Goal: Task Accomplishment & Management: Manage account settings

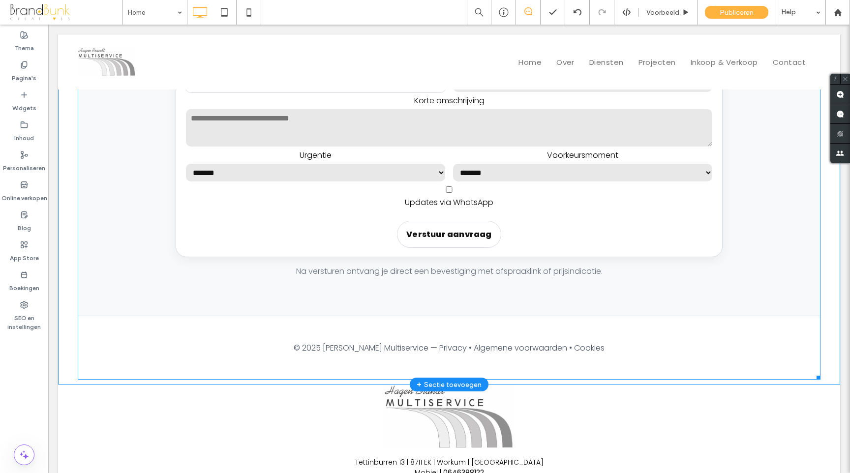
scroll to position [1947, 0]
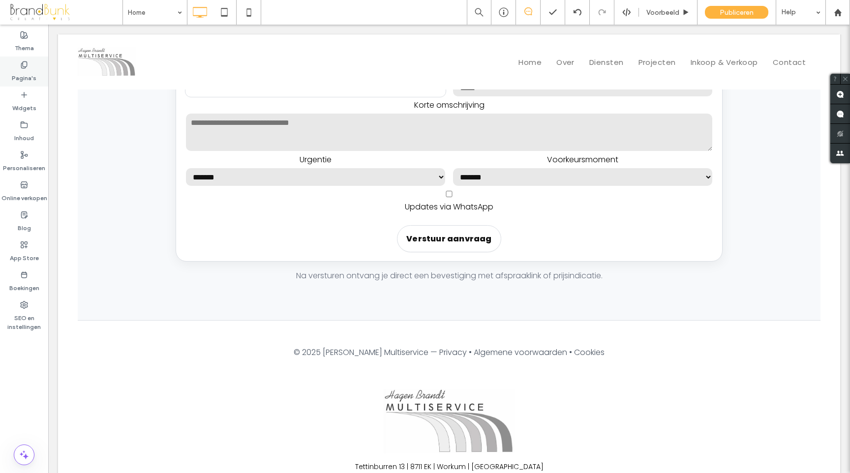
click at [22, 75] on label "Pagina's" at bounding box center [24, 76] width 25 height 14
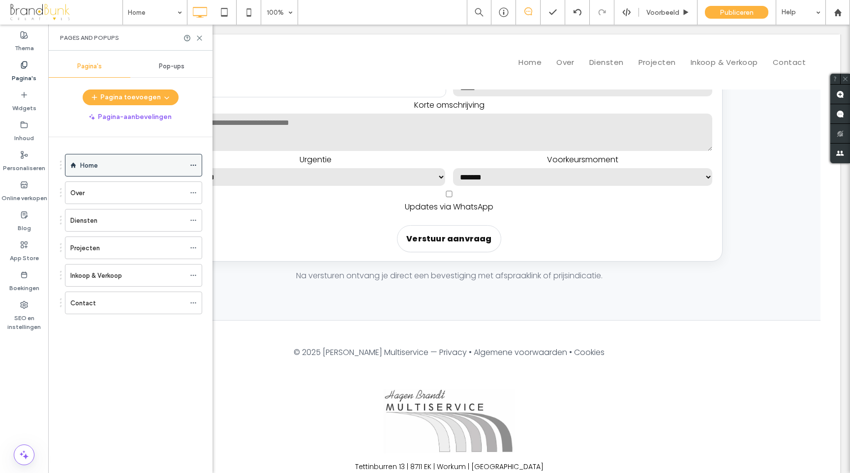
click at [94, 164] on label "Home" at bounding box center [89, 165] width 18 height 17
click at [201, 39] on use at bounding box center [199, 38] width 4 height 4
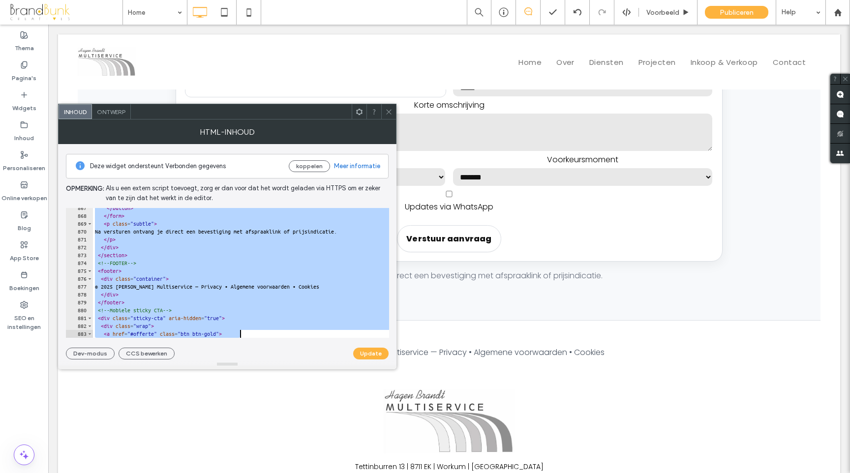
scroll to position [6893, 0]
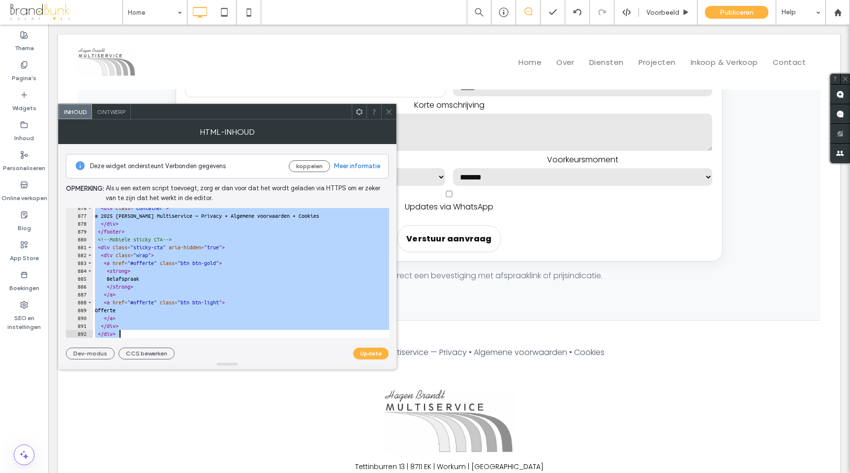
drag, startPoint x: 91, startPoint y: 215, endPoint x: 240, endPoint y: 357, distance: 206.4
click at [240, 357] on div "Deze widget ondersteunt Verbonden gegevens koppelen Meer informatie Opmerking: …" at bounding box center [227, 252] width 323 height 216
type textarea "****** *******"
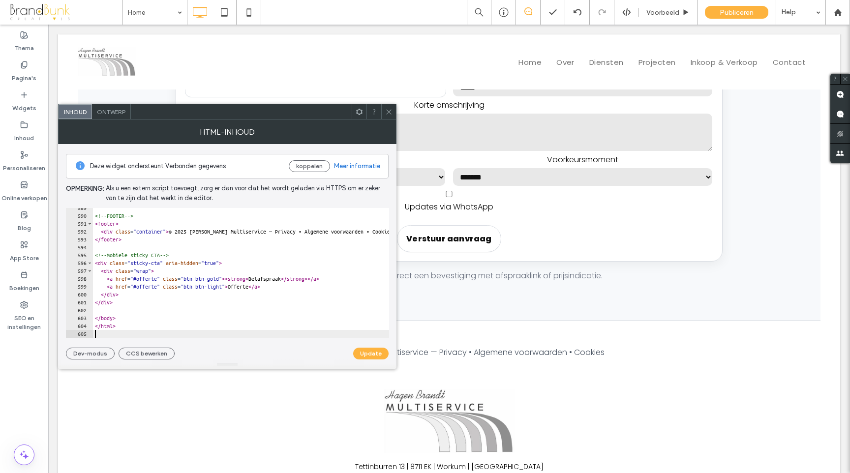
scroll to position [4633, 0]
click at [370, 356] on button "Update" at bounding box center [370, 354] width 35 height 12
click at [387, 115] on span at bounding box center [388, 111] width 7 height 15
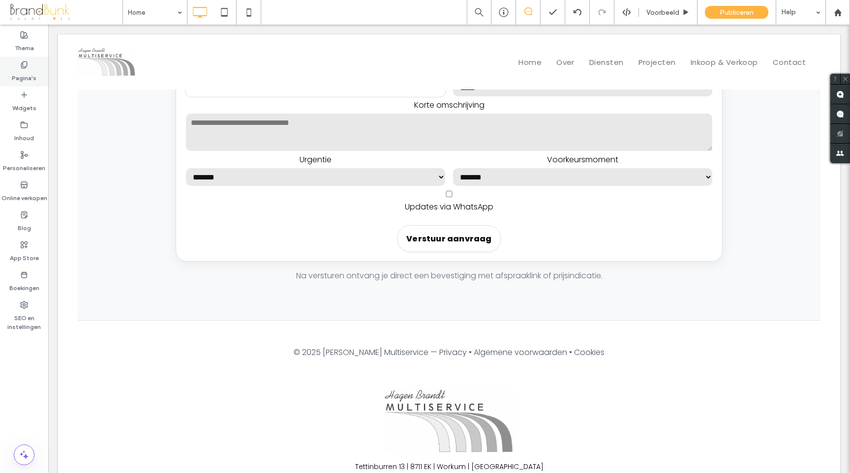
click at [26, 78] on label "Pagina's" at bounding box center [24, 76] width 25 height 14
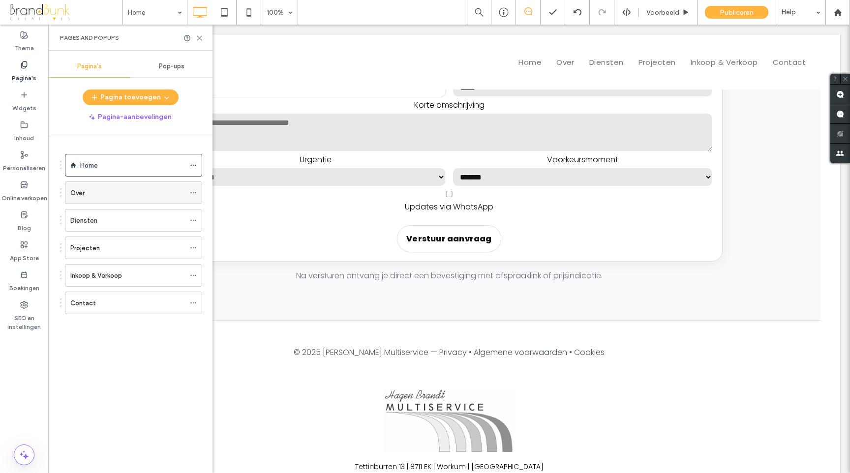
click at [93, 189] on div "Over" at bounding box center [127, 193] width 115 height 10
click at [199, 36] on icon at bounding box center [199, 37] width 7 height 7
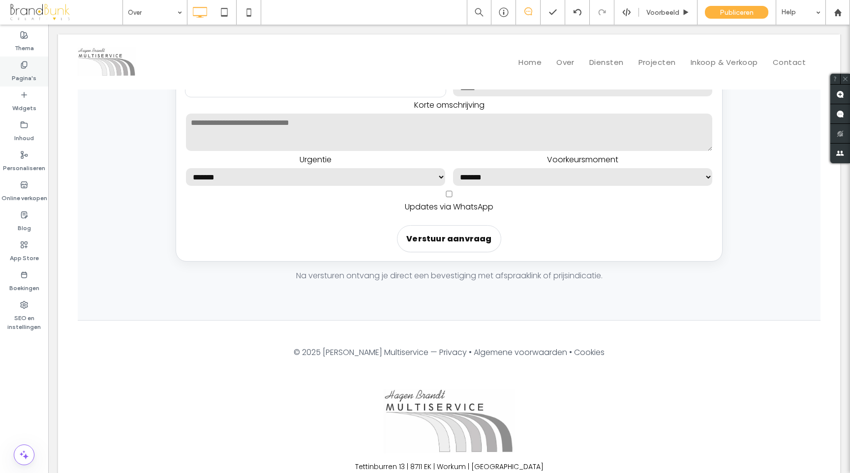
click at [18, 79] on label "Pagina's" at bounding box center [24, 76] width 25 height 14
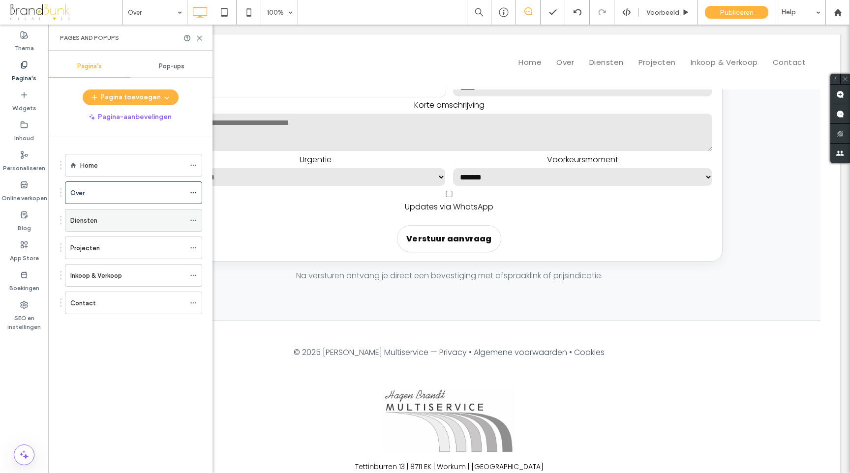
click at [84, 218] on label "Diensten" at bounding box center [83, 220] width 27 height 17
click at [197, 40] on icon at bounding box center [199, 37] width 7 height 7
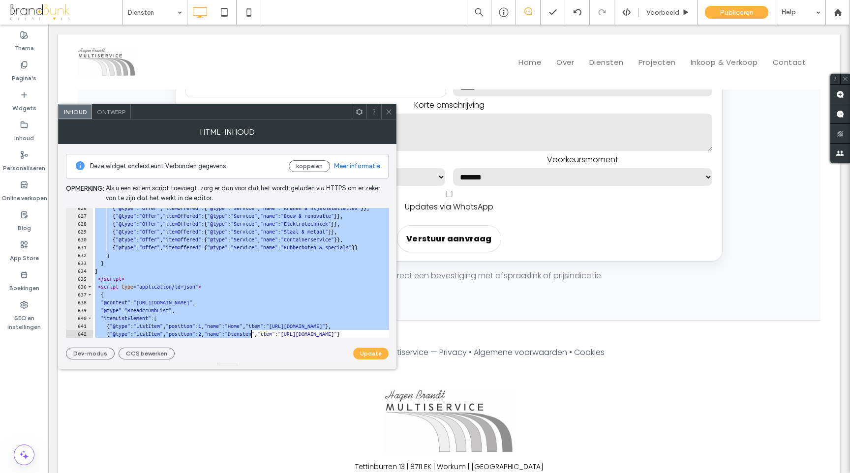
scroll to position [4948, 0]
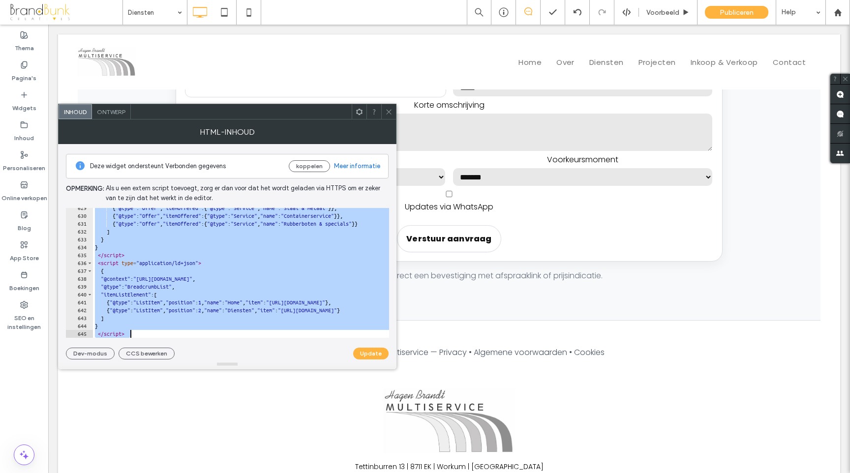
drag, startPoint x: 90, startPoint y: 215, endPoint x: 251, endPoint y: 347, distance: 208.7
click at [251, 347] on div "Deze widget ondersteunt Verbonden gegevens koppelen Meer informatie Opmerking: …" at bounding box center [227, 252] width 323 height 216
type textarea "**********"
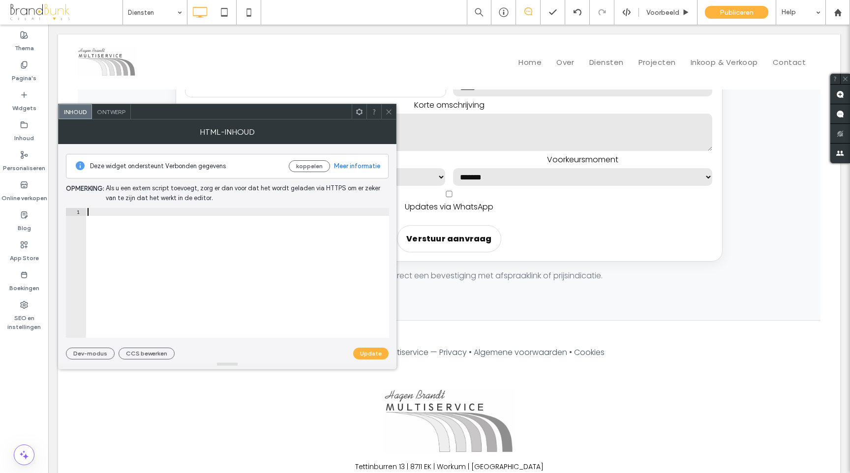
scroll to position [3208, 0]
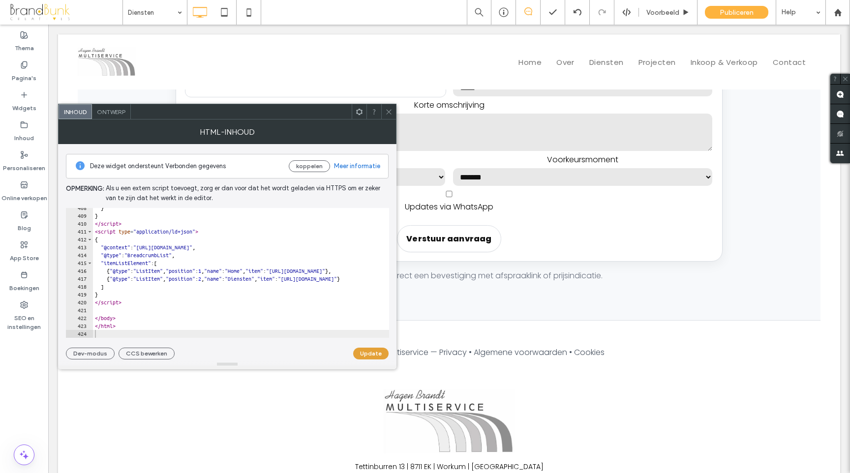
click at [371, 354] on button "Update" at bounding box center [370, 354] width 35 height 12
click at [391, 112] on icon at bounding box center [388, 111] width 7 height 7
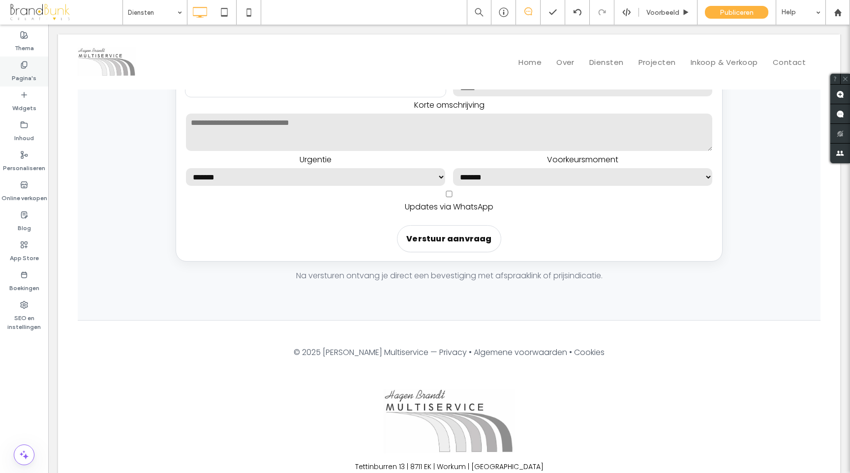
click at [20, 77] on label "Pagina's" at bounding box center [24, 76] width 25 height 14
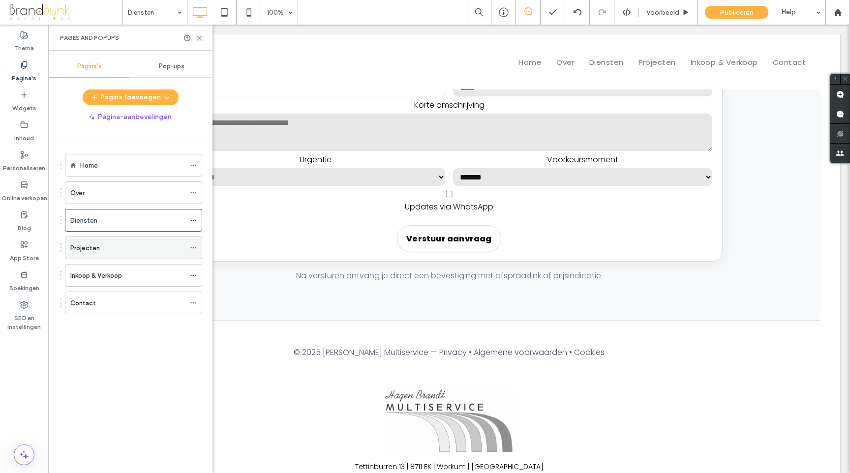
click at [106, 249] on div "Projecten" at bounding box center [127, 248] width 115 height 10
click at [105, 276] on label "Inkoop & Verkoop" at bounding box center [96, 275] width 52 height 17
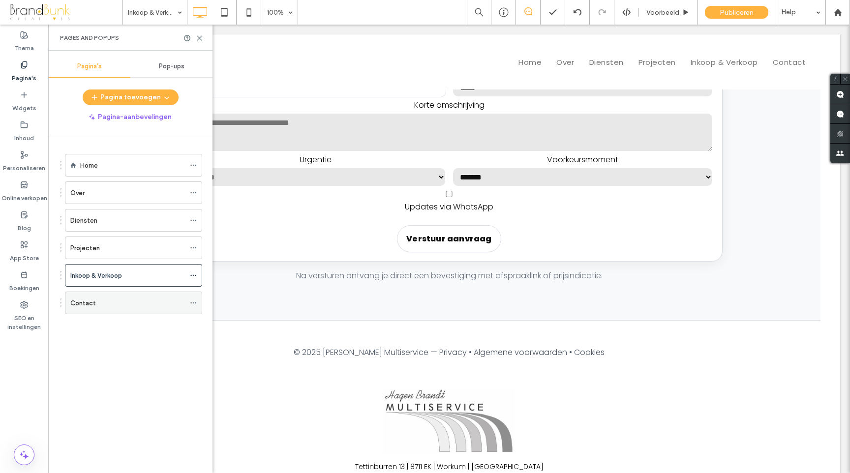
click at [122, 302] on div "Contact" at bounding box center [127, 303] width 115 height 10
click at [198, 38] on icon at bounding box center [199, 37] width 7 height 7
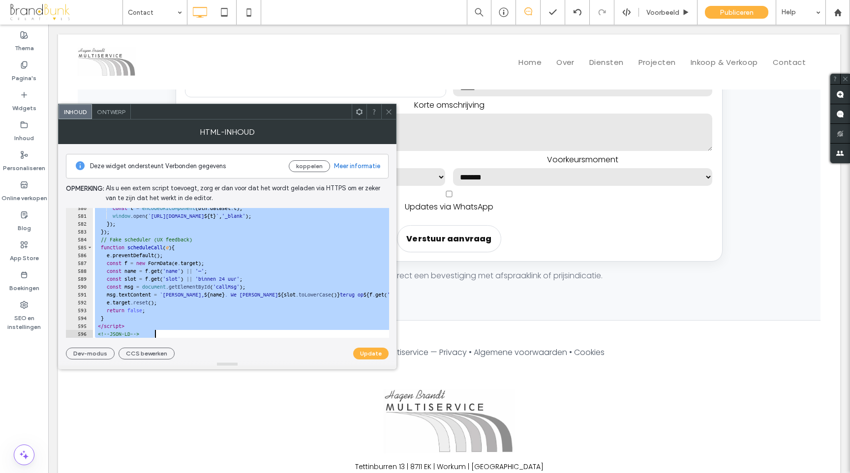
scroll to position [4712, 0]
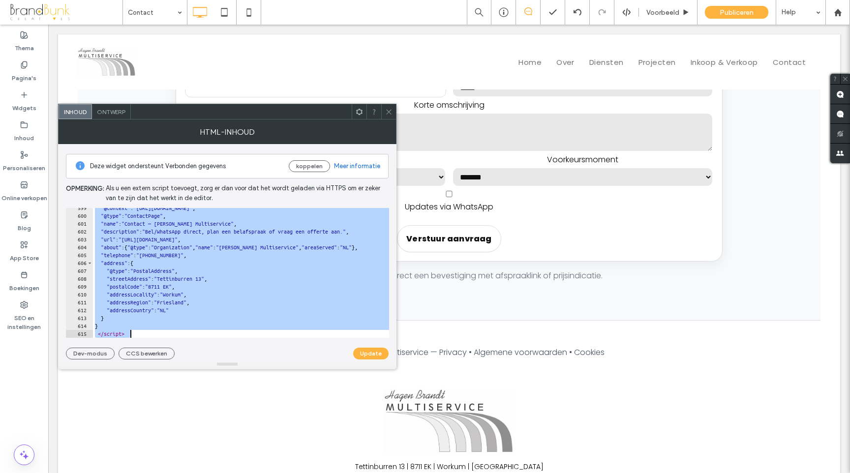
drag, startPoint x: 90, startPoint y: 212, endPoint x: 267, endPoint y: 352, distance: 225.9
click at [267, 352] on div "Deze widget ondersteunt Verbonden gegevens koppelen Meer informatie Opmerking: …" at bounding box center [227, 252] width 323 height 216
type textarea "**********"
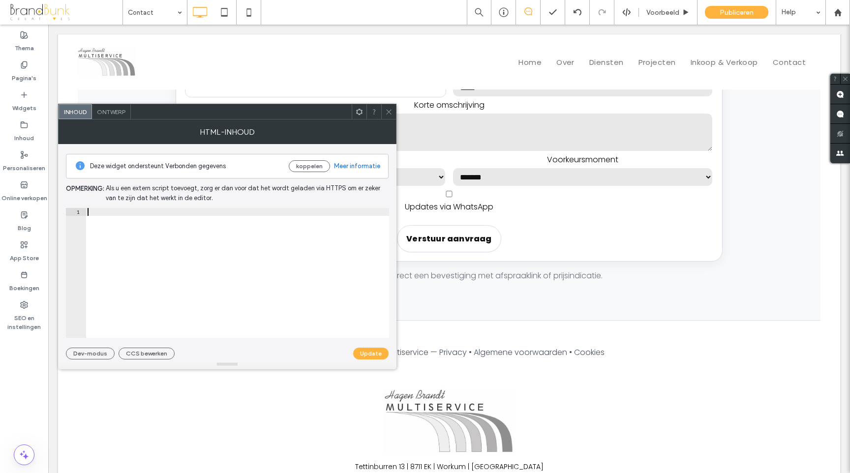
scroll to position [3145, 0]
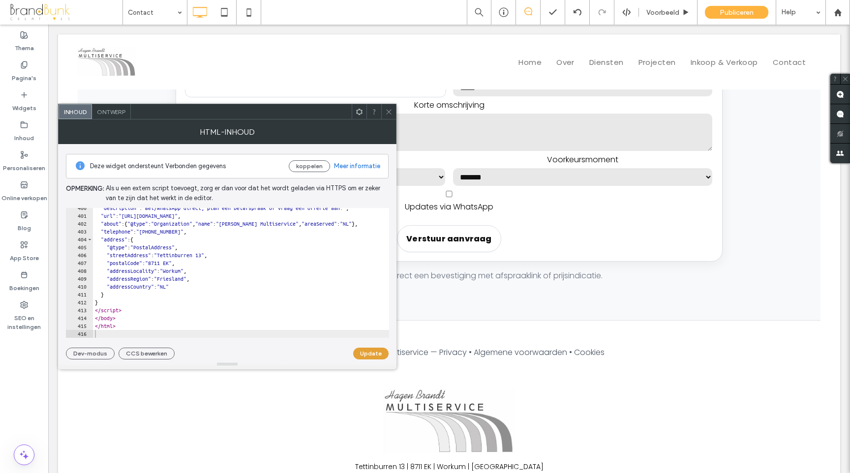
click at [374, 356] on button "Update" at bounding box center [370, 354] width 35 height 12
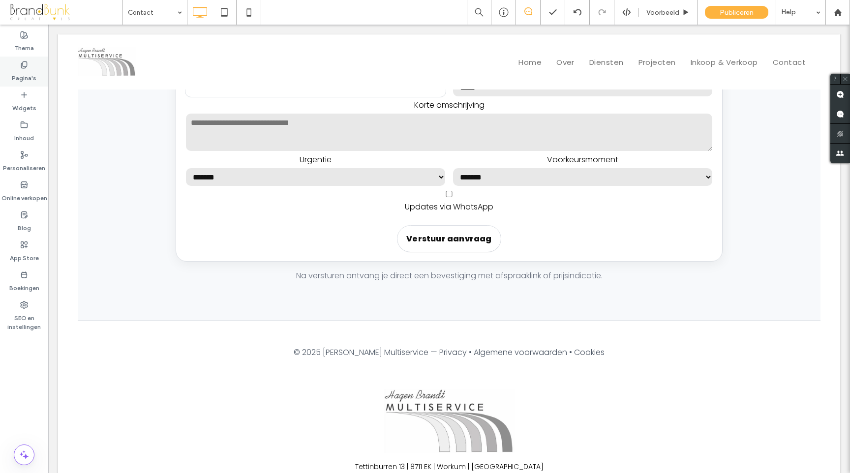
click at [20, 72] on label "Pagina's" at bounding box center [24, 76] width 25 height 14
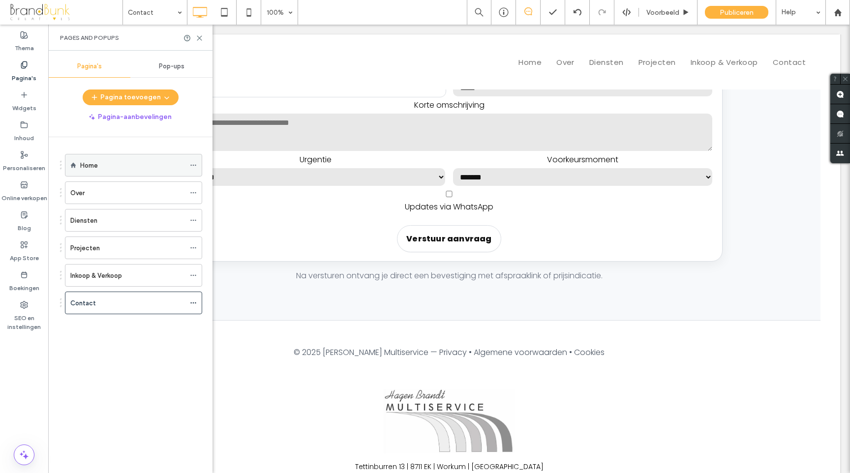
click at [100, 163] on div "Home" at bounding box center [132, 165] width 105 height 10
click at [200, 40] on icon at bounding box center [199, 37] width 7 height 7
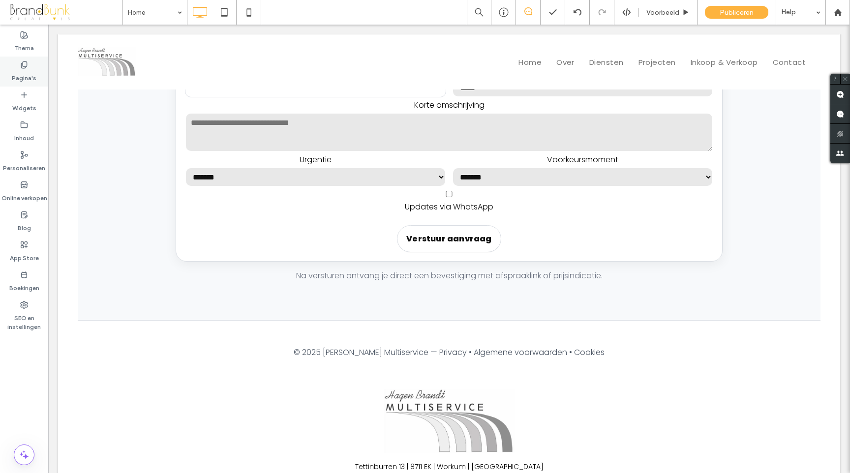
click at [25, 78] on label "Pagina's" at bounding box center [24, 76] width 25 height 14
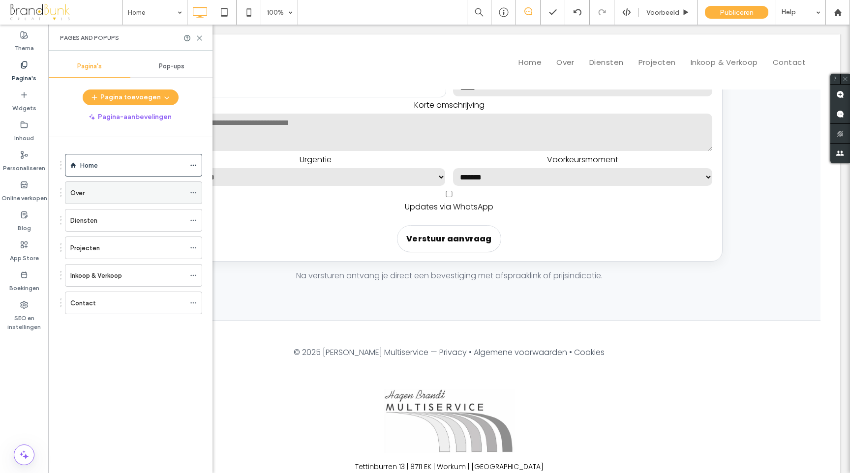
click at [90, 188] on div "Over" at bounding box center [127, 193] width 115 height 10
click at [201, 38] on icon at bounding box center [199, 37] width 7 height 7
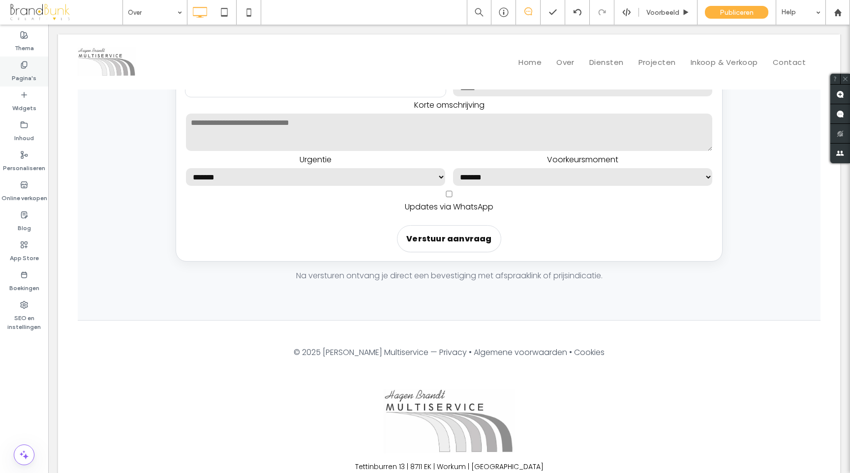
click at [24, 77] on label "Pagina's" at bounding box center [24, 76] width 25 height 14
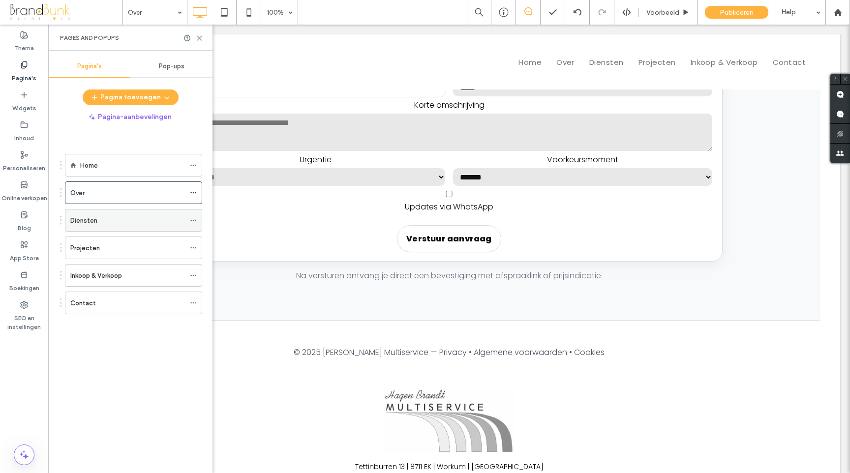
click at [86, 217] on label "Diensten" at bounding box center [83, 220] width 27 height 17
click at [198, 37] on icon at bounding box center [199, 37] width 7 height 7
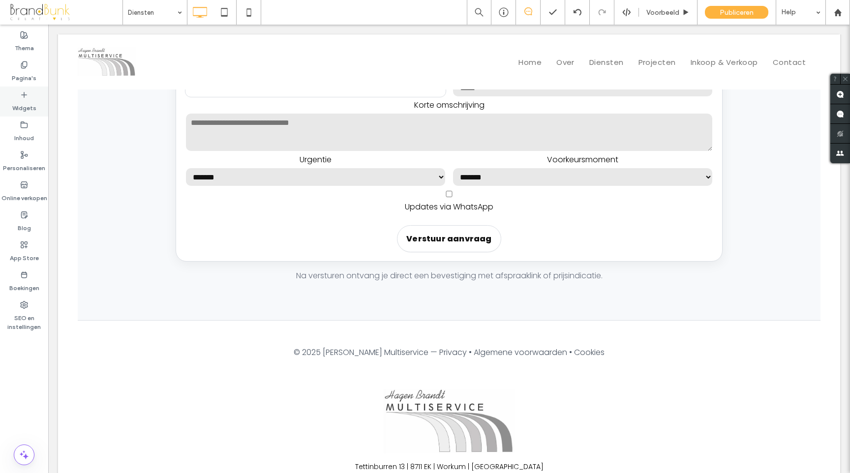
click at [26, 104] on label "Widgets" at bounding box center [24, 106] width 24 height 14
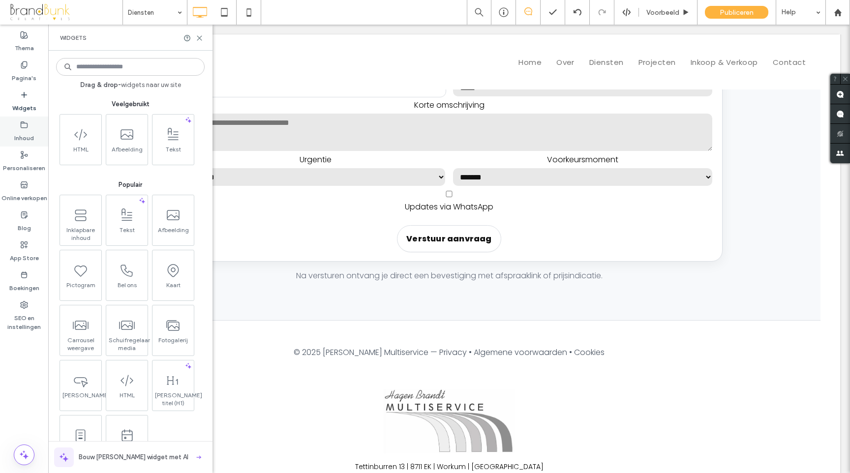
click at [24, 136] on label "Inhoud" at bounding box center [24, 136] width 20 height 14
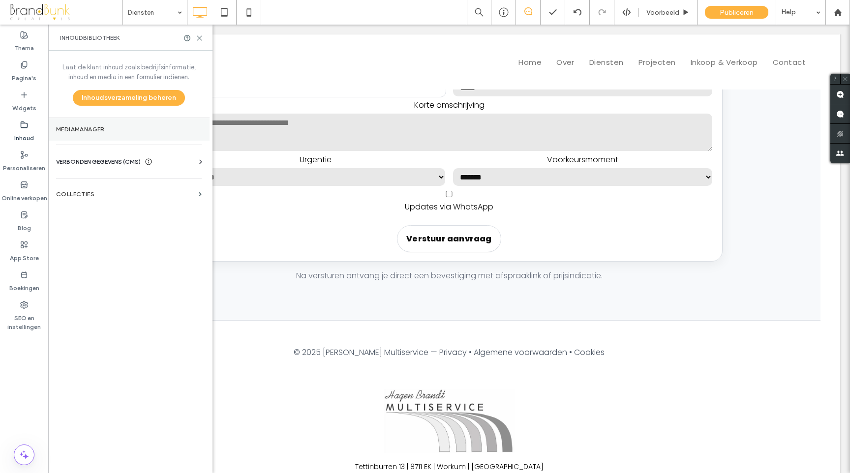
click at [93, 132] on label "Mediamanager" at bounding box center [129, 129] width 146 height 7
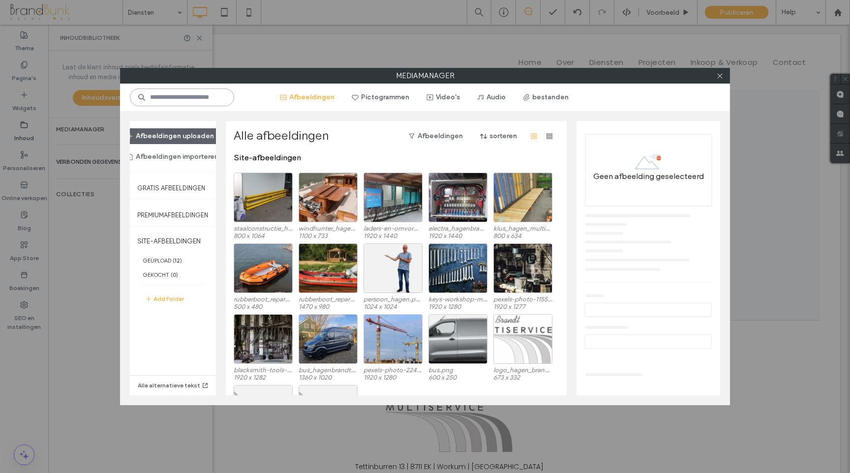
click at [181, 99] on input at bounding box center [182, 98] width 104 height 18
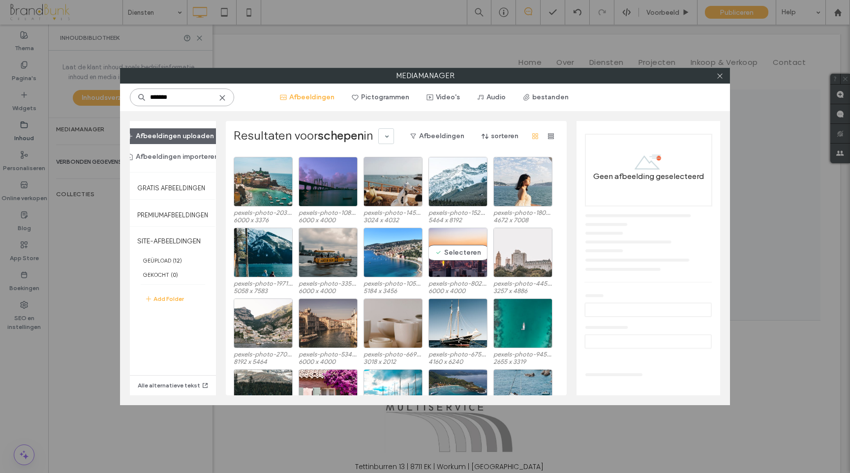
scroll to position [3488, 0]
type input "*******"
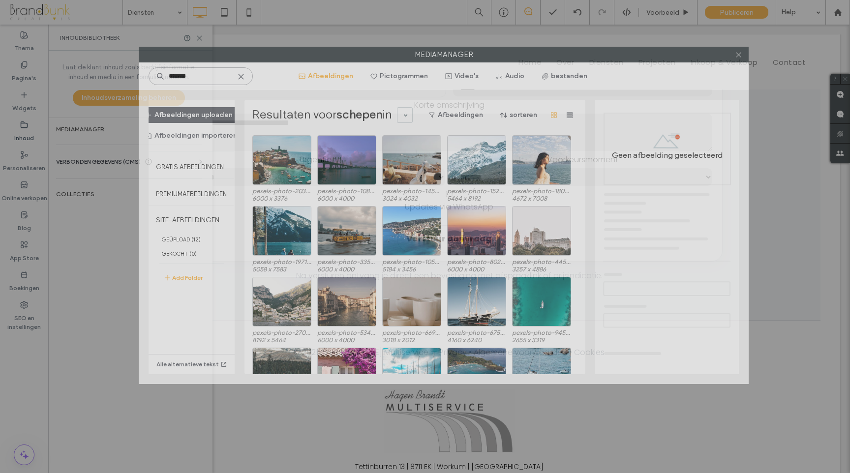
drag, startPoint x: 349, startPoint y: 76, endPoint x: 368, endPoint y: 54, distance: 29.0
click at [368, 54] on label "Mediamanager" at bounding box center [443, 54] width 609 height 15
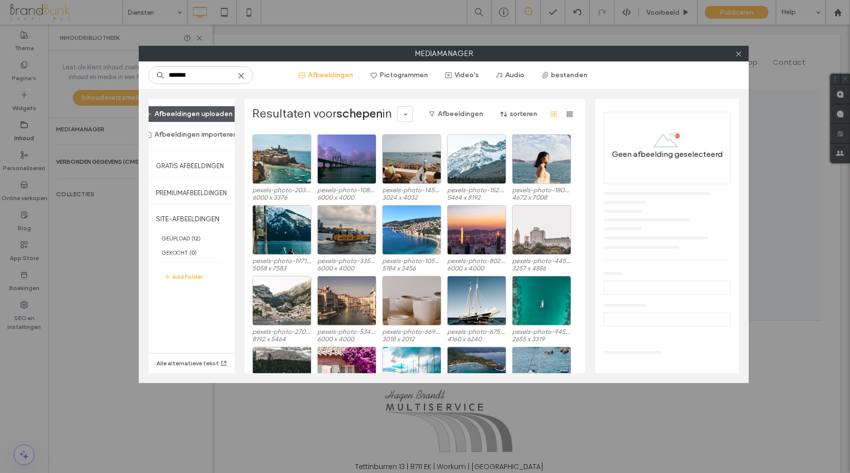
click at [194, 116] on button "Afbeeldingen uploaden" at bounding box center [189, 114] width 105 height 16
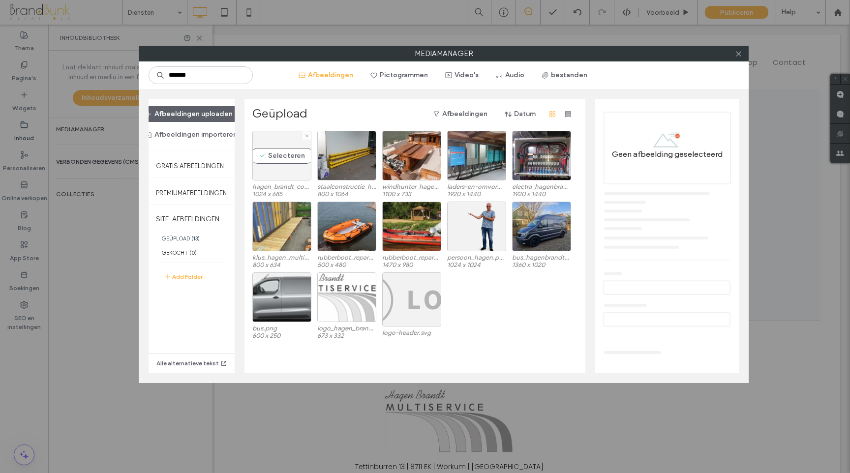
click at [283, 160] on div "Selecteren" at bounding box center [281, 156] width 59 height 50
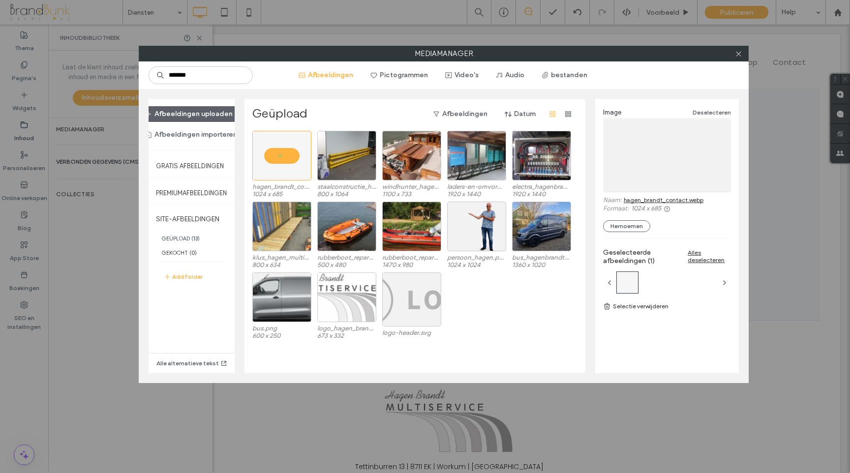
click at [651, 201] on link "hagen_brandt_contact.webp" at bounding box center [664, 199] width 80 height 7
click at [737, 55] on icon at bounding box center [738, 53] width 7 height 7
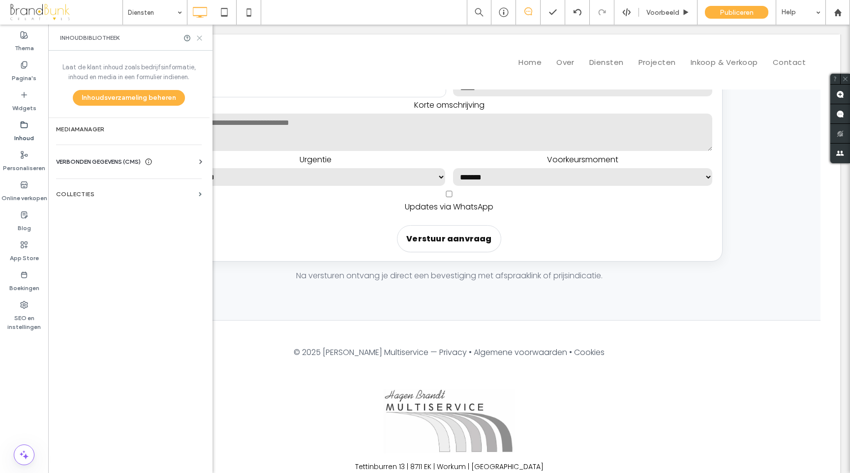
click at [198, 36] on use at bounding box center [199, 38] width 4 height 4
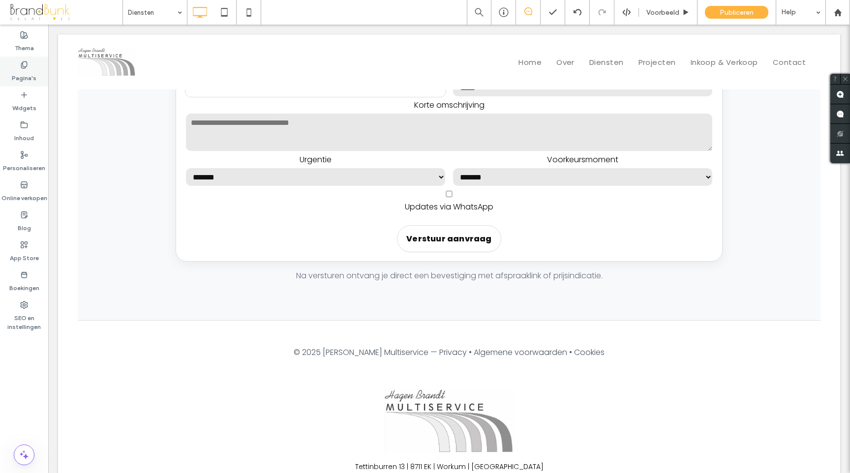
click at [18, 74] on label "Pagina's" at bounding box center [24, 76] width 25 height 14
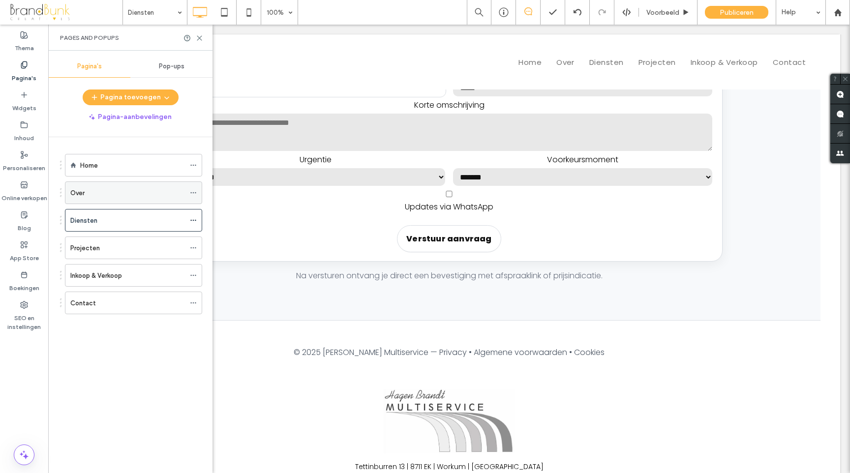
click at [94, 188] on div "Over" at bounding box center [127, 193] width 115 height 10
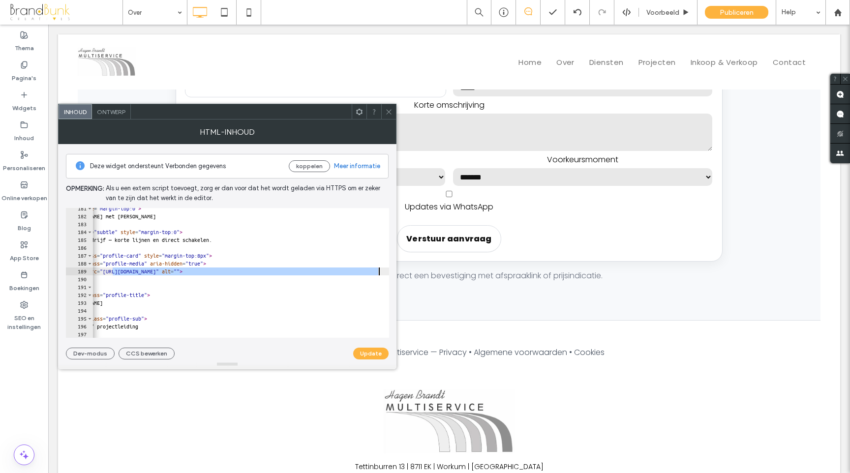
scroll to position [0, 49]
drag, startPoint x: 155, startPoint y: 272, endPoint x: 347, endPoint y: 273, distance: 192.9
paste textarea "********"
type textarea "**********"
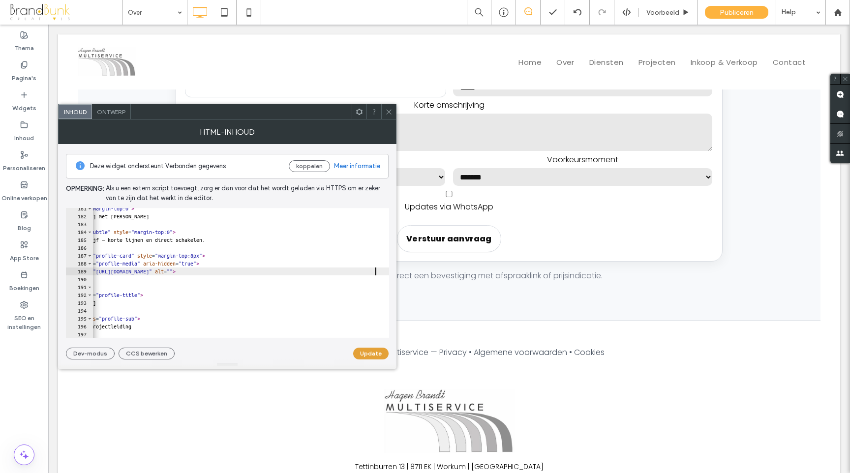
click at [373, 352] on button "Update" at bounding box center [370, 354] width 35 height 12
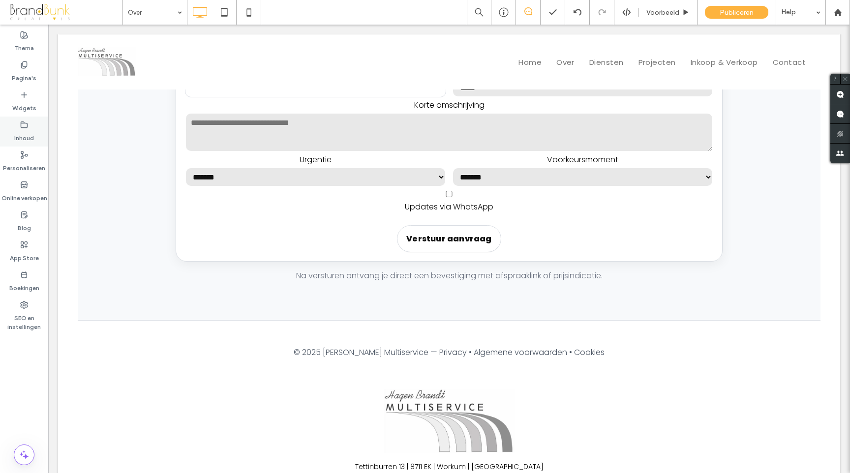
click at [24, 131] on label "Inhoud" at bounding box center [24, 136] width 20 height 14
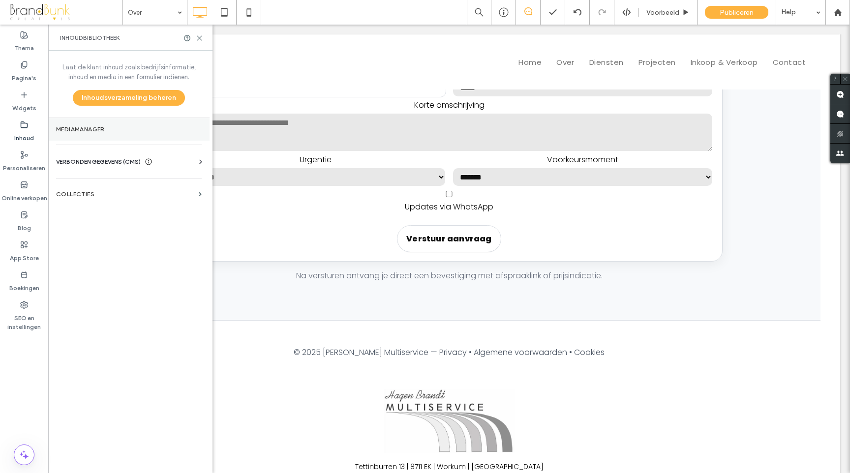
click at [102, 128] on label "Mediamanager" at bounding box center [129, 129] width 146 height 7
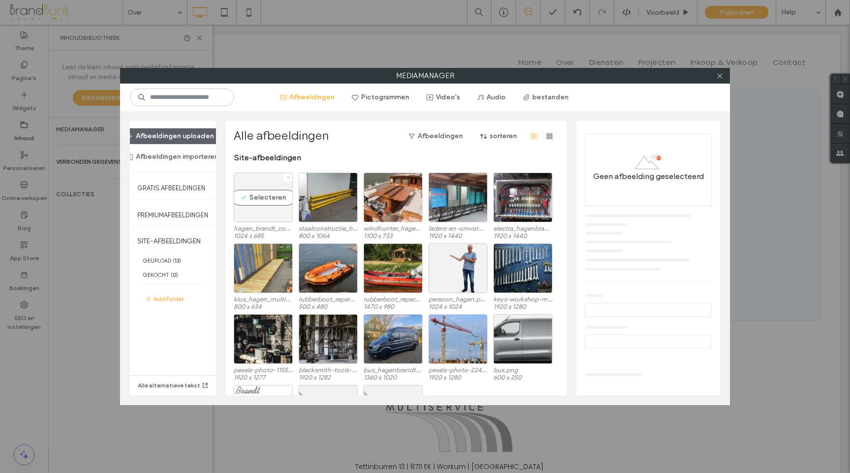
click at [286, 177] on icon at bounding box center [288, 178] width 4 height 4
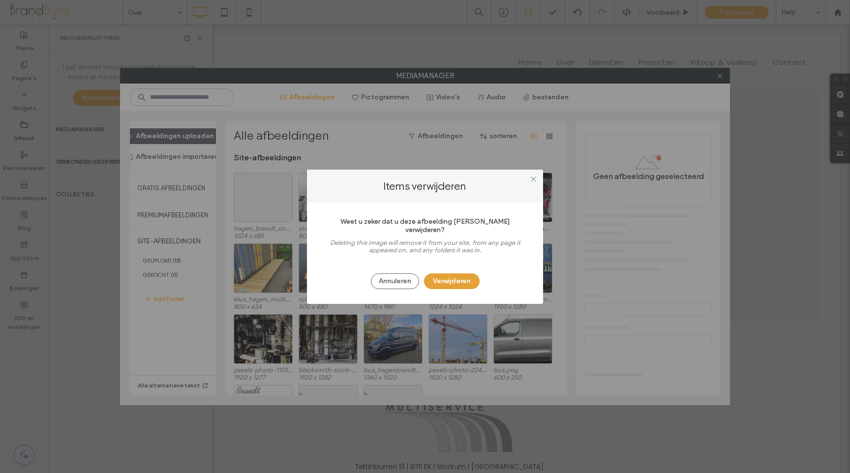
click at [451, 279] on button "Verwijderen" at bounding box center [452, 282] width 56 height 16
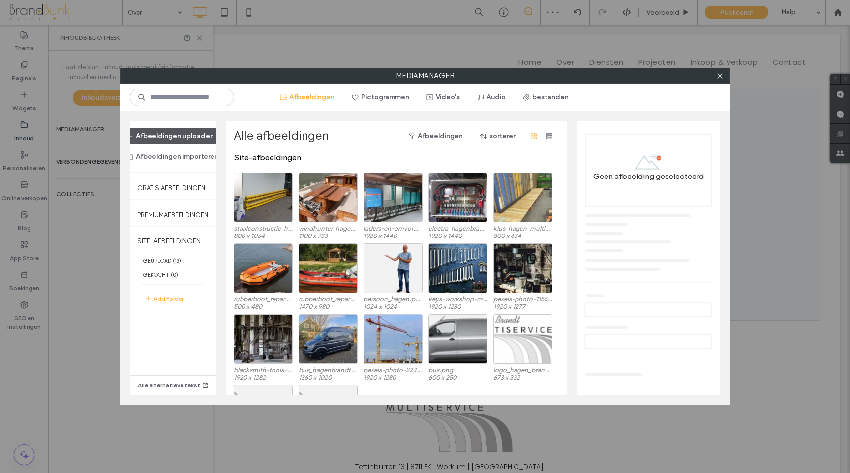
click at [171, 136] on button "Afbeeldingen uploaden" at bounding box center [170, 136] width 105 height 16
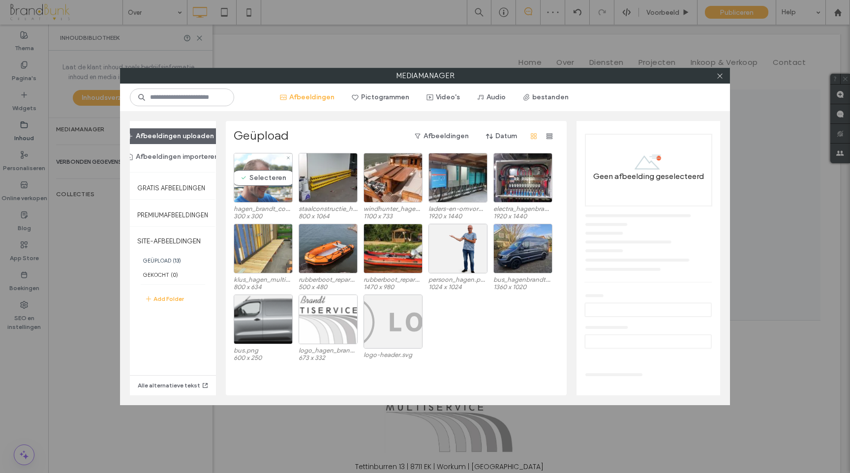
click at [269, 181] on div "Selecteren" at bounding box center [263, 178] width 59 height 50
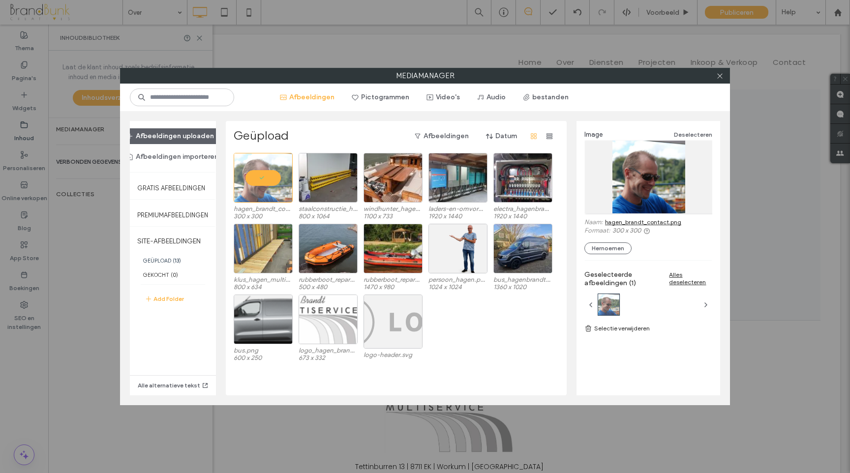
click at [635, 224] on link "hagen_brandt_contact.png" at bounding box center [643, 221] width 76 height 7
click at [721, 77] on icon at bounding box center [719, 75] width 7 height 7
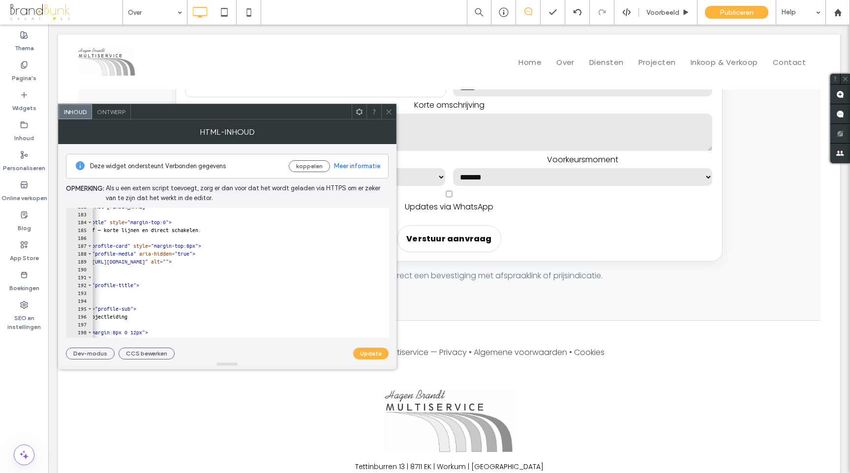
scroll to position [0, 51]
drag, startPoint x: 103, startPoint y: 262, endPoint x: 372, endPoint y: 262, distance: 268.7
paste textarea "Cursor at row 189"
type textarea "**********"
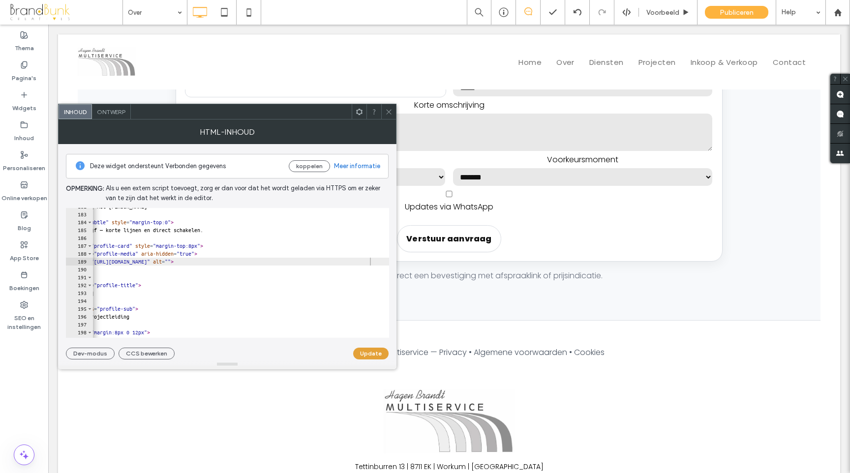
click at [378, 352] on button "Update" at bounding box center [370, 354] width 35 height 12
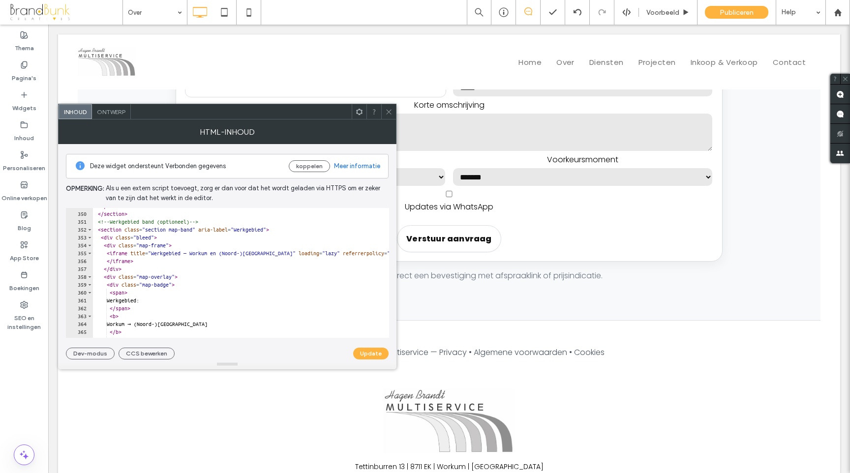
scroll to position [2747, 0]
type textarea "**********"
click at [374, 357] on button "Update" at bounding box center [370, 354] width 35 height 12
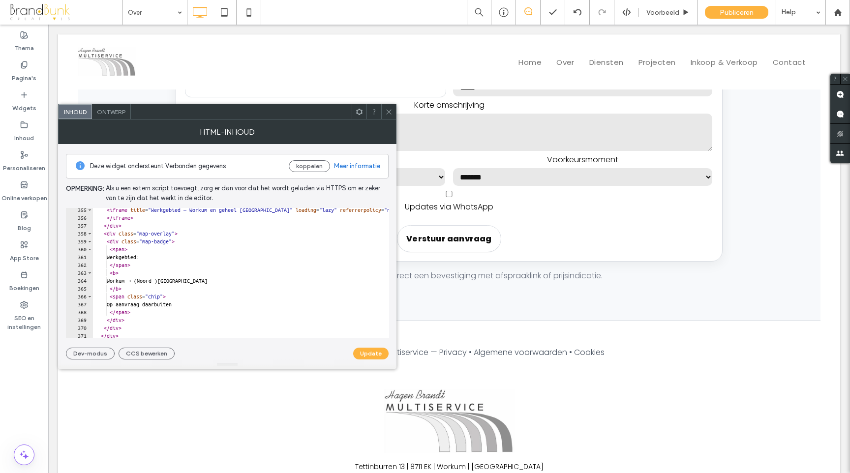
scroll to position [2796, 0]
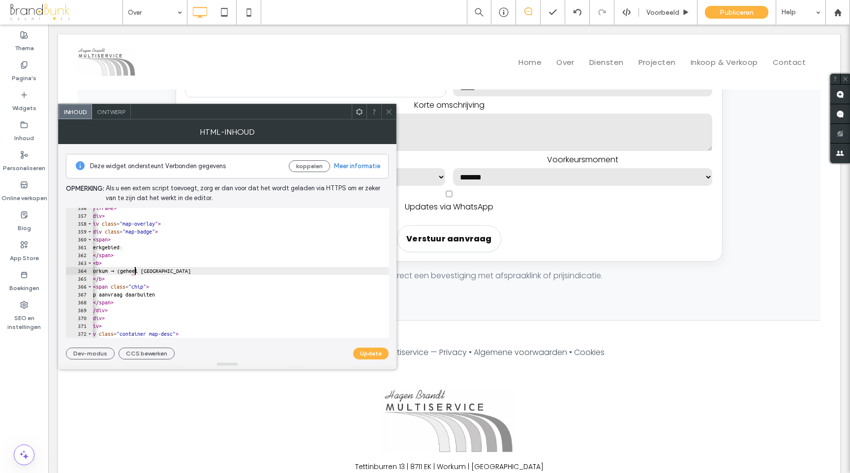
scroll to position [0, 16]
type textarea "**********"
click at [368, 352] on button "Update" at bounding box center [370, 354] width 35 height 12
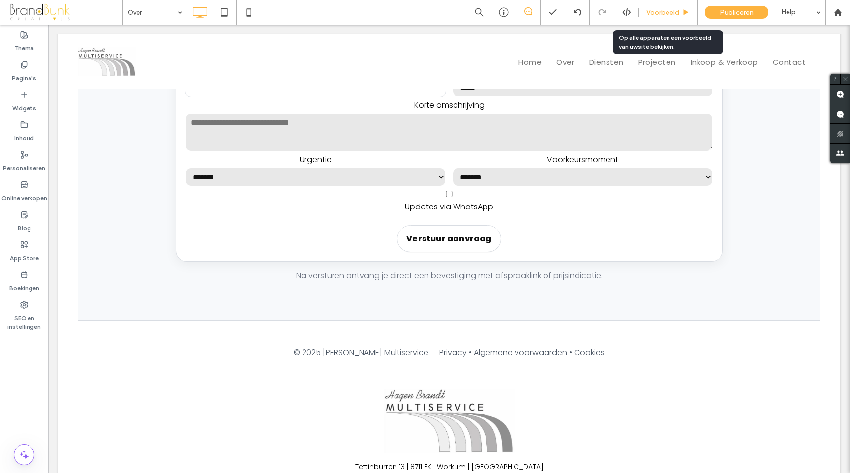
click at [661, 15] on span "Voorbeeld" at bounding box center [663, 12] width 33 height 8
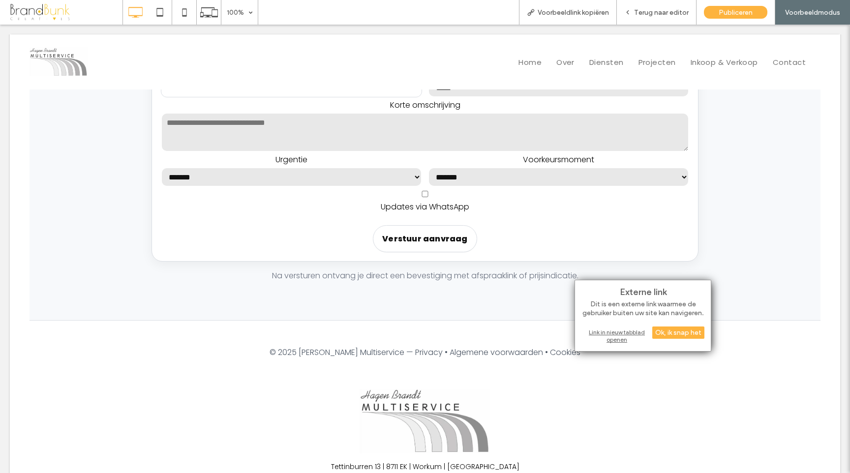
click at [617, 342] on div "Link in nieuw tabblad openen" at bounding box center [643, 336] width 123 height 18
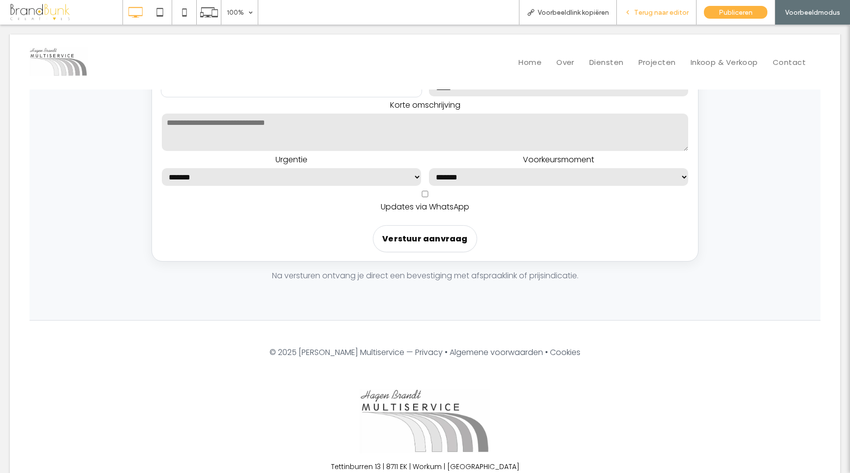
click at [659, 13] on span "Terug naar editor" at bounding box center [661, 12] width 55 height 8
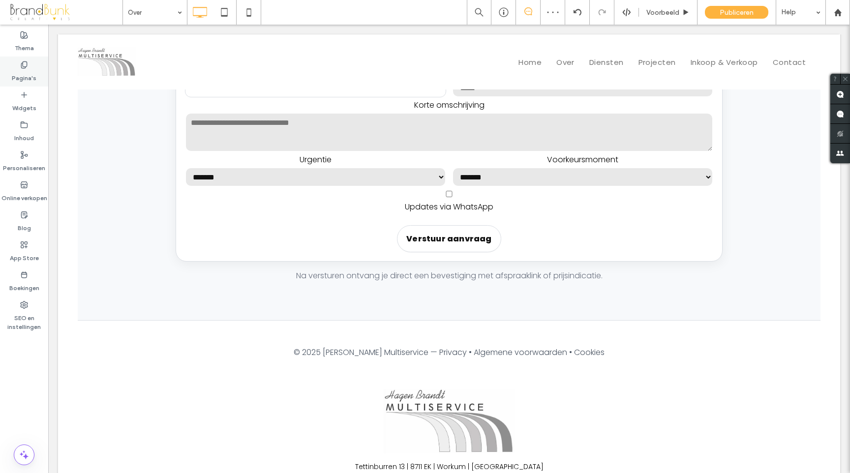
click at [23, 79] on label "Pagina's" at bounding box center [24, 76] width 25 height 14
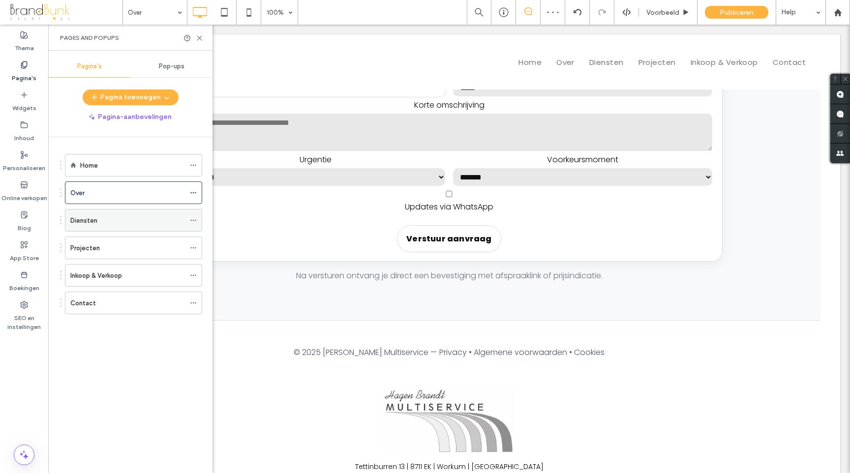
click at [86, 217] on label "Diensten" at bounding box center [83, 220] width 27 height 17
click at [199, 38] on icon at bounding box center [199, 37] width 7 height 7
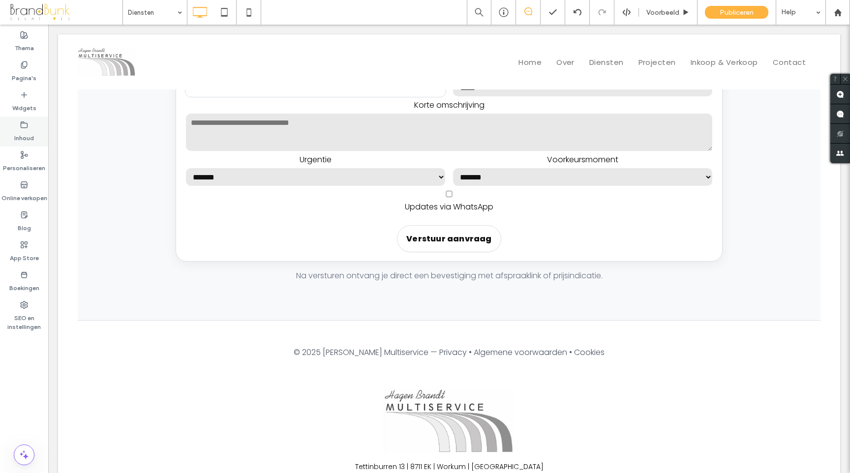
click at [23, 130] on label "Inhoud" at bounding box center [24, 136] width 20 height 14
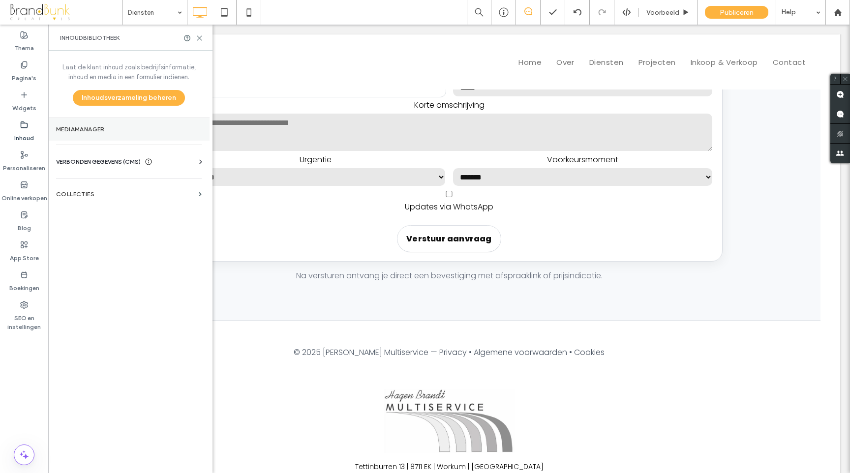
click at [84, 129] on label "Mediamanager" at bounding box center [129, 129] width 146 height 7
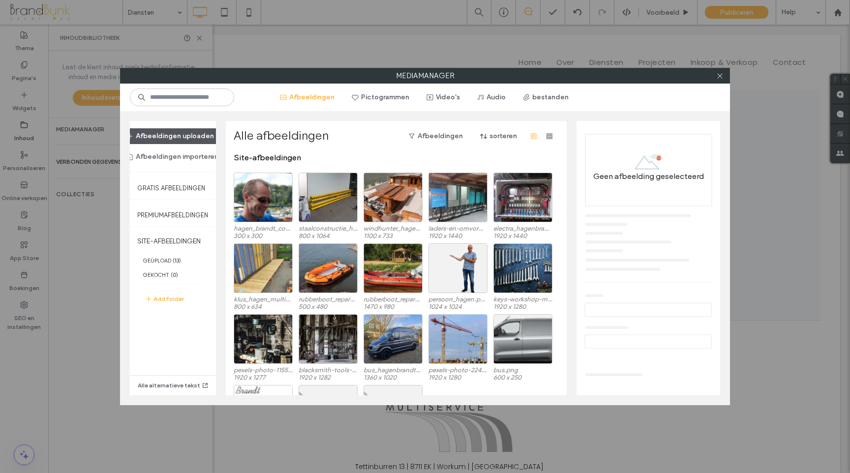
click at [156, 136] on button "Afbeeldingen uploaden" at bounding box center [170, 136] width 105 height 16
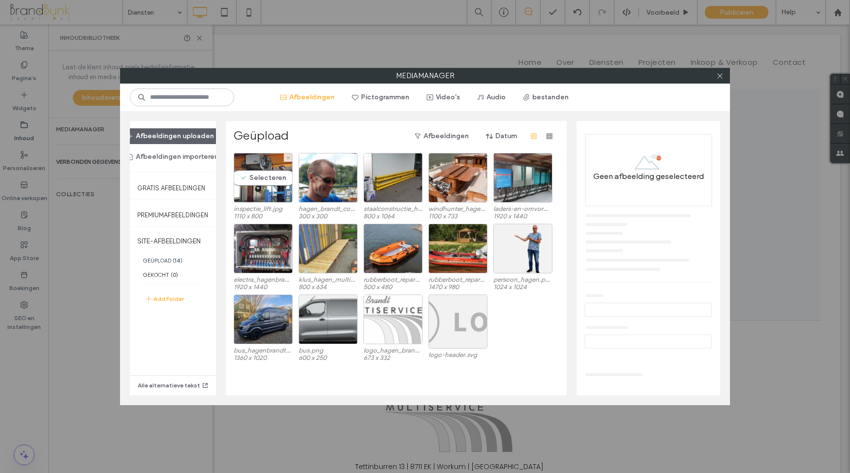
click at [266, 208] on label "inspectie_lift.jpg" at bounding box center [263, 208] width 59 height 7
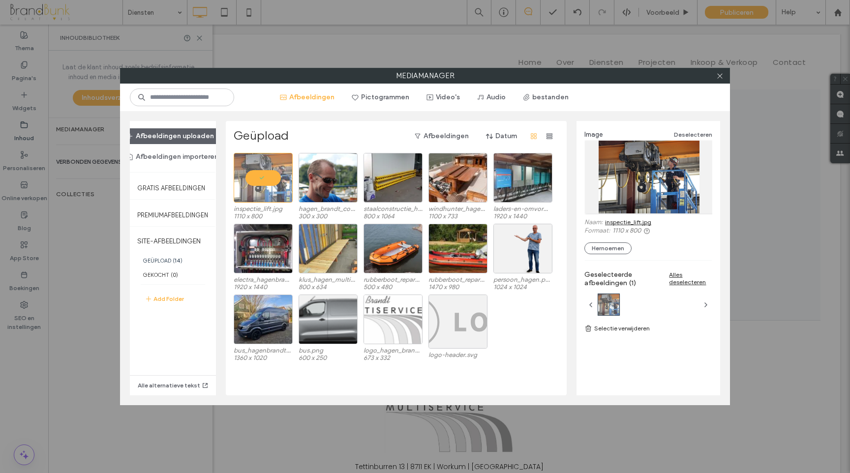
click at [624, 222] on link "inspectie_lift.jpg" at bounding box center [628, 221] width 46 height 7
click at [719, 78] on icon at bounding box center [719, 75] width 7 height 7
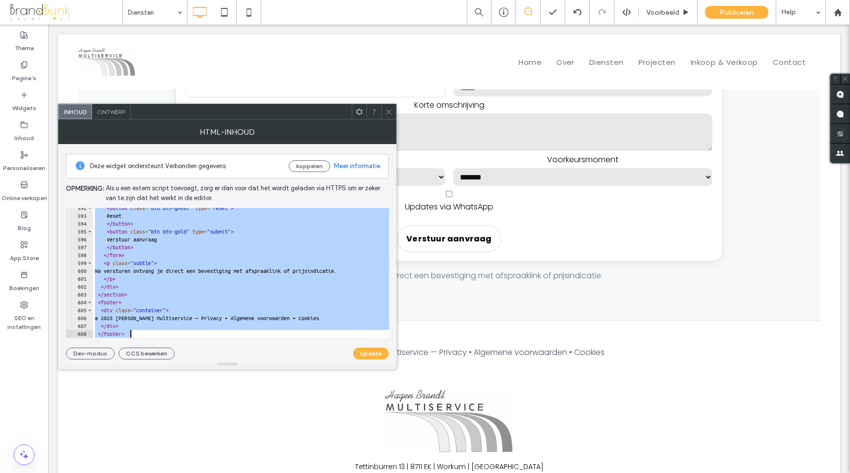
scroll to position [4917, 0]
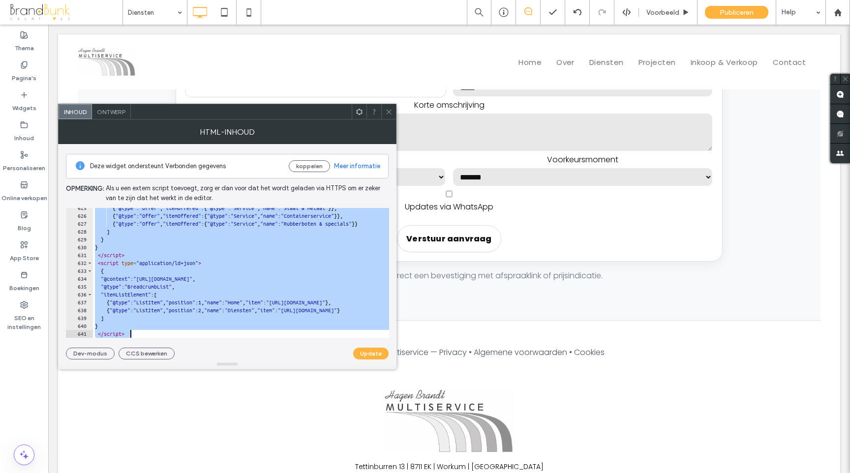
drag, startPoint x: 92, startPoint y: 214, endPoint x: 280, endPoint y: 355, distance: 236.2
click at [280, 355] on div "Deze widget ondersteunt Verbonden gegevens koppelen Meer informatie Opmerking: …" at bounding box center [227, 252] width 323 height 216
type textarea "**********"
click at [390, 113] on use at bounding box center [388, 111] width 5 height 5
drag, startPoint x: 91, startPoint y: 215, endPoint x: 256, endPoint y: 359, distance: 219.7
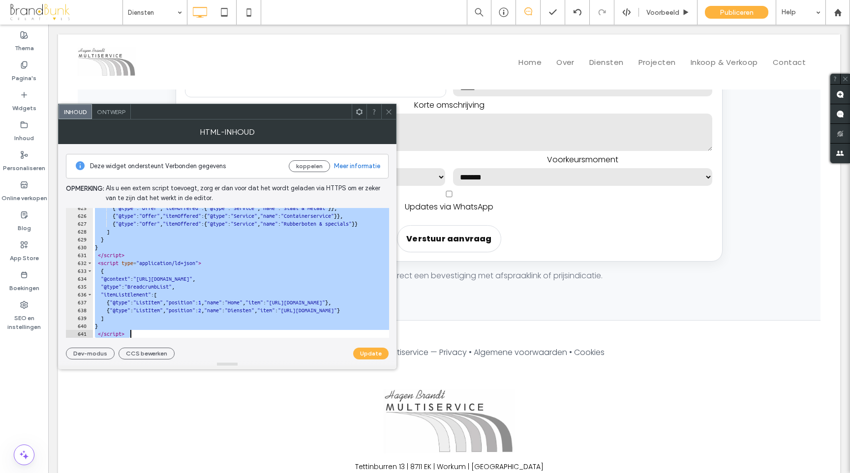
click at [256, 359] on div "Deze widget ondersteunt Verbonden gegevens koppelen Meer informatie Opmerking: …" at bounding box center [227, 252] width 323 height 216
type textarea "**********"
click at [387, 118] on span at bounding box center [388, 111] width 7 height 15
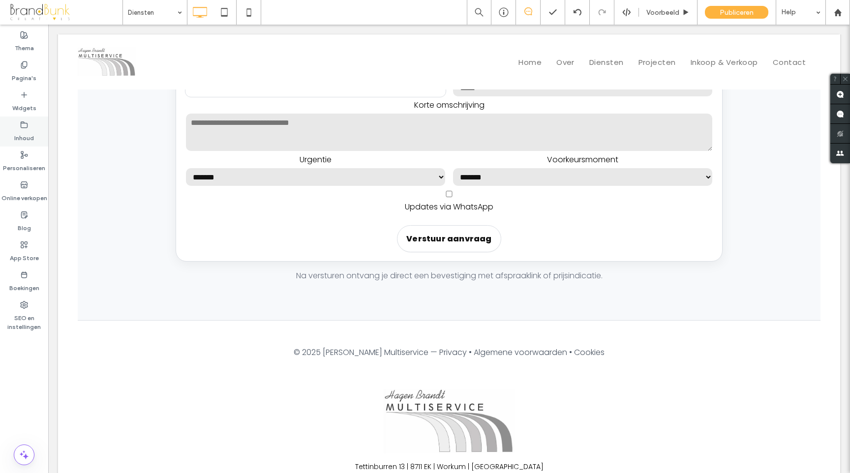
click at [24, 131] on label "Inhoud" at bounding box center [24, 136] width 20 height 14
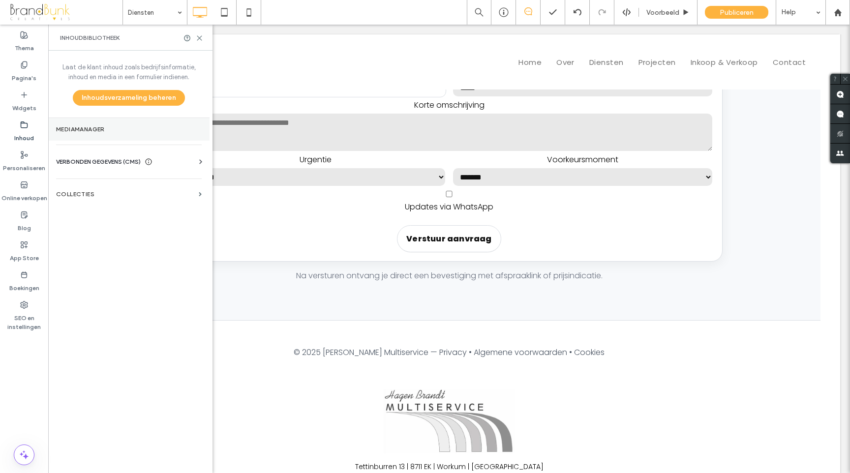
click at [99, 130] on label "Mediamanager" at bounding box center [129, 129] width 146 height 7
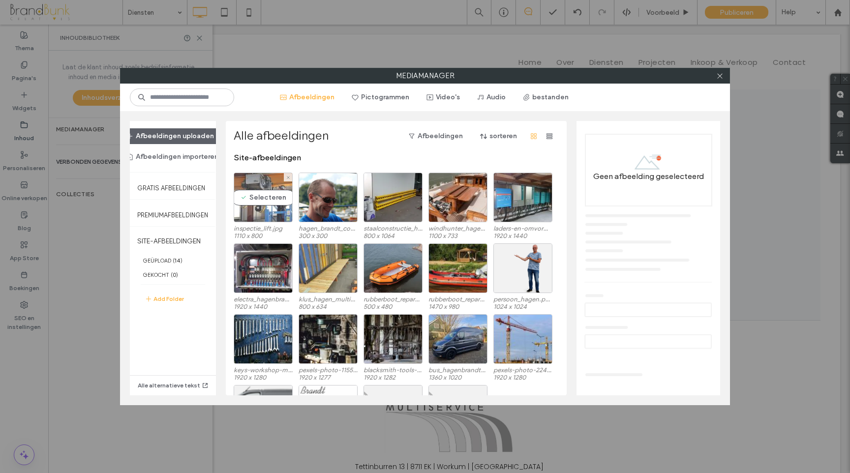
click at [260, 195] on div "Selecteren" at bounding box center [263, 198] width 59 height 50
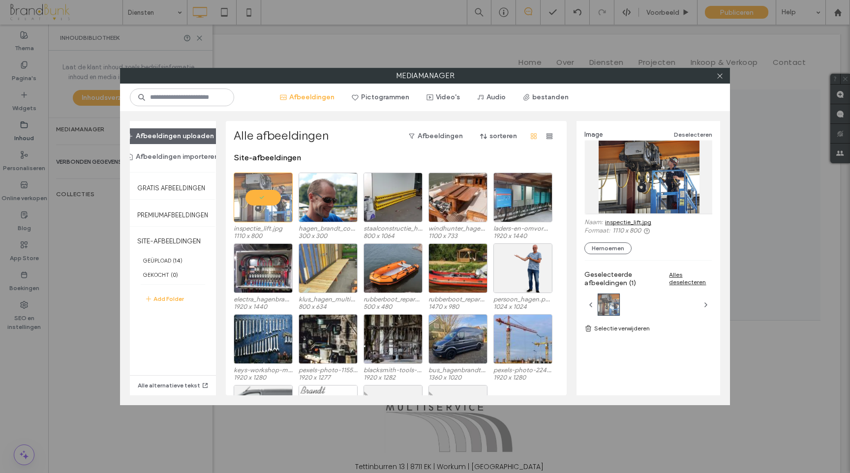
click at [633, 222] on link "inspectie_lift.jpg" at bounding box center [628, 221] width 46 height 7
click at [718, 77] on icon at bounding box center [719, 75] width 7 height 7
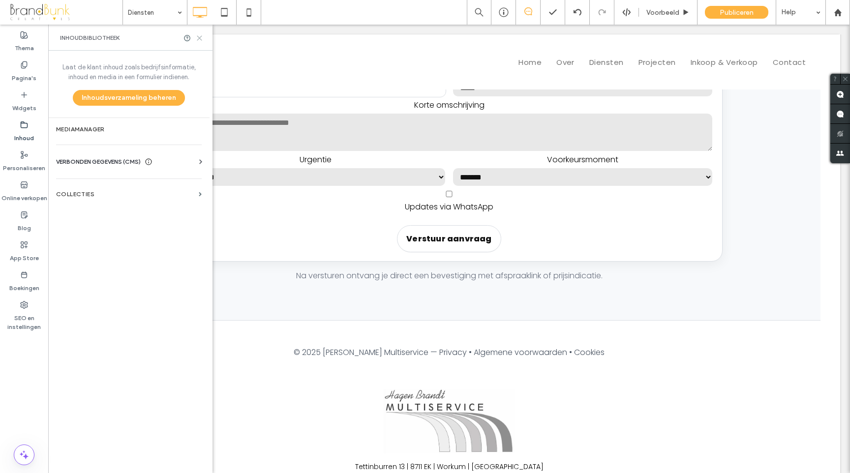
click at [201, 41] on icon at bounding box center [199, 37] width 7 height 7
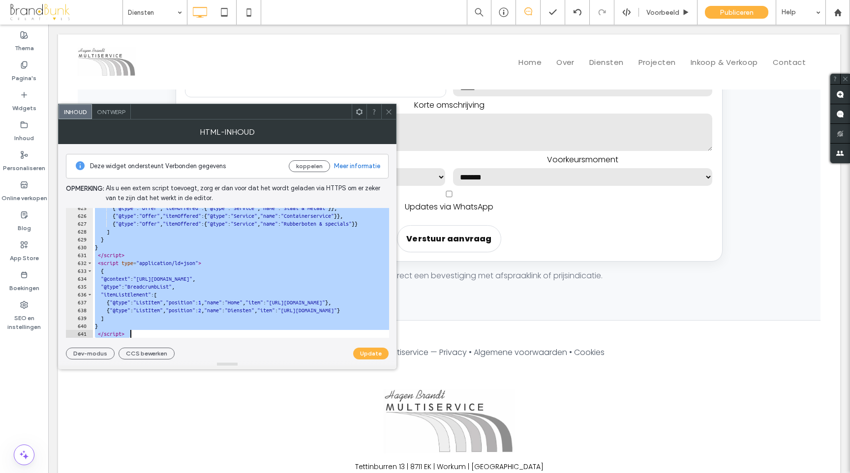
drag, startPoint x: 90, startPoint y: 213, endPoint x: 243, endPoint y: 347, distance: 204.0
click at [243, 347] on div "Deze widget ondersteunt Verbonden gegevens koppelen Meer informatie Opmerking: …" at bounding box center [227, 252] width 323 height 216
type textarea "**********"
paste textarea "Cursor at row 641"
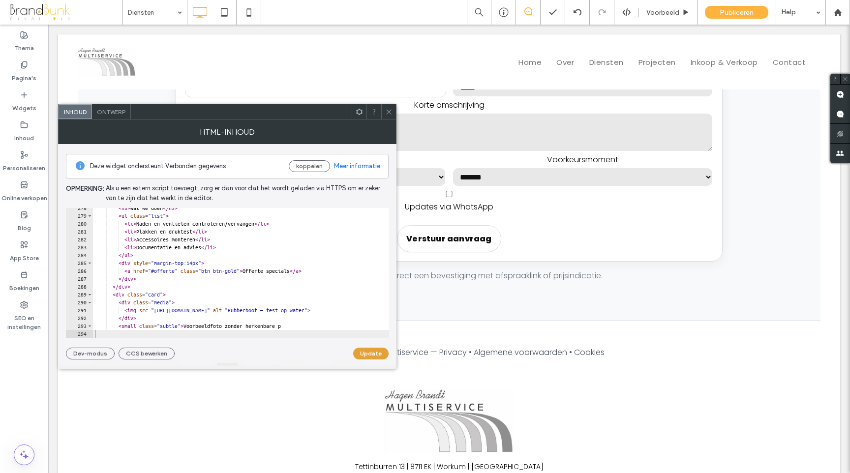
click at [360, 352] on button "Update" at bounding box center [370, 354] width 35 height 12
click at [388, 114] on icon at bounding box center [388, 111] width 7 height 7
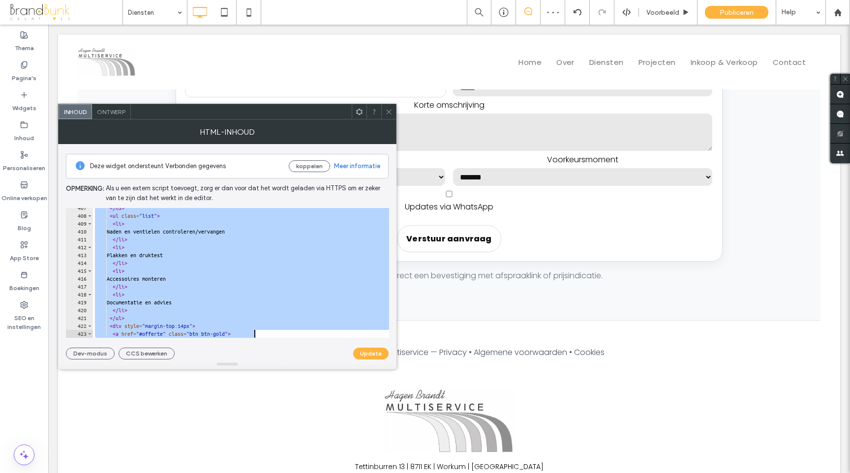
scroll to position [3318, 0]
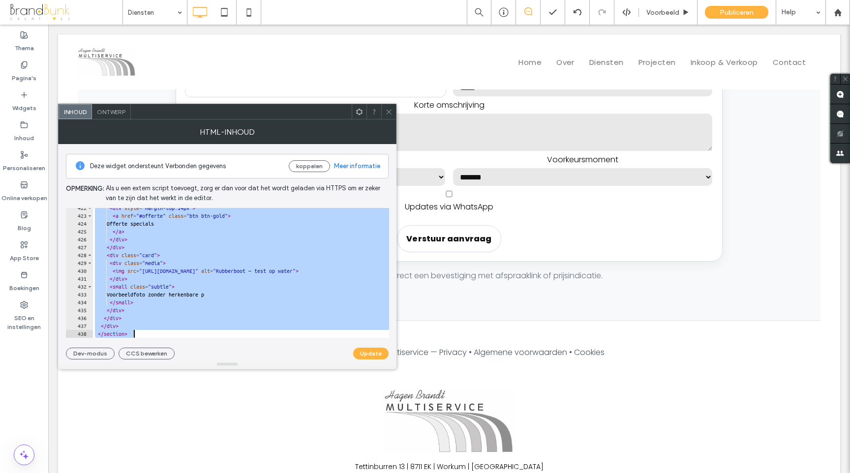
drag, startPoint x: 91, startPoint y: 213, endPoint x: 255, endPoint y: 354, distance: 216.3
click at [255, 354] on div "Deze widget ondersteunt Verbonden gegevens koppelen Meer informatie Opmerking: …" at bounding box center [227, 252] width 323 height 216
type textarea "**********"
paste textarea "Cursor at row 438"
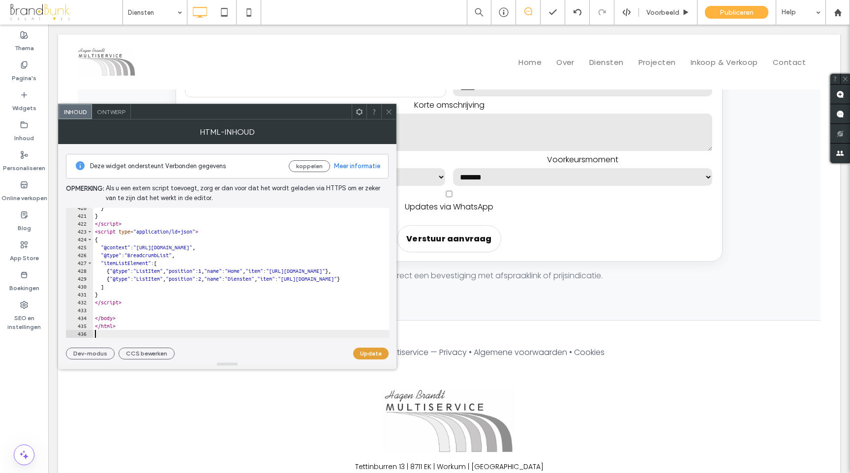
click at [366, 354] on button "Update" at bounding box center [370, 354] width 35 height 12
click at [390, 115] on icon at bounding box center [388, 111] width 7 height 7
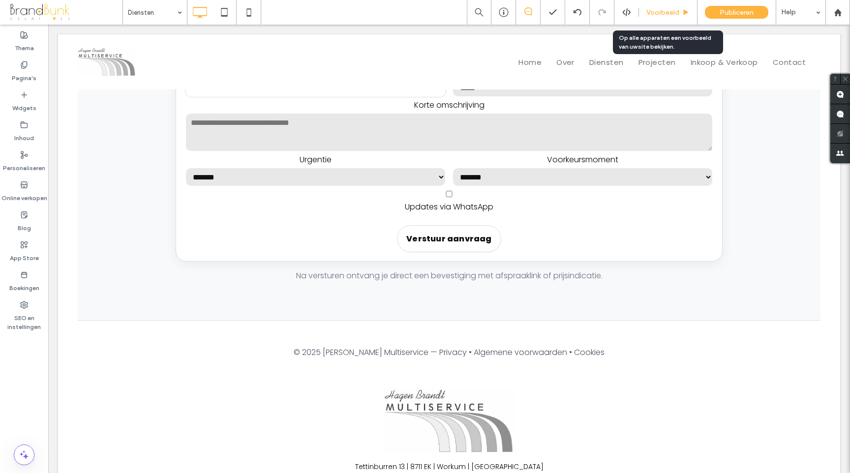
click at [659, 13] on span "Voorbeeld" at bounding box center [663, 12] width 33 height 8
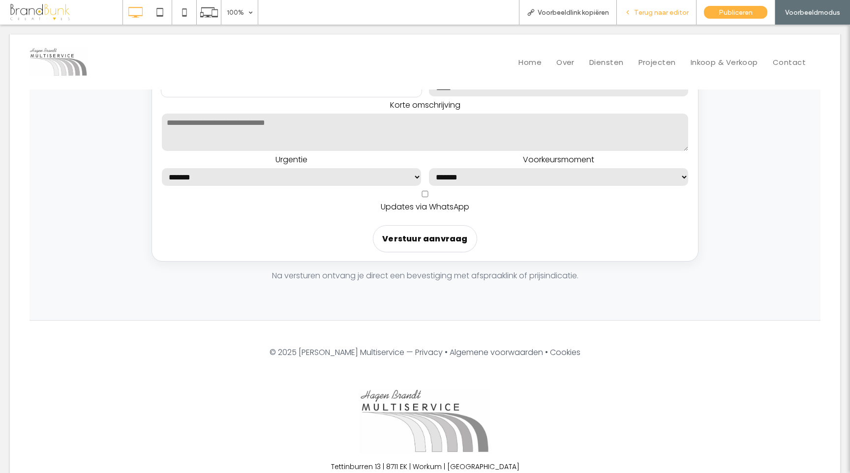
click at [644, 15] on span "Terug naar editor" at bounding box center [661, 12] width 55 height 8
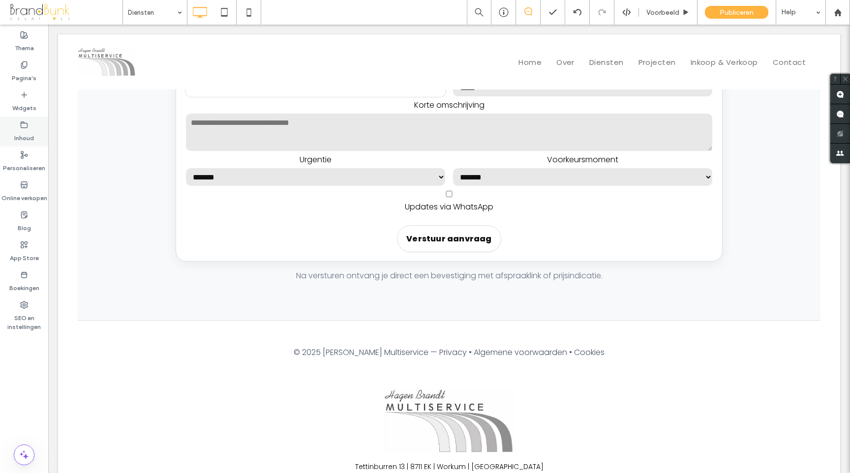
click at [24, 132] on label "Inhoud" at bounding box center [24, 136] width 20 height 14
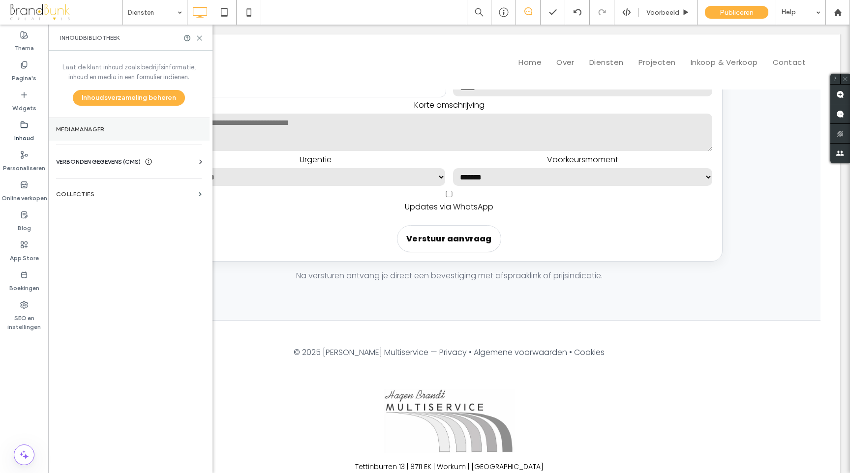
click at [78, 133] on section "Mediamanager" at bounding box center [128, 129] width 161 height 23
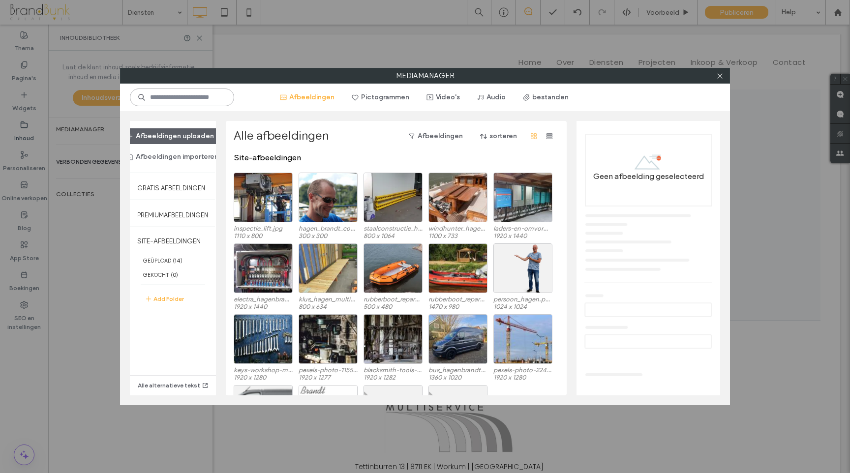
click at [158, 99] on input at bounding box center [182, 98] width 104 height 18
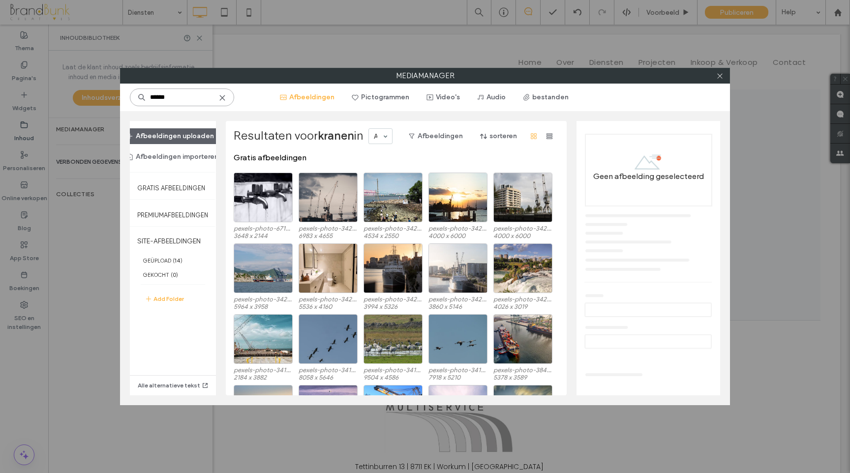
drag, startPoint x: 172, startPoint y: 100, endPoint x: 143, endPoint y: 98, distance: 29.1
click at [143, 98] on div "******" at bounding box center [182, 98] width 104 height 18
drag, startPoint x: 171, startPoint y: 96, endPoint x: 144, endPoint y: 97, distance: 27.1
click at [144, 97] on div "******" at bounding box center [182, 98] width 104 height 18
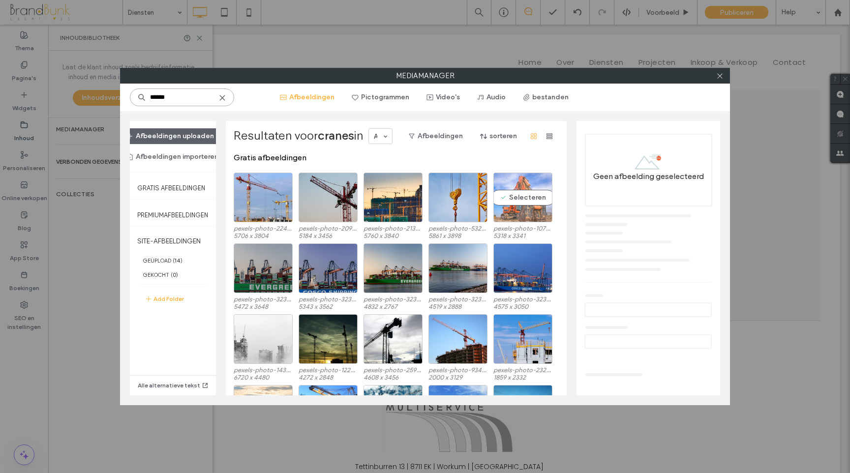
type input "******"
click at [515, 201] on div "Selecteren" at bounding box center [523, 198] width 59 height 50
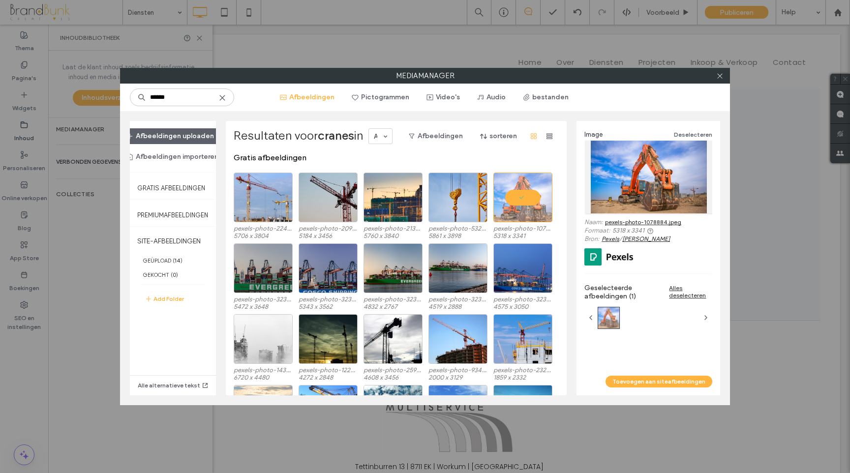
click at [629, 222] on link "pexels-photo-1078884.jpeg" at bounding box center [643, 221] width 76 height 7
click at [720, 75] on use at bounding box center [719, 75] width 5 height 5
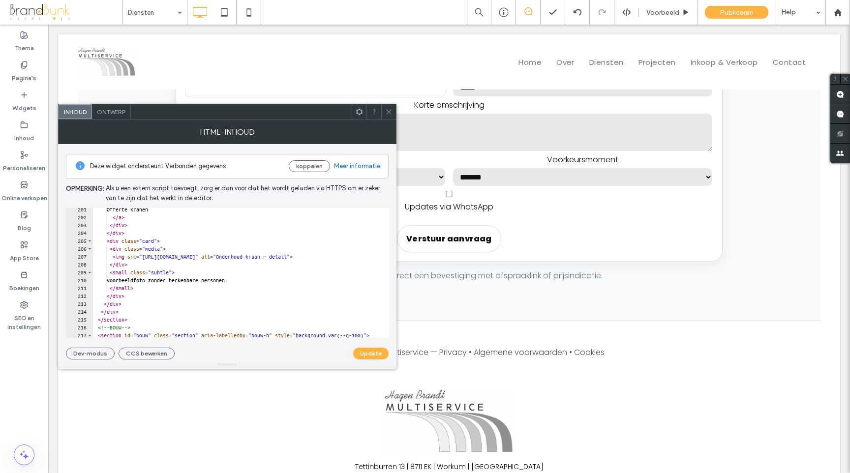
scroll to position [1583, 0]
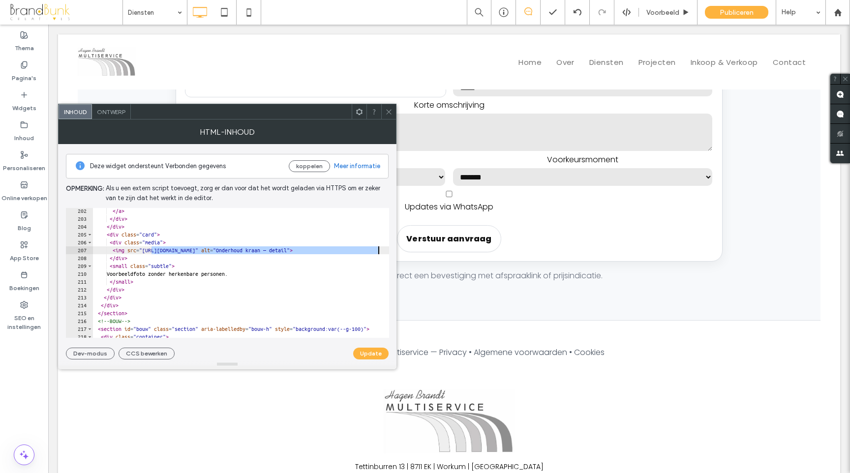
drag, startPoint x: 155, startPoint y: 251, endPoint x: 378, endPoint y: 253, distance: 222.4
click at [378, 253] on div "</ a > </ div > </ div > < div class = "card" > < div class = "media" > < img s…" at bounding box center [541, 280] width 897 height 146
paste textarea "**"
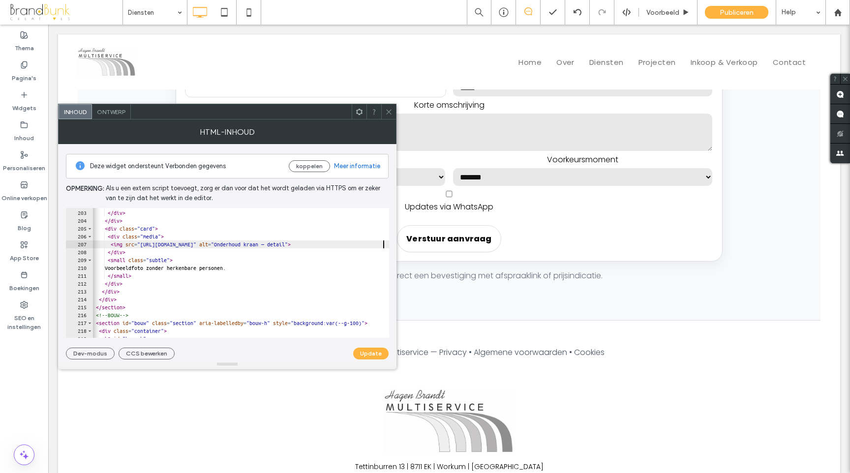
scroll to position [0, 0]
click at [371, 352] on button "Update" at bounding box center [370, 354] width 35 height 12
type textarea "**********"
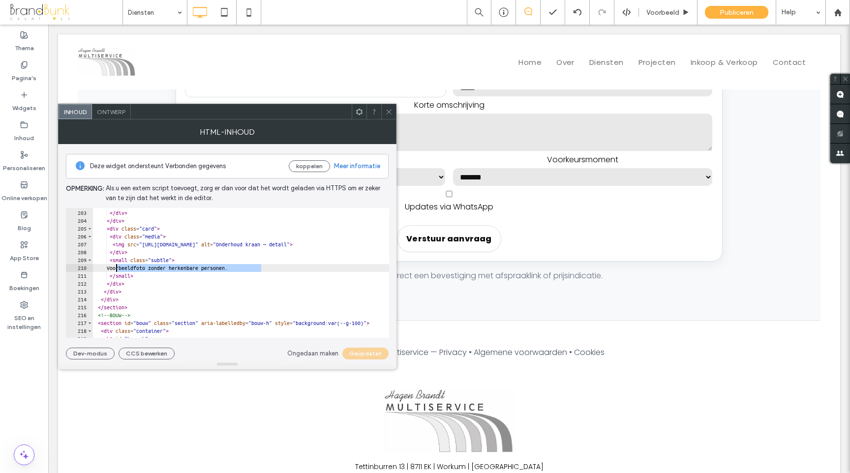
drag, startPoint x: 260, startPoint y: 270, endPoint x: 126, endPoint y: 266, distance: 134.4
click at [116, 266] on div "</ a > </ div > </ div > < div class = "card" > < div class = "media" > < img s…" at bounding box center [541, 274] width 897 height 146
click at [375, 355] on button "Update" at bounding box center [370, 354] width 35 height 12
click at [388, 116] on span at bounding box center [388, 111] width 7 height 15
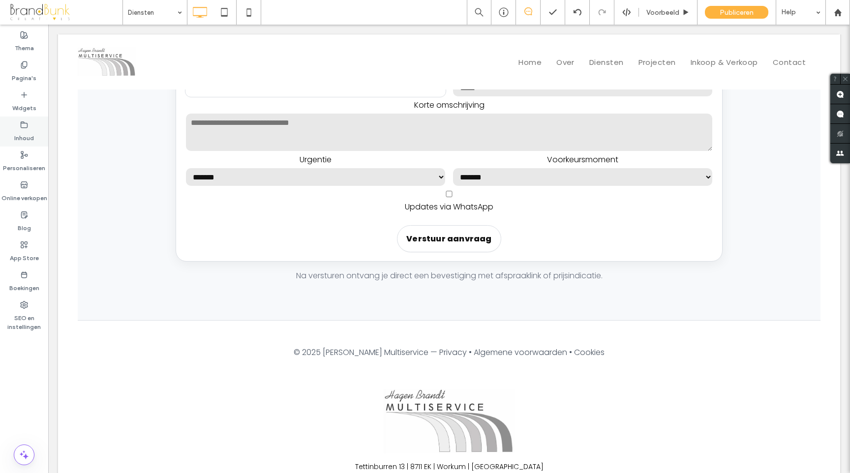
click at [25, 131] on label "Inhoud" at bounding box center [24, 136] width 20 height 14
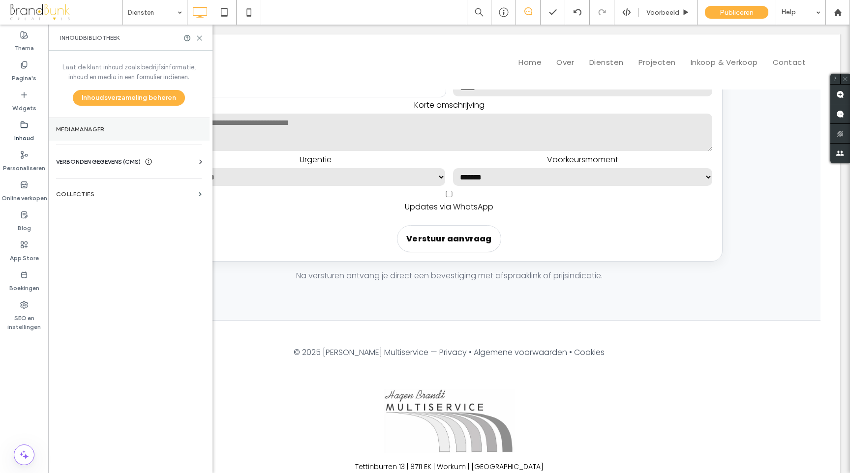
click at [86, 128] on label "Mediamanager" at bounding box center [129, 129] width 146 height 7
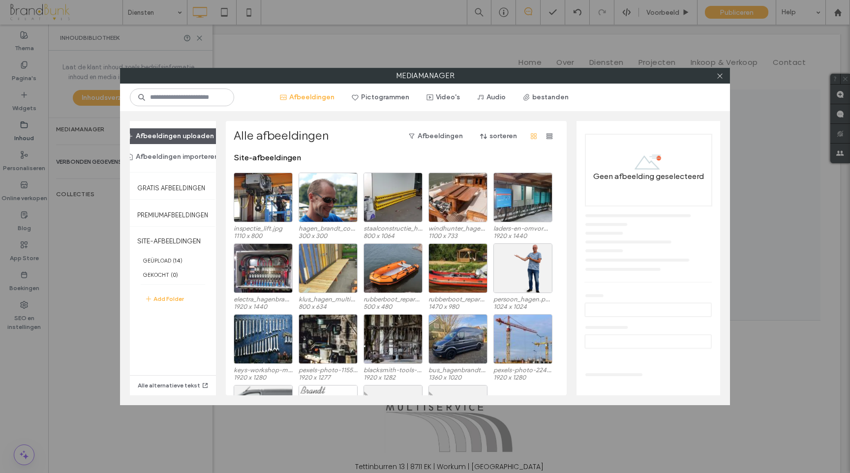
click at [192, 135] on button "Afbeeldingen uploaden" at bounding box center [170, 136] width 105 height 16
click at [192, 97] on input at bounding box center [182, 98] width 104 height 18
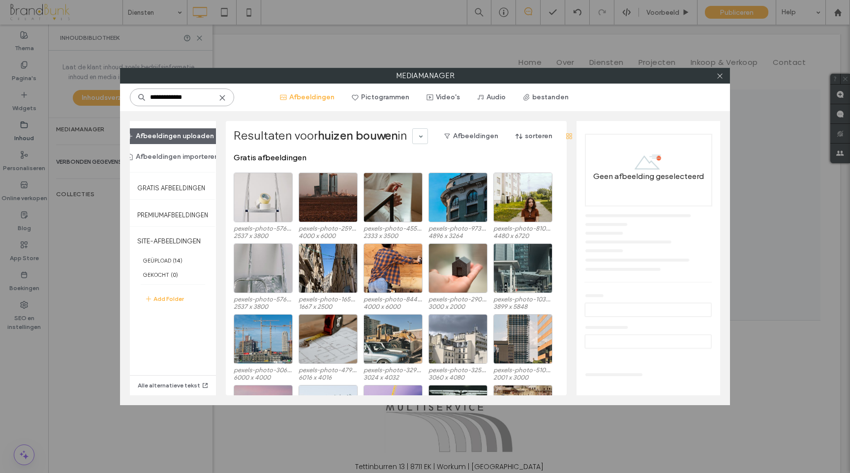
drag, startPoint x: 197, startPoint y: 98, endPoint x: 146, endPoint y: 95, distance: 51.8
click at [146, 95] on input "**********" at bounding box center [182, 98] width 104 height 18
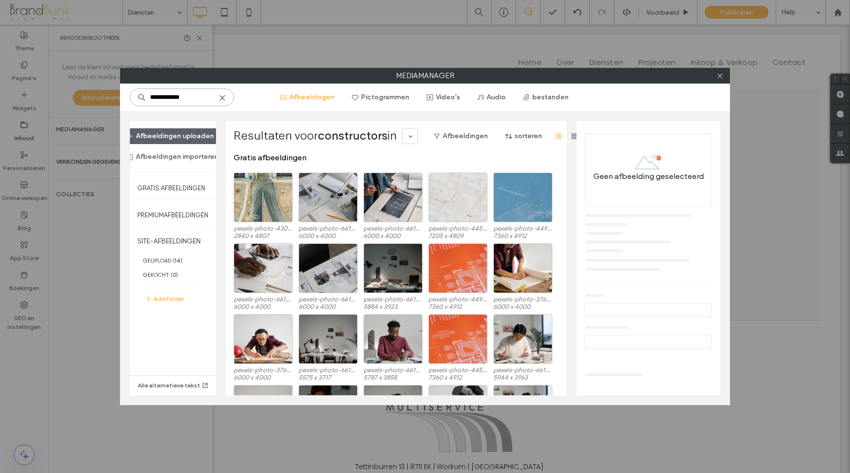
drag, startPoint x: 189, startPoint y: 100, endPoint x: 172, endPoint y: 99, distance: 17.3
click at [172, 99] on input "**********" at bounding box center [182, 98] width 104 height 18
type input "**********"
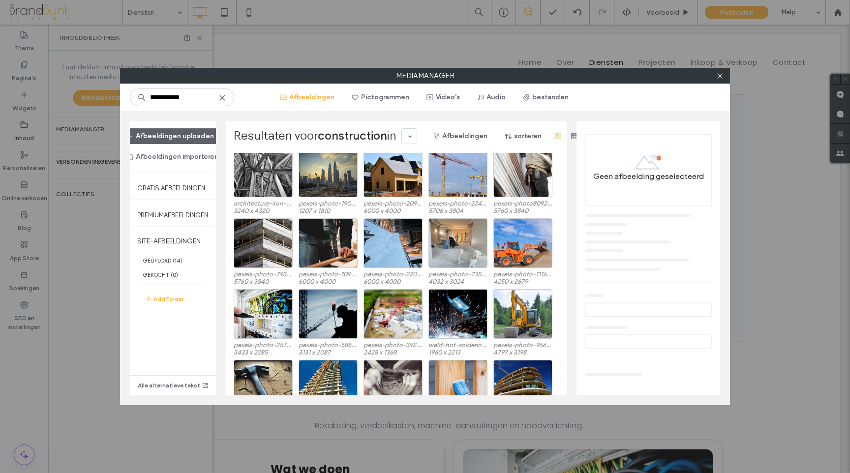
scroll to position [317, 0]
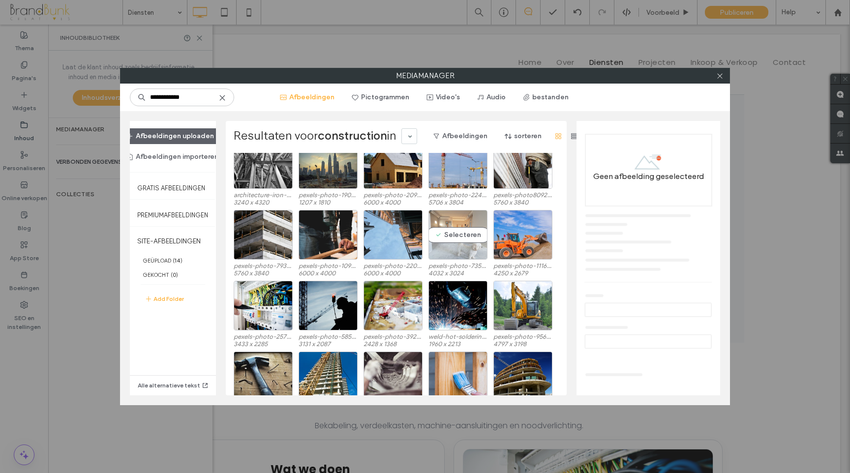
click at [449, 242] on div "Selecteren" at bounding box center [458, 235] width 59 height 50
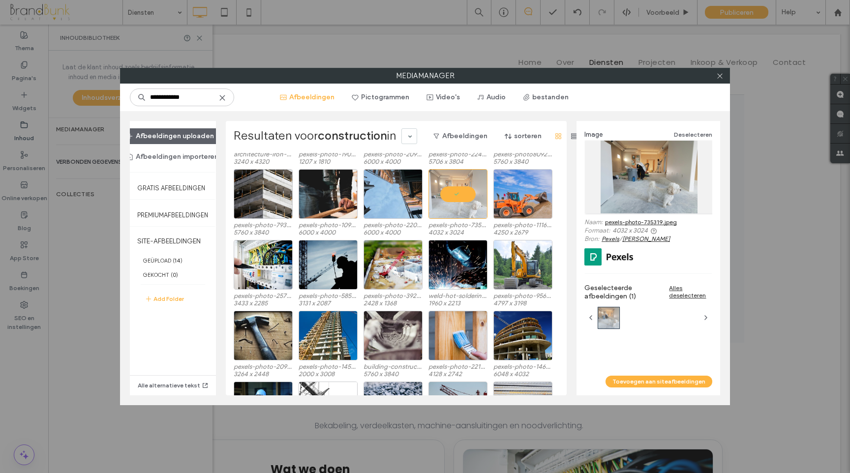
scroll to position [240, 0]
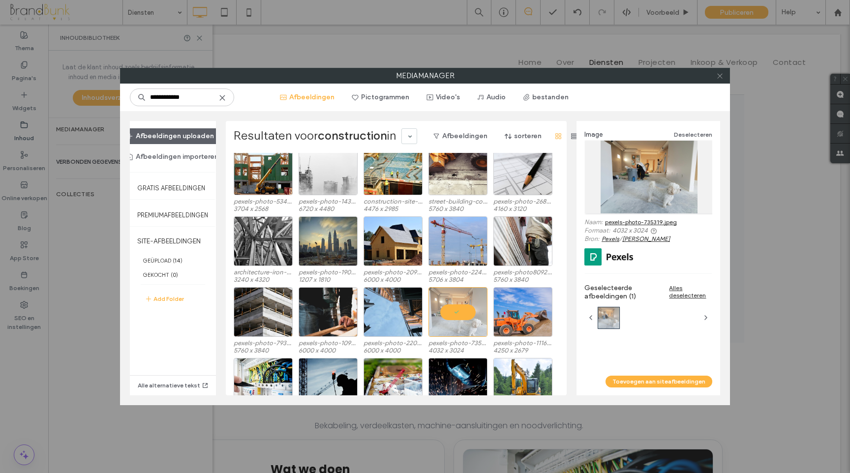
click at [720, 76] on icon at bounding box center [719, 75] width 7 height 7
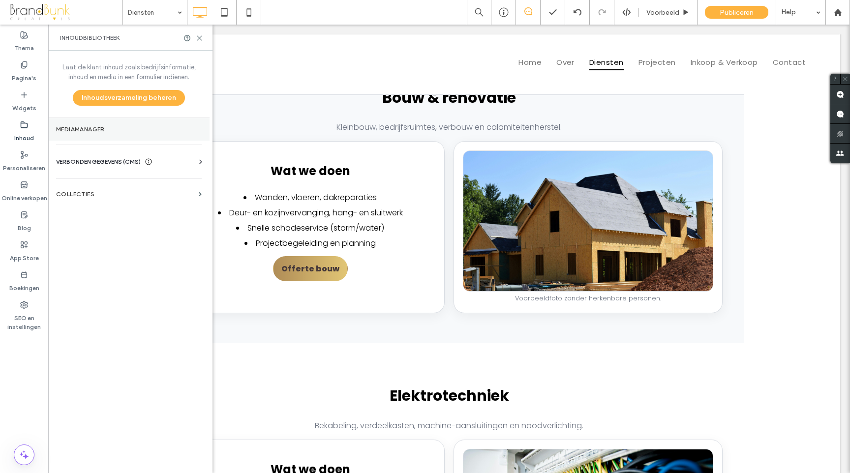
click at [90, 130] on label "Mediamanager" at bounding box center [129, 129] width 146 height 7
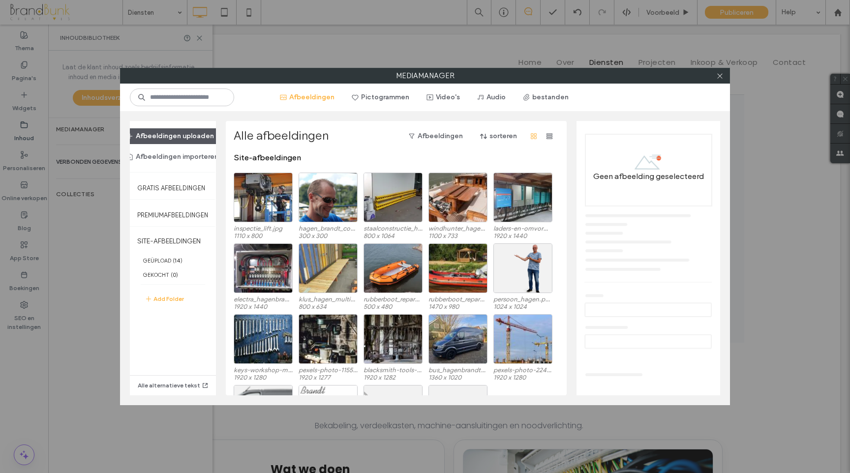
click at [170, 137] on button "Afbeeldingen uploaden" at bounding box center [170, 136] width 105 height 16
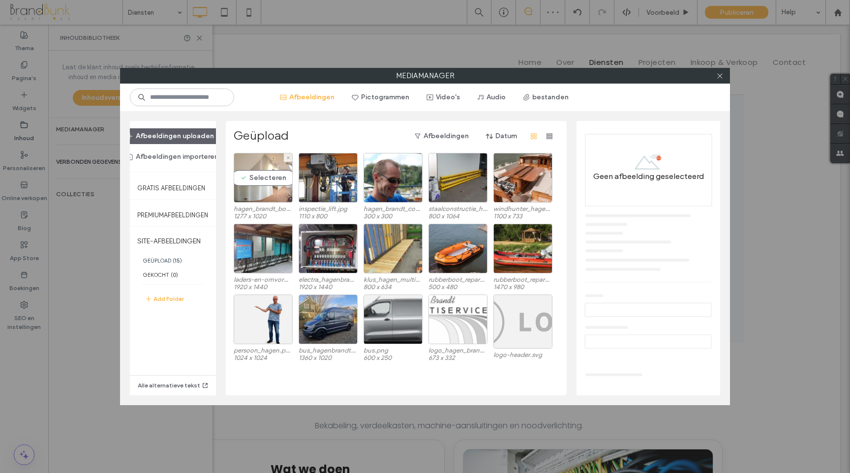
click at [263, 182] on div "Selecteren" at bounding box center [263, 178] width 59 height 50
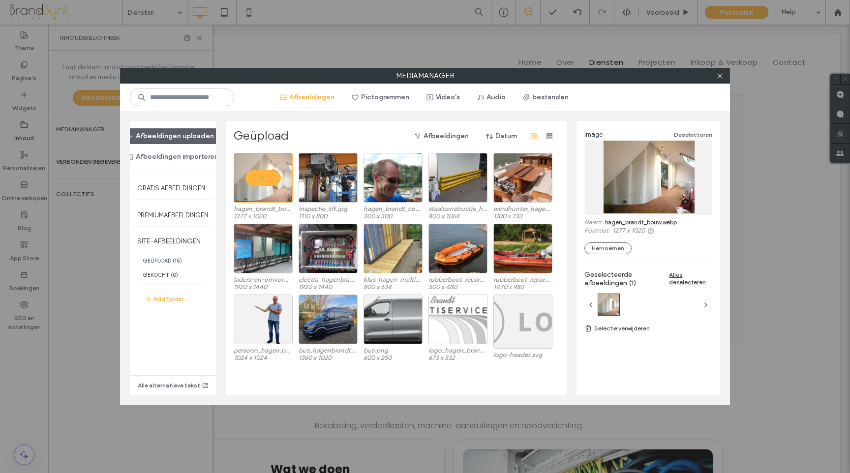
click at [623, 221] on link "hagen_brandt_bouw.webp" at bounding box center [641, 221] width 72 height 7
drag, startPoint x: 722, startPoint y: 79, endPoint x: 714, endPoint y: 79, distance: 7.4
click at [722, 79] on icon at bounding box center [719, 75] width 7 height 7
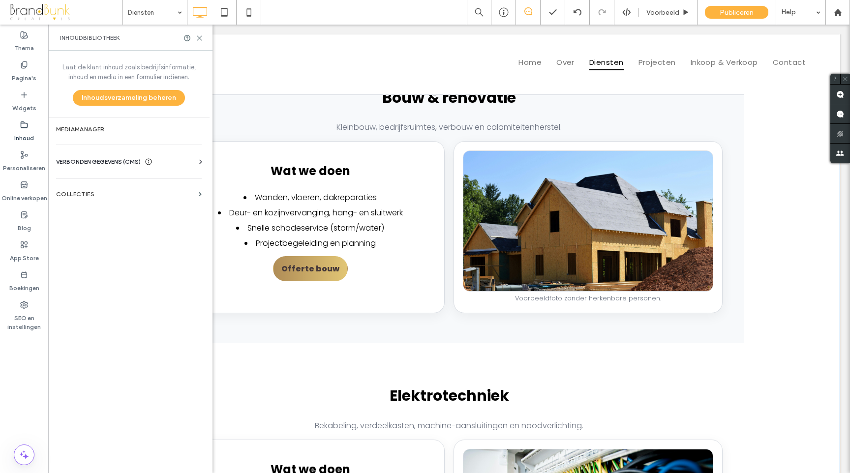
click at [548, 243] on img at bounding box center [588, 234] width 249 height 166
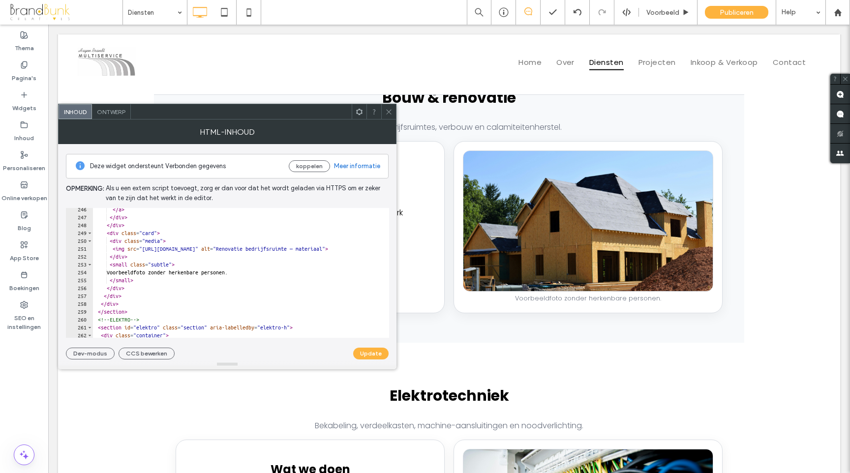
scroll to position [1931, 0]
drag, startPoint x: 152, startPoint y: 248, endPoint x: 377, endPoint y: 252, distance: 225.9
click at [377, 252] on div "</ a > </ div > </ div > < div class = "card" > < div class = "media" > < img s…" at bounding box center [541, 279] width 897 height 146
paste textarea "*********"
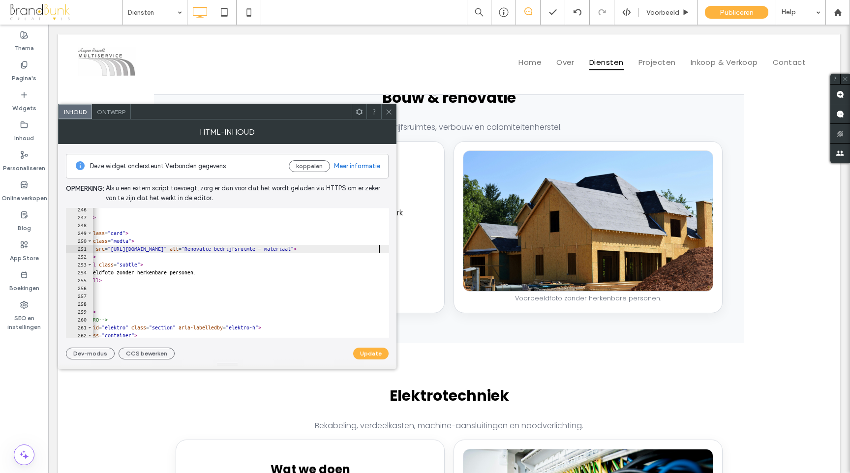
scroll to position [0, 31]
click at [374, 356] on button "Update" at bounding box center [370, 354] width 35 height 12
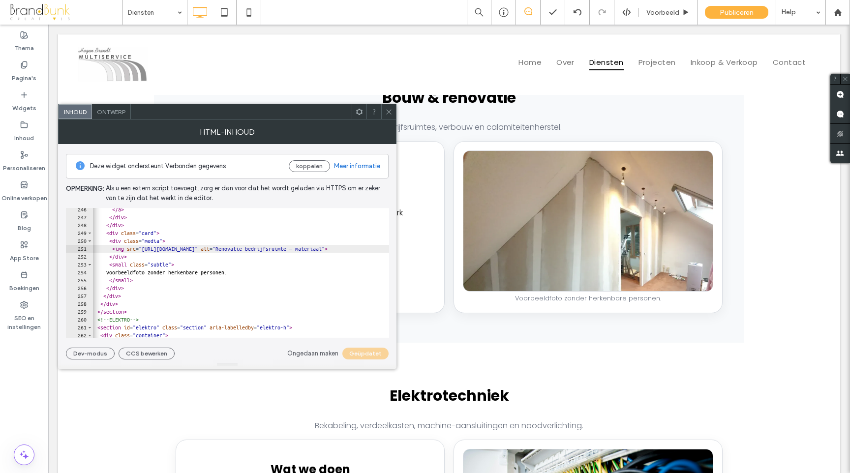
scroll to position [0, 0]
type textarea "**********"
drag, startPoint x: 262, startPoint y: 273, endPoint x: 124, endPoint y: 275, distance: 137.3
click at [115, 275] on div "</ a > </ div > </ div > < div class = "card" > < div class = "media" > < img s…" at bounding box center [541, 279] width 897 height 146
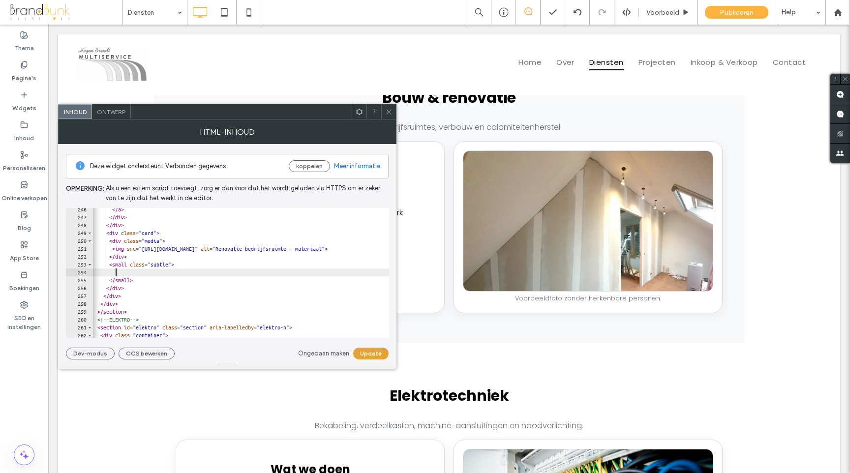
click at [369, 353] on button "Update" at bounding box center [370, 354] width 35 height 12
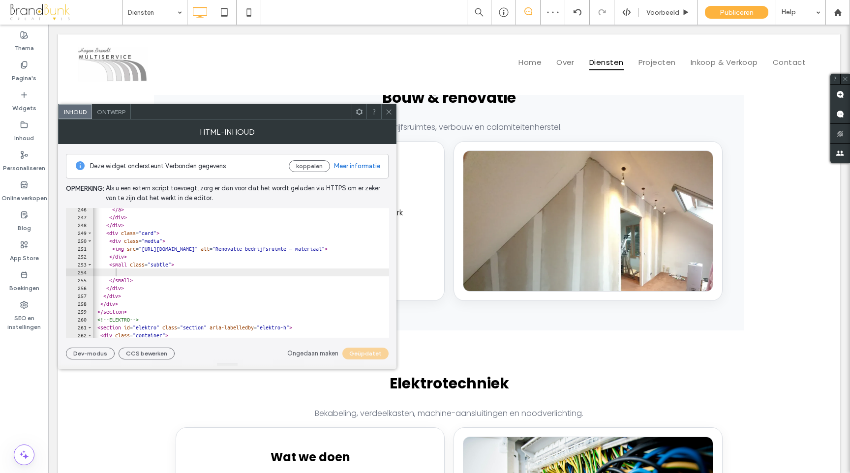
click at [388, 114] on icon at bounding box center [388, 111] width 7 height 7
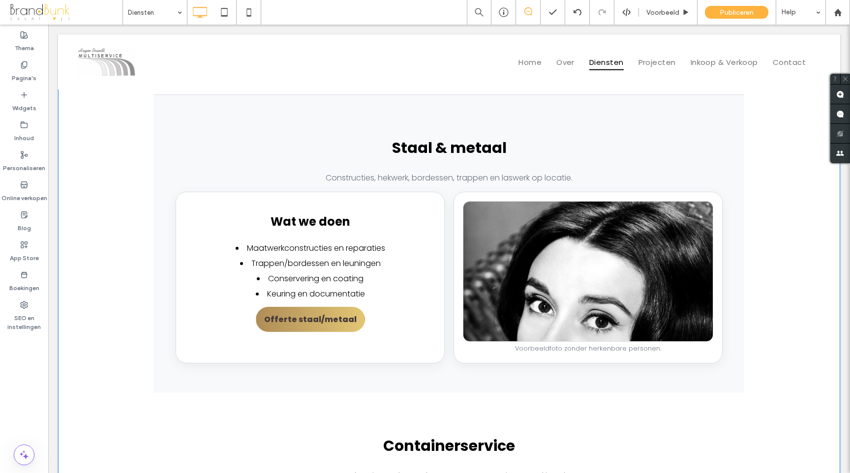
scroll to position [1318, 0]
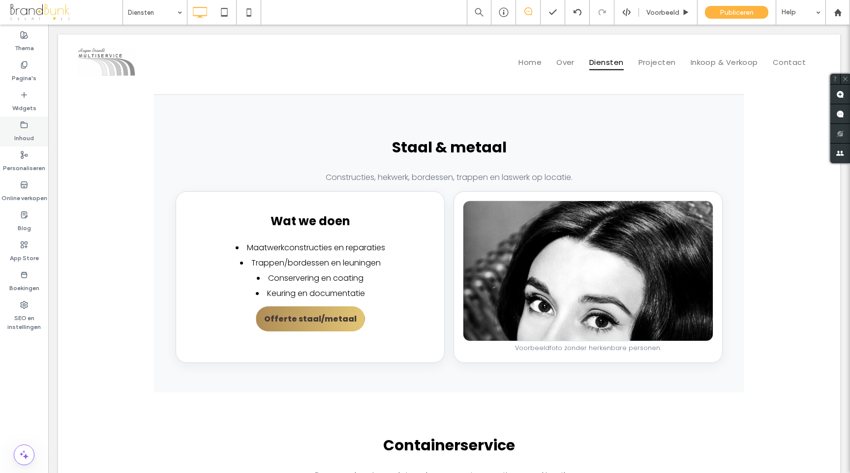
click at [24, 124] on icon at bounding box center [24, 125] width 8 height 8
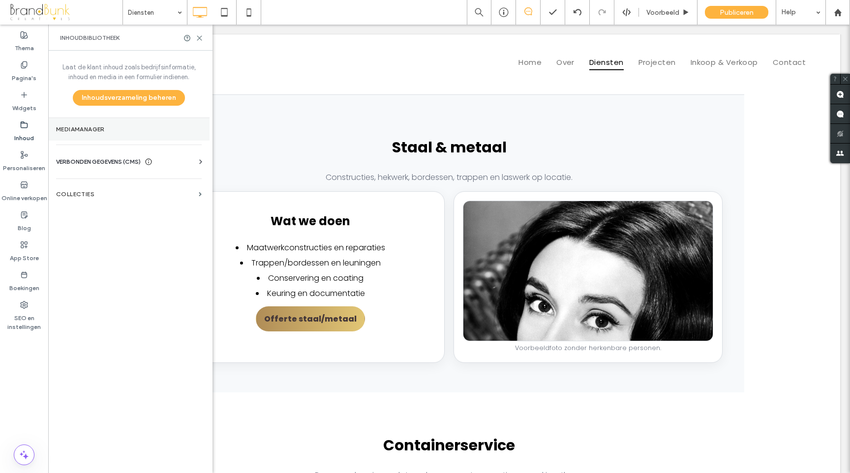
click at [97, 130] on label "Mediamanager" at bounding box center [129, 129] width 146 height 7
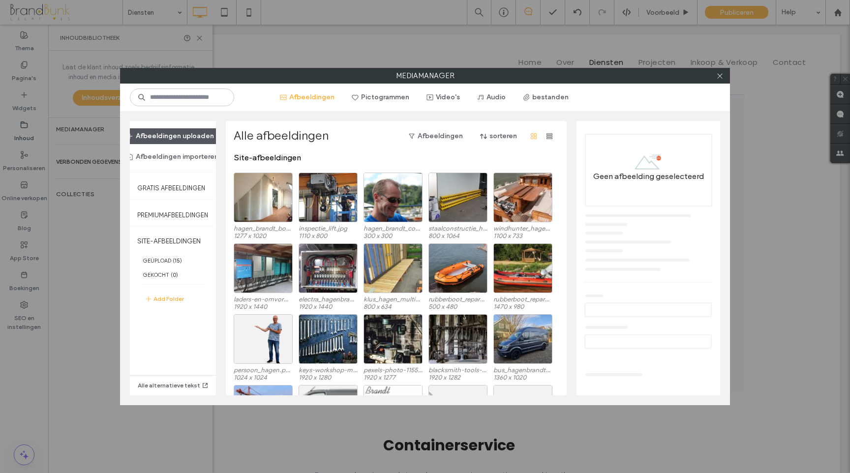
click at [204, 139] on button "Afbeeldingen uploaden" at bounding box center [170, 136] width 105 height 16
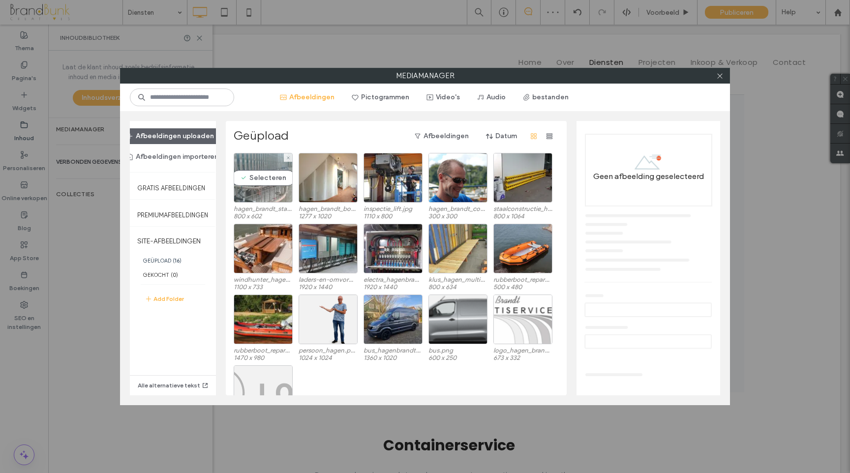
click at [263, 195] on div "Selecteren" at bounding box center [263, 178] width 59 height 50
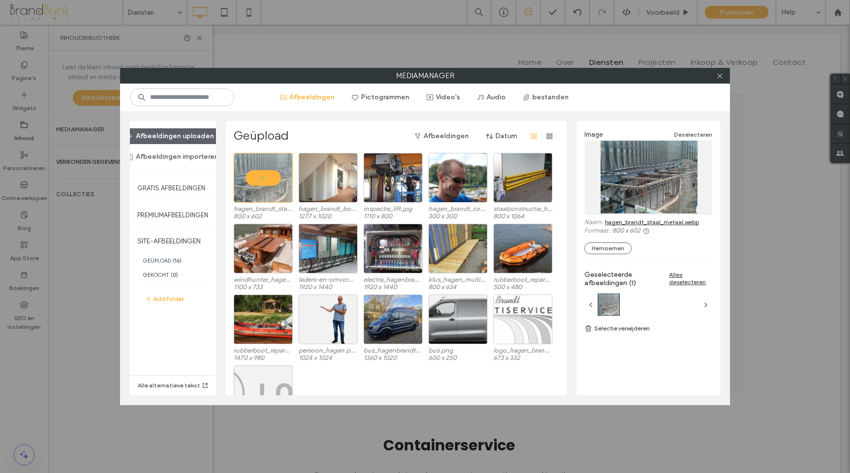
click at [620, 223] on link "hagen_brandt_staal_metaal.webp" at bounding box center [652, 221] width 94 height 7
click at [718, 79] on icon at bounding box center [719, 75] width 7 height 7
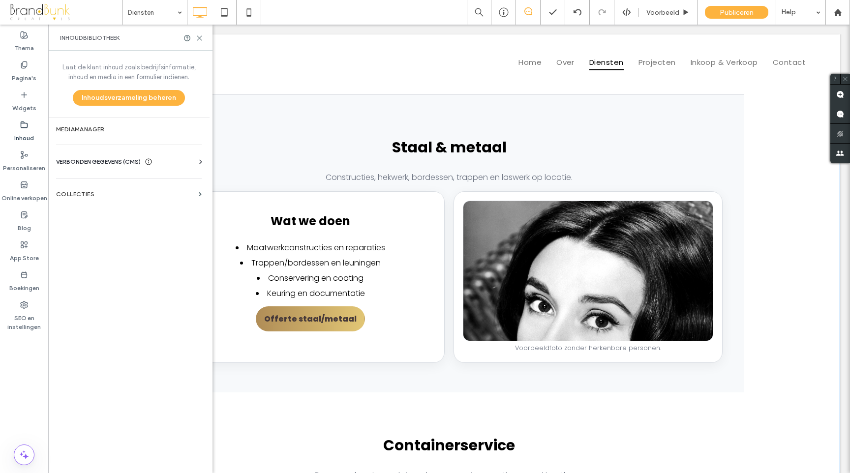
click at [412, 242] on li "Maatwerkconstructies en reparaties" at bounding box center [310, 248] width 250 height 12
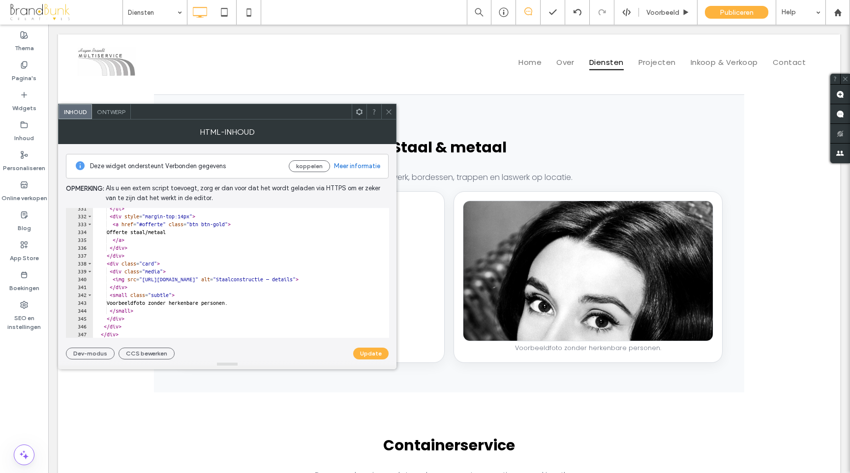
scroll to position [2604, 0]
drag, startPoint x: 152, startPoint y: 278, endPoint x: 377, endPoint y: 278, distance: 225.4
click at [377, 278] on div "</ ul > < div style = "margin-top:14px" > < a href = "#offerte" class = "btn bt…" at bounding box center [541, 275] width 897 height 146
paste textarea "**********"
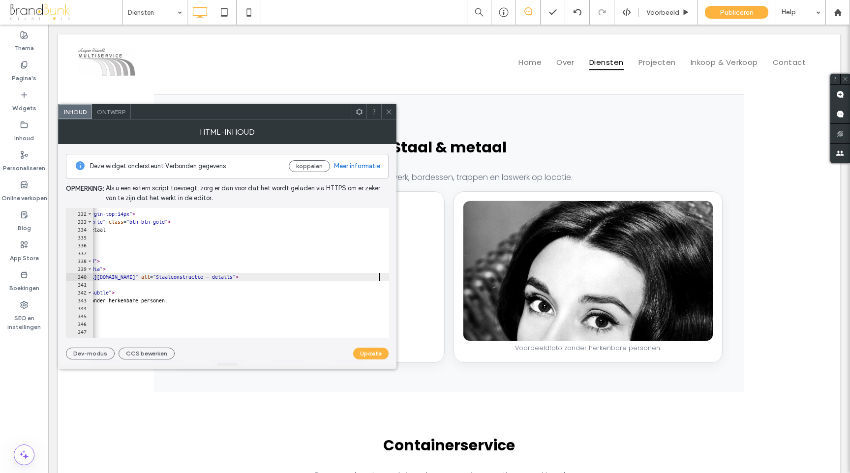
scroll to position [0, 60]
click at [373, 353] on button "Update" at bounding box center [370, 354] width 35 height 12
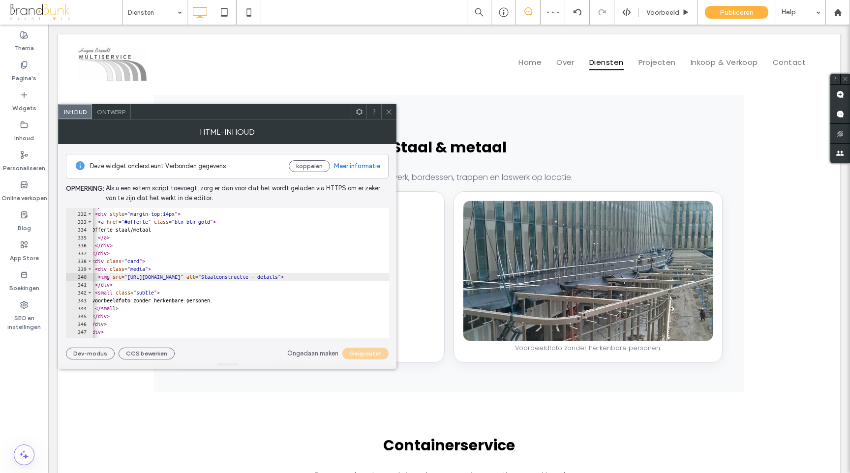
scroll to position [0, 0]
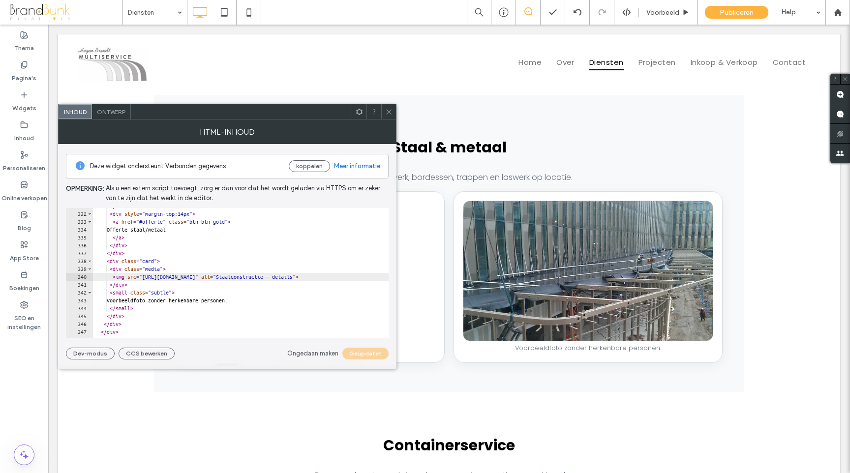
type textarea "**********"
drag, startPoint x: 262, startPoint y: 302, endPoint x: 116, endPoint y: 301, distance: 146.1
click at [116, 301] on div "</ ul > < div style = "margin-top:14px" > < a href = "#offerte" class = "btn bt…" at bounding box center [541, 275] width 897 height 146
click at [374, 355] on button "Update" at bounding box center [370, 354] width 35 height 12
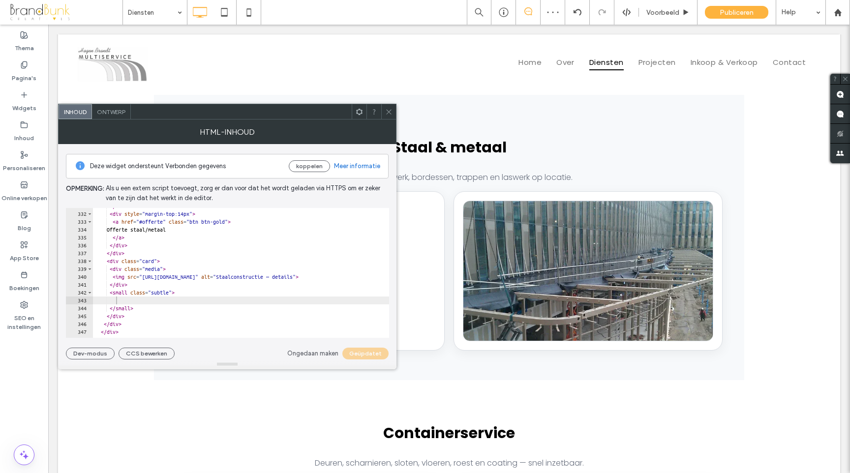
click at [391, 116] on span at bounding box center [388, 111] width 7 height 15
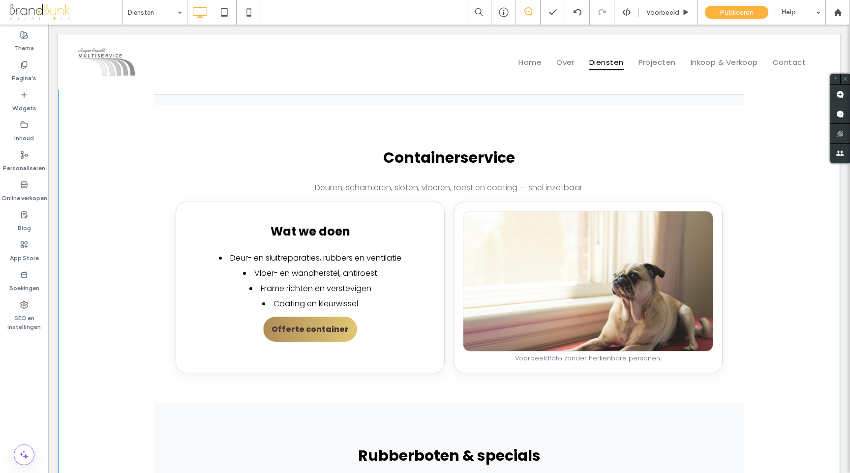
scroll to position [1593, 0]
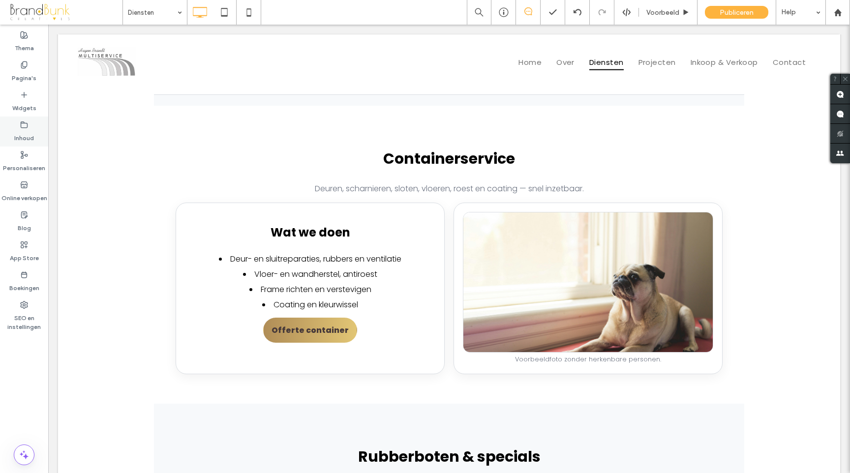
click at [24, 131] on label "Inhoud" at bounding box center [24, 136] width 20 height 14
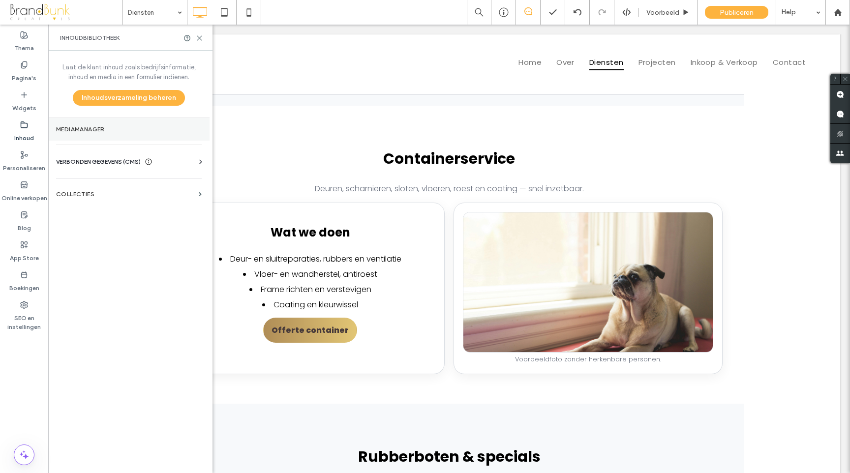
click at [87, 130] on label "Mediamanager" at bounding box center [129, 129] width 146 height 7
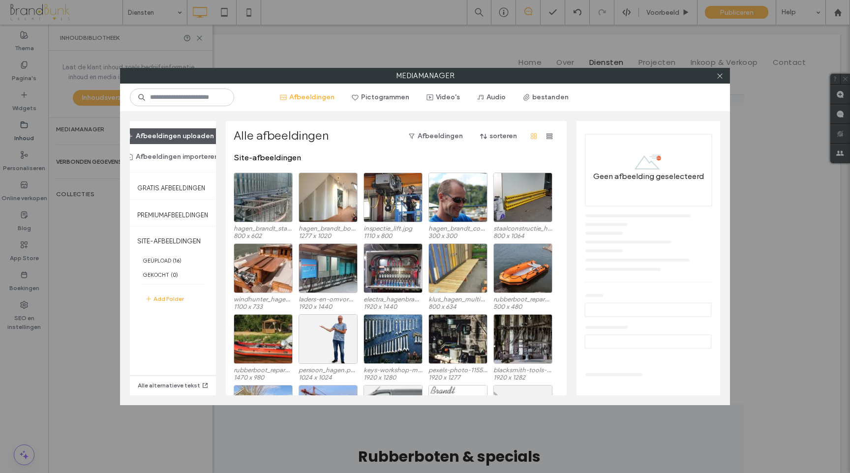
click at [200, 140] on button "Afbeeldingen uploaden" at bounding box center [170, 136] width 105 height 16
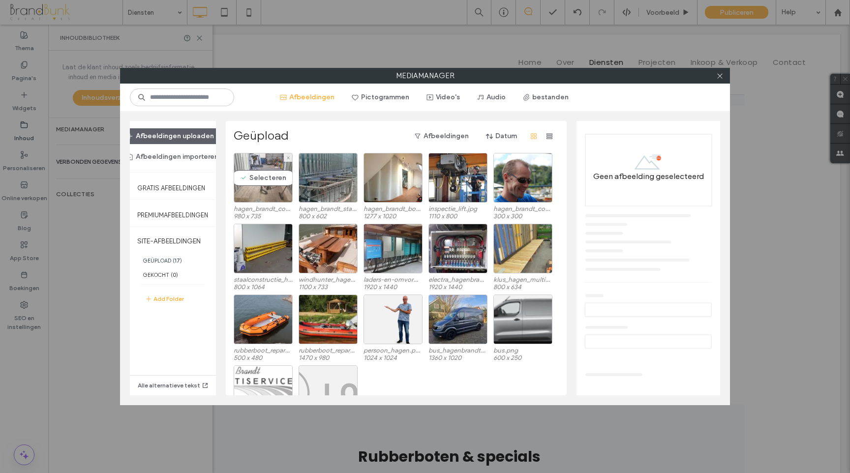
click at [275, 188] on div "Selecteren" at bounding box center [263, 178] width 59 height 50
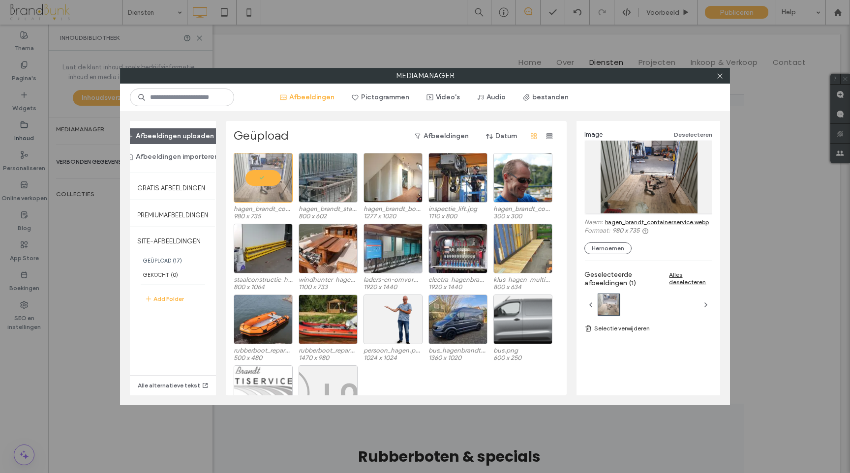
click at [631, 223] on link "hagen_brandt_containerservice.webp" at bounding box center [657, 221] width 104 height 7
click at [720, 78] on icon at bounding box center [719, 75] width 7 height 7
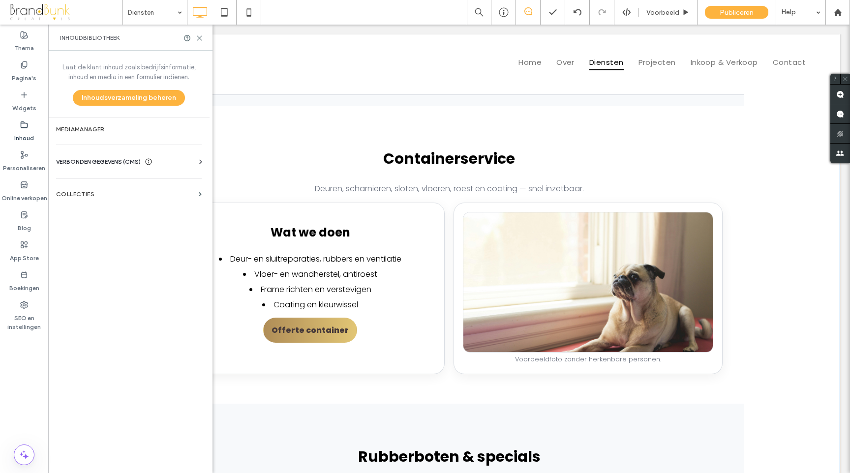
click at [292, 253] on li "Deur- en sluitreparaties, rubbers en ventilatie" at bounding box center [310, 259] width 250 height 12
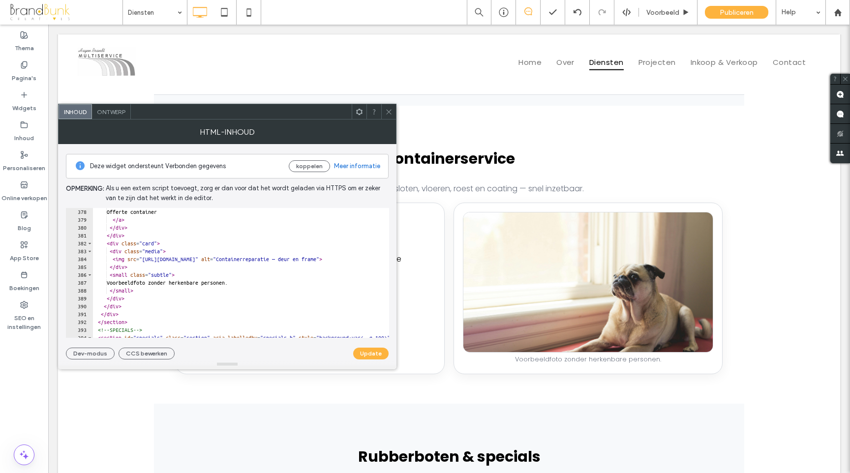
scroll to position [2969, 0]
drag, startPoint x: 152, startPoint y: 260, endPoint x: 377, endPoint y: 261, distance: 224.9
click at [377, 261] on div "Offerte container </ a > </ div > </ div > < div class = "card" > < div class =…" at bounding box center [541, 281] width 897 height 146
paste textarea "**********"
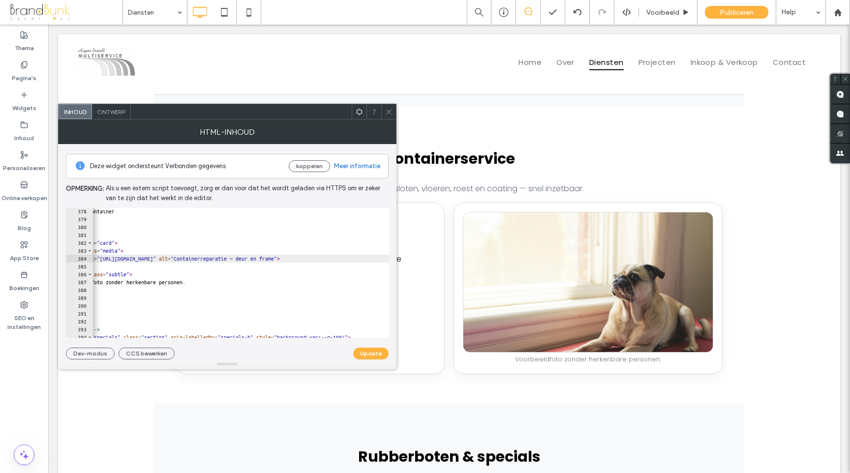
scroll to position [0, 0]
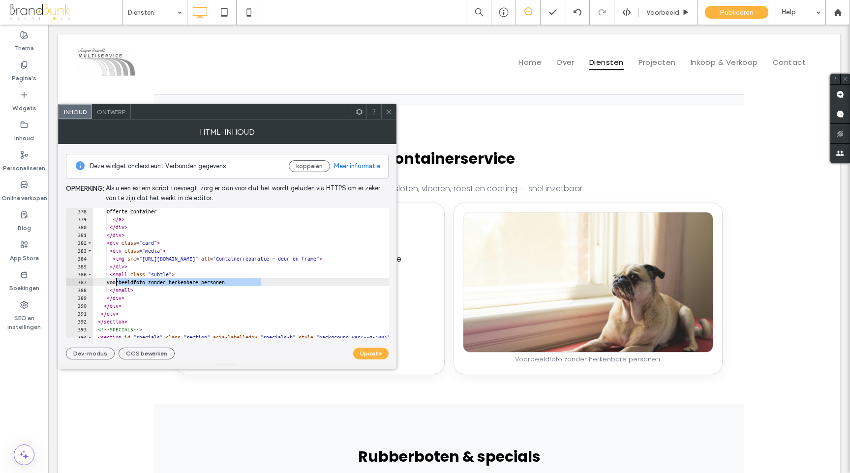
drag, startPoint x: 262, startPoint y: 284, endPoint x: 117, endPoint y: 283, distance: 145.7
click at [117, 283] on div "Offerte container </ a > </ div > </ div > < div class = "card" > < div class =…" at bounding box center [541, 281] width 897 height 146
type textarea "**********"
click at [368, 353] on button "Update" at bounding box center [370, 354] width 35 height 12
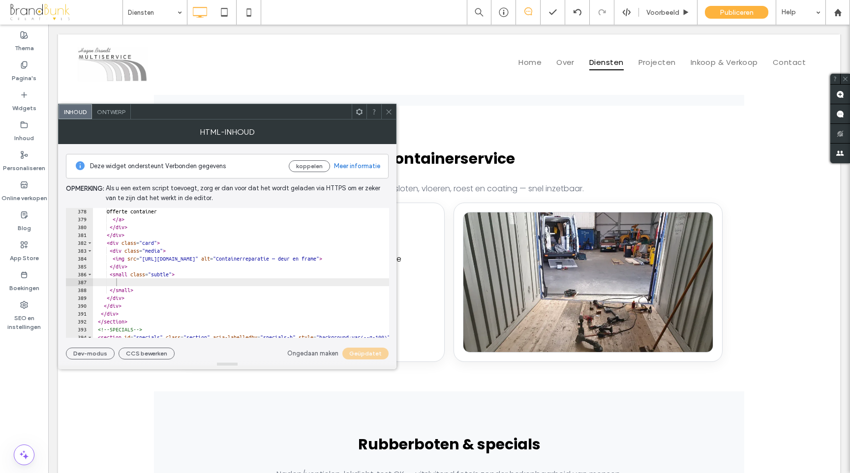
click at [386, 113] on icon at bounding box center [388, 111] width 7 height 7
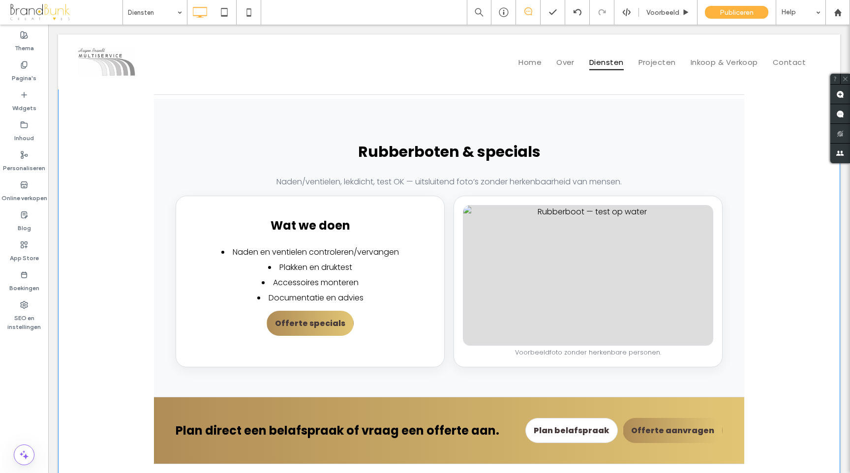
scroll to position [1886, 0]
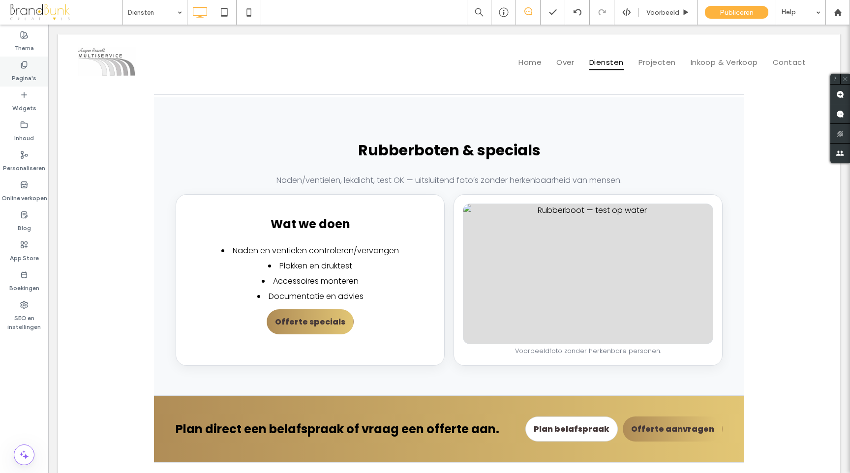
click at [24, 76] on label "Pagina's" at bounding box center [24, 76] width 25 height 14
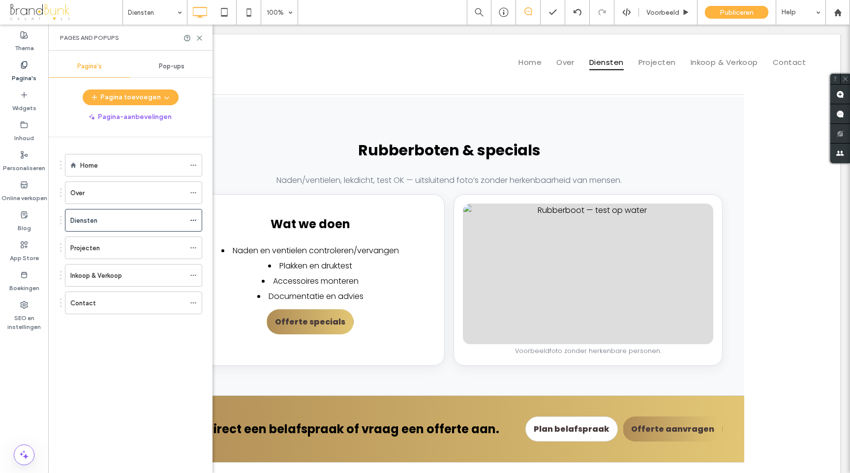
scroll to position [1889, 0]
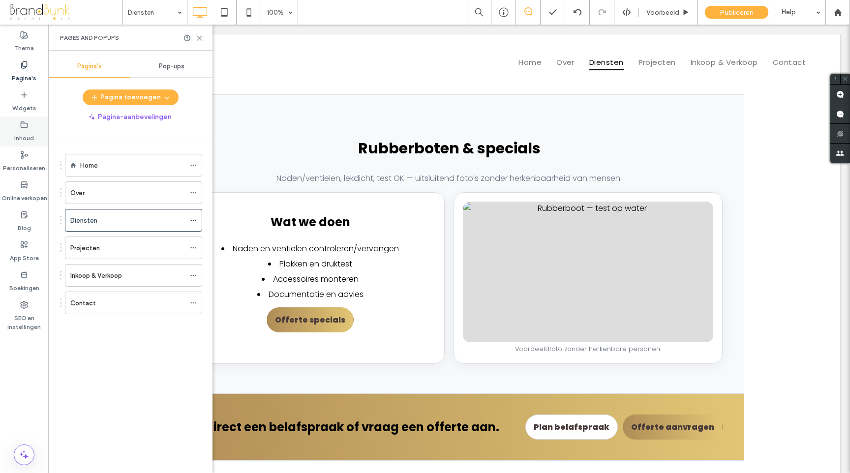
click at [27, 134] on label "Inhoud" at bounding box center [24, 136] width 20 height 14
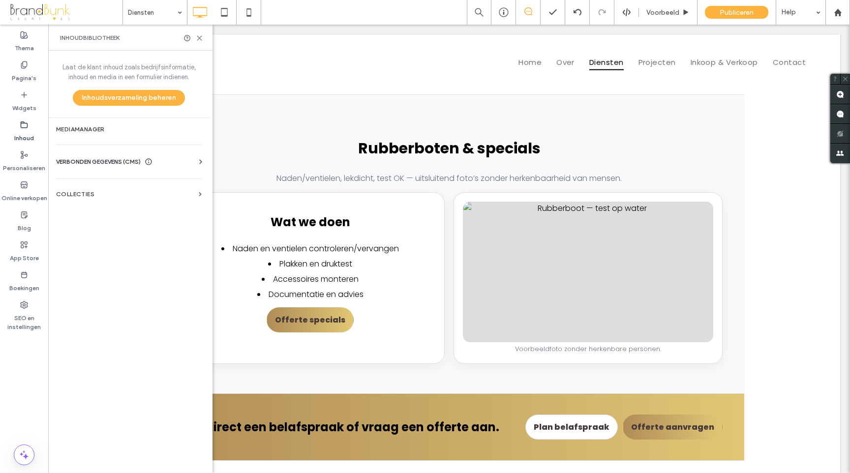
scroll to position [1890, 0]
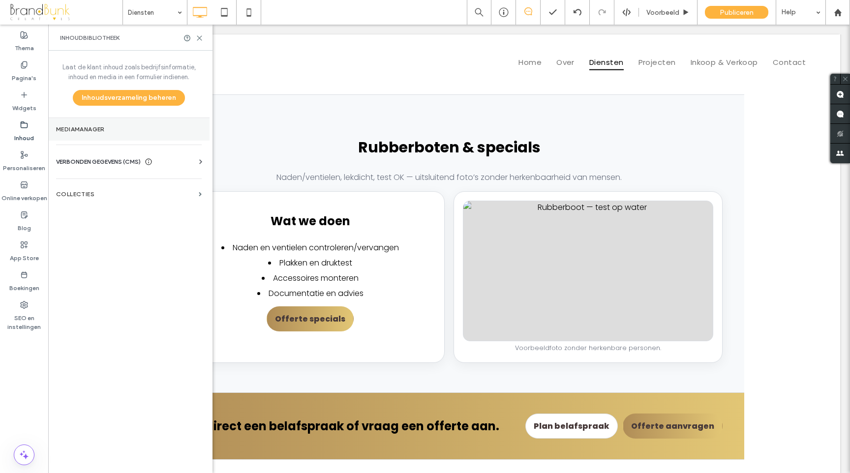
click at [103, 132] on label "Mediamanager" at bounding box center [129, 129] width 146 height 7
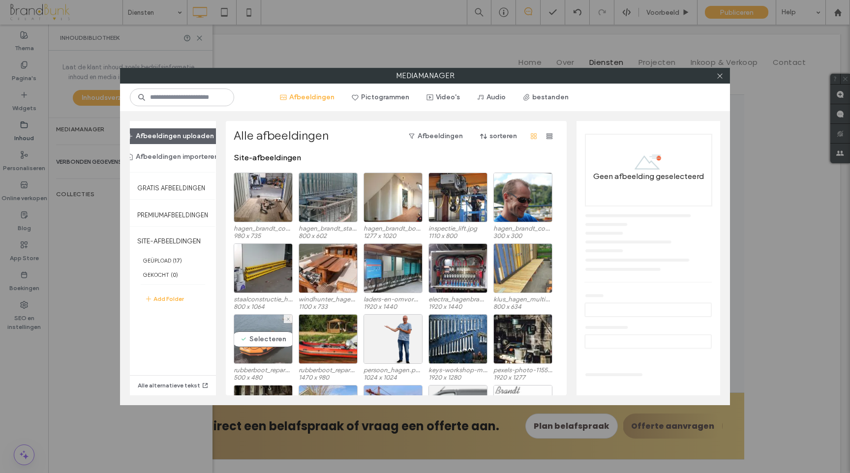
click at [271, 345] on div "Selecteren" at bounding box center [263, 339] width 59 height 50
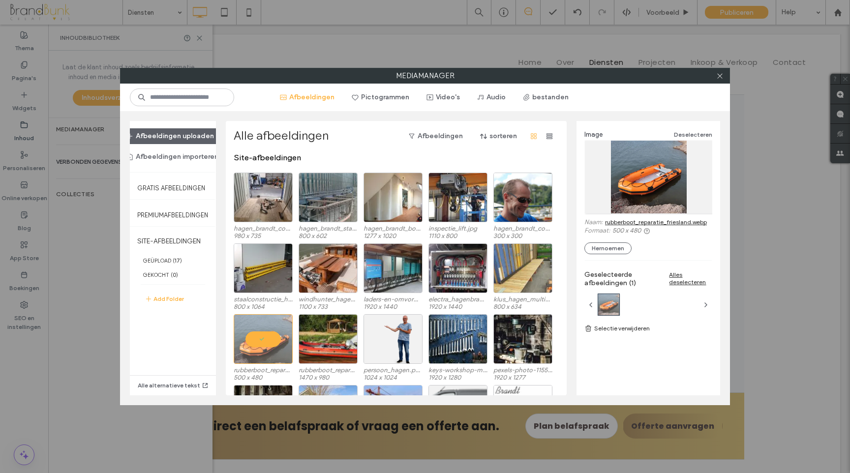
click at [623, 220] on link "rubberboot_reparatie_friesland.webp" at bounding box center [656, 221] width 102 height 7
click at [719, 76] on icon at bounding box center [719, 75] width 7 height 7
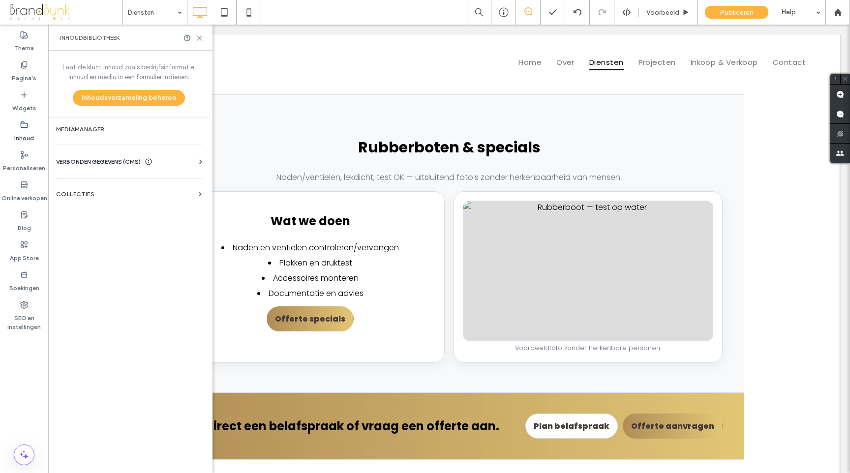
click at [526, 257] on div at bounding box center [588, 271] width 250 height 141
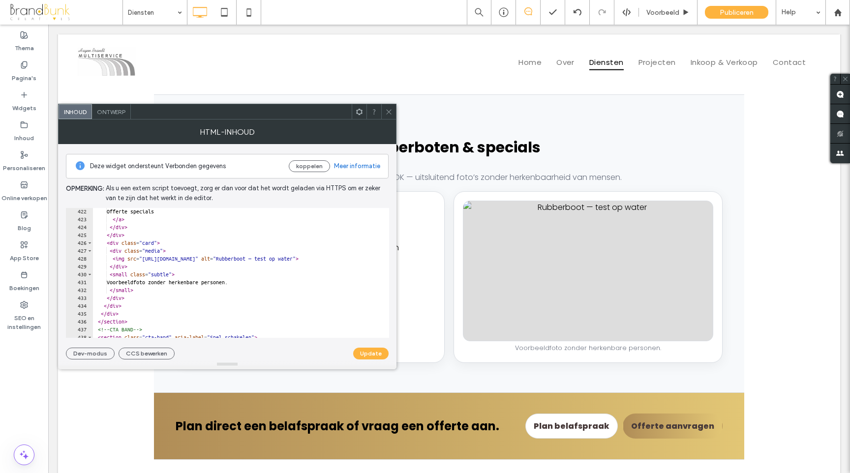
scroll to position [3315, 0]
drag, startPoint x: 152, startPoint y: 258, endPoint x: 370, endPoint y: 259, distance: 218.5
click at [370, 259] on div "Offerte specials </ a > </ div > </ div > < div class = "card" > < div class = …" at bounding box center [541, 280] width 897 height 146
paste textarea "**********"
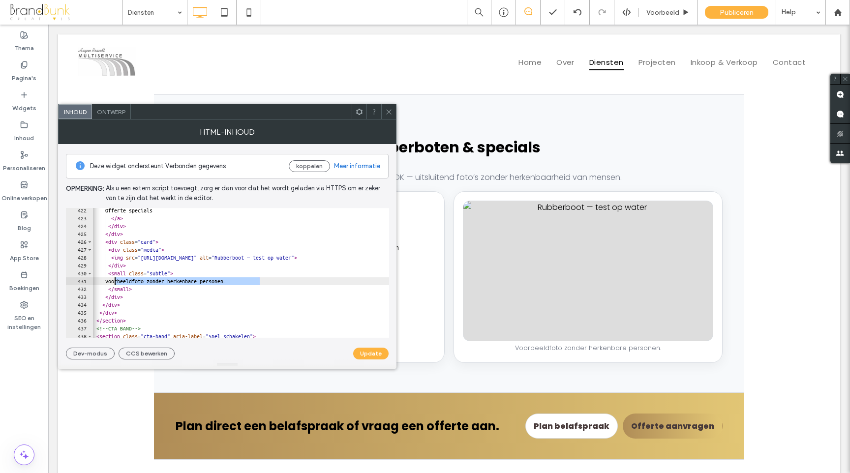
drag, startPoint x: 260, startPoint y: 284, endPoint x: 116, endPoint y: 283, distance: 144.7
click at [116, 283] on div "Offerte specials </ a > </ div > </ div > < div class = "card" > < div class = …" at bounding box center [540, 280] width 897 height 146
type textarea "**********"
click at [364, 358] on button "Update" at bounding box center [370, 354] width 35 height 12
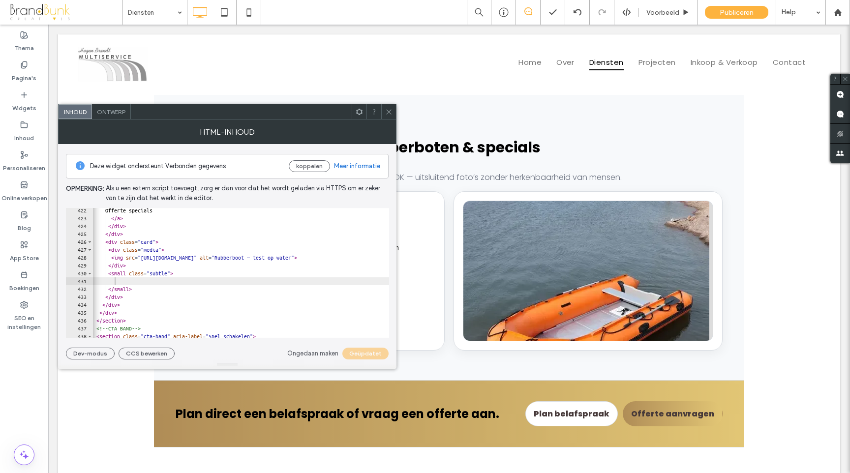
click at [388, 111] on icon at bounding box center [388, 111] width 7 height 7
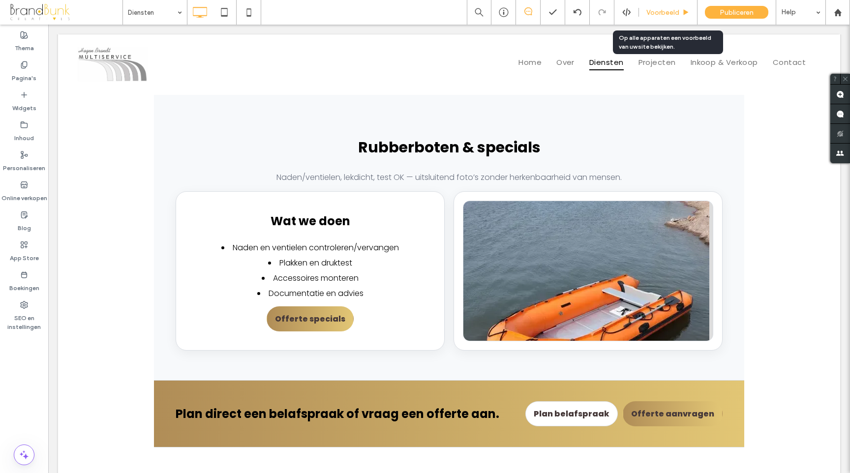
click at [662, 17] on div "Voorbeeld" at bounding box center [668, 12] width 59 height 25
click at [664, 15] on span "Voorbeeld" at bounding box center [663, 12] width 33 height 8
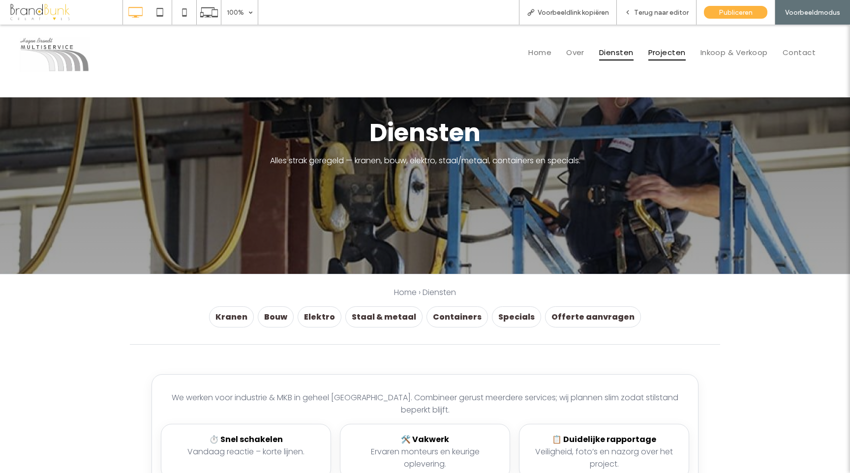
click at [666, 56] on span "Projecten" at bounding box center [667, 52] width 37 height 16
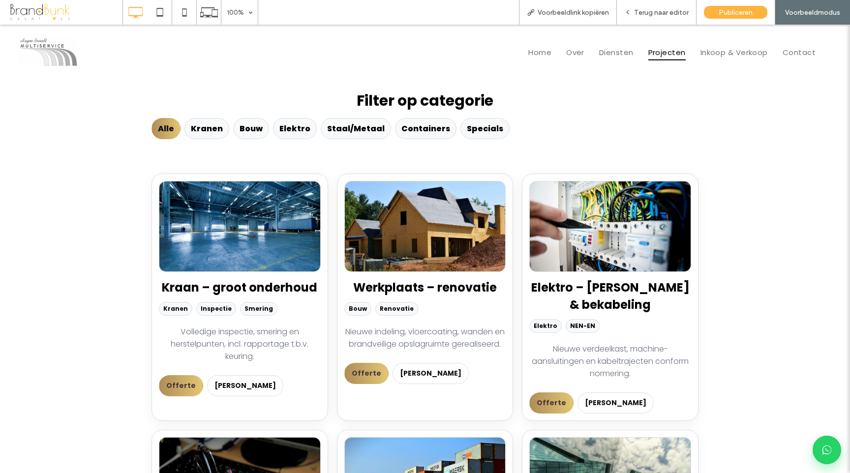
scroll to position [206, 0]
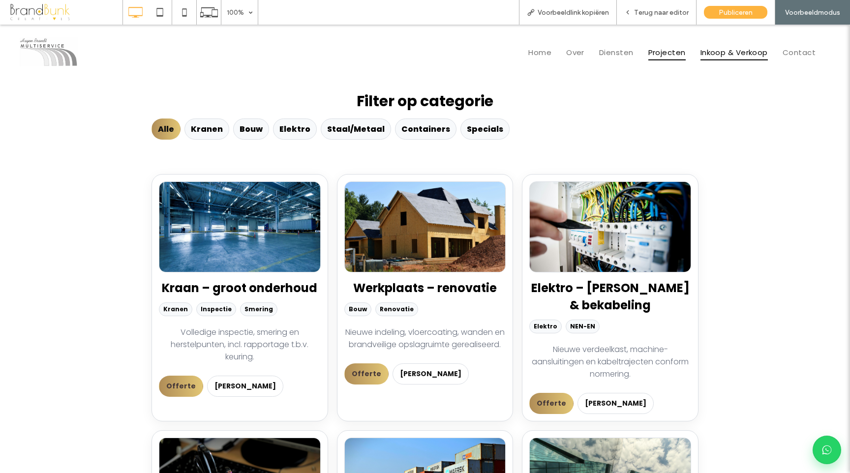
click at [714, 56] on span "Inkoop & Verkoop" at bounding box center [734, 52] width 67 height 16
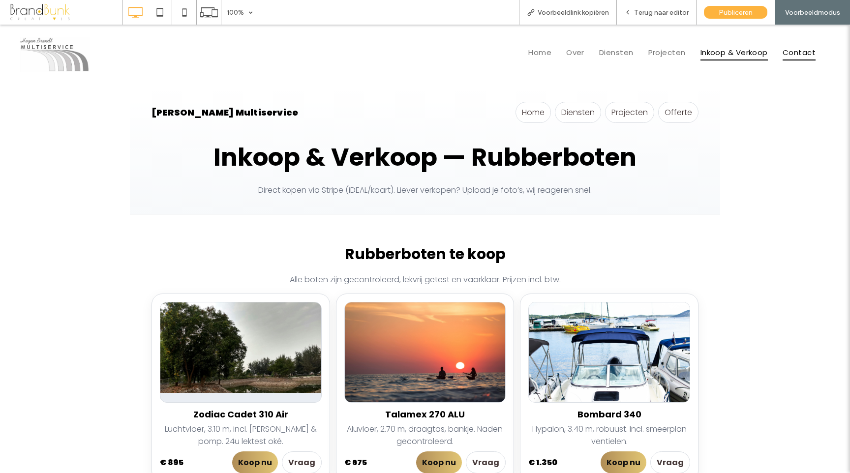
click at [795, 51] on span "Contact" at bounding box center [799, 52] width 33 height 16
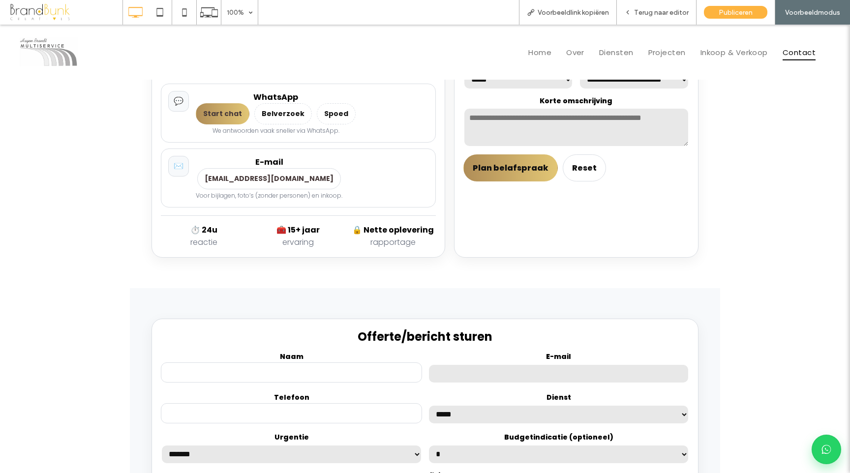
scroll to position [368, 0]
click at [531, 173] on button "Plan belafspraak" at bounding box center [511, 167] width 94 height 27
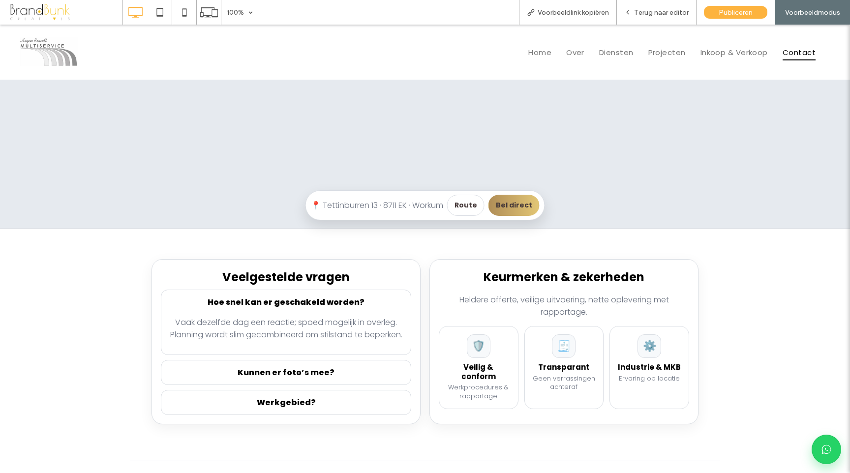
scroll to position [1001, 0]
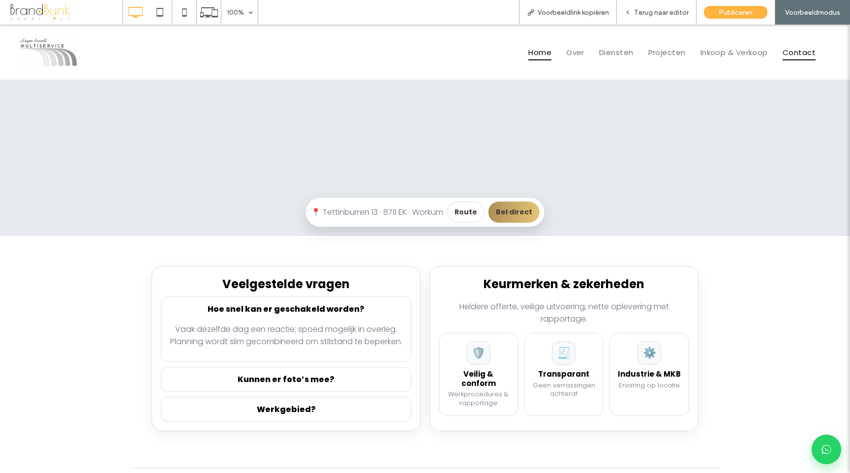
click at [543, 55] on span "Home" at bounding box center [539, 52] width 23 height 16
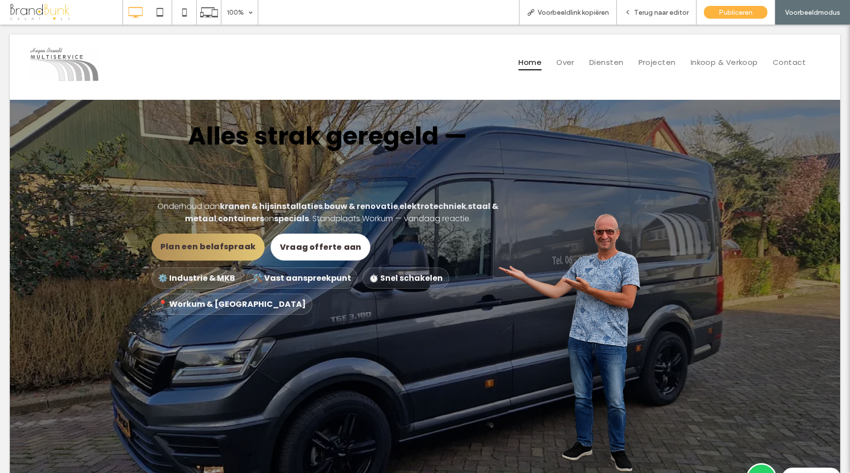
scroll to position [0, 0]
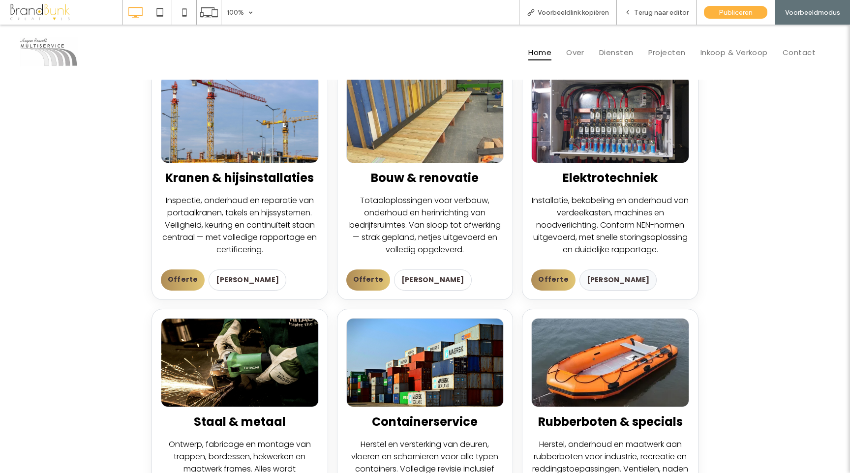
scroll to position [556, 0]
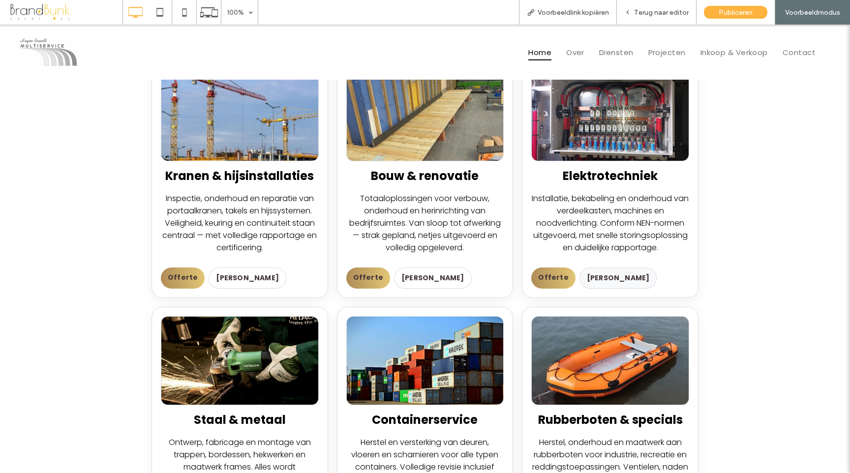
click at [601, 276] on link "[PERSON_NAME]" at bounding box center [619, 278] width 78 height 21
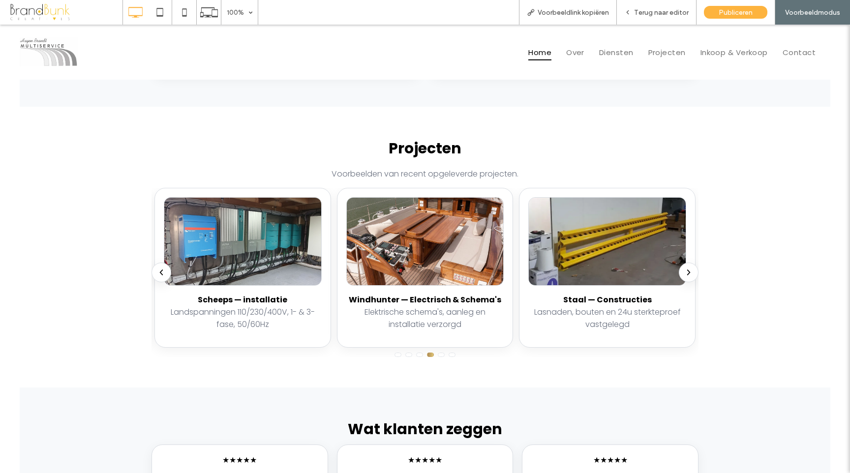
scroll to position [1239, 0]
click at [685, 268] on icon "Volgende" at bounding box center [688, 272] width 9 height 9
click at [686, 268] on icon "Volgende" at bounding box center [688, 272] width 9 height 9
click at [163, 268] on icon "Vorige" at bounding box center [161, 272] width 9 height 9
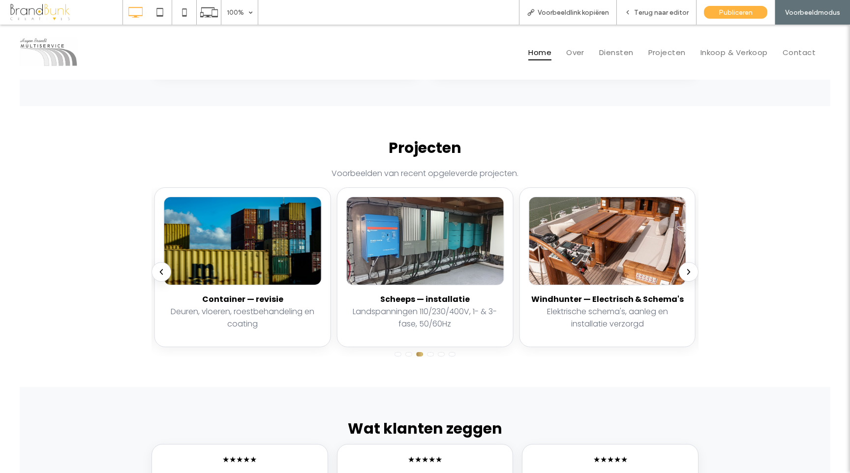
click at [163, 268] on icon "Vorige" at bounding box center [161, 272] width 9 height 9
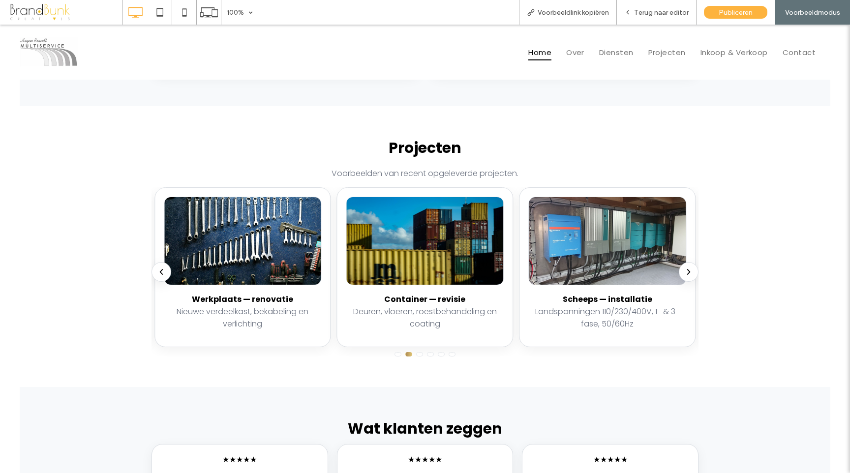
click at [163, 268] on icon "Vorige" at bounding box center [161, 272] width 9 height 9
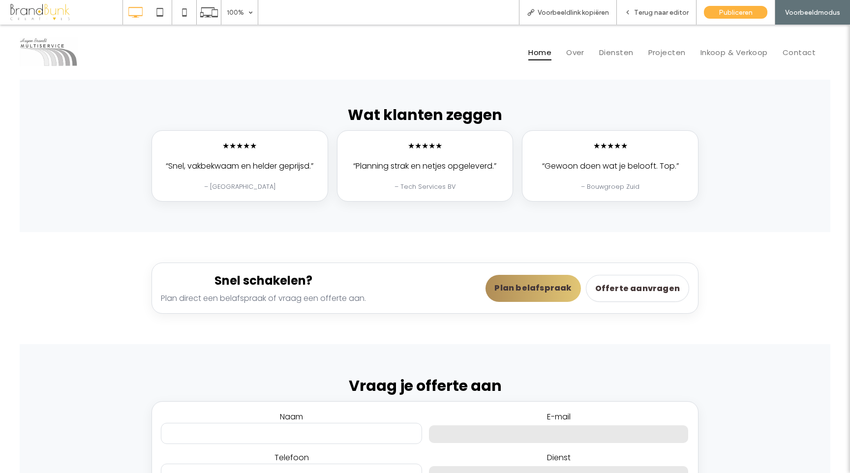
scroll to position [1554, 0]
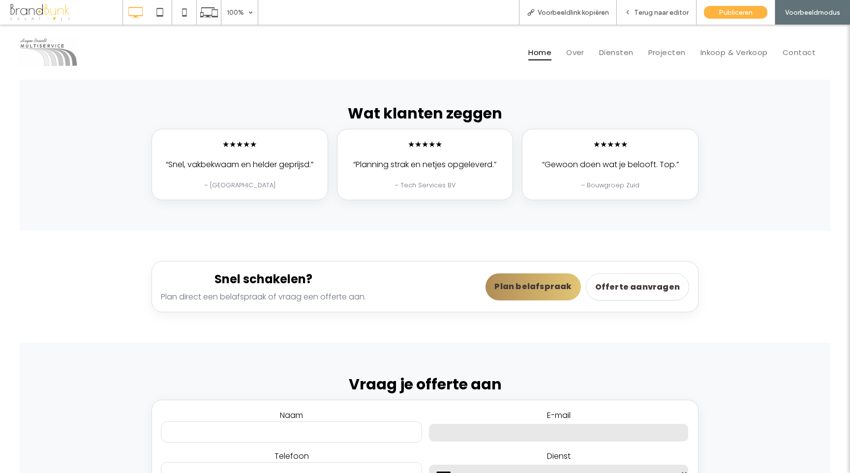
click at [535, 274] on link "Plan belafspraak" at bounding box center [533, 287] width 95 height 27
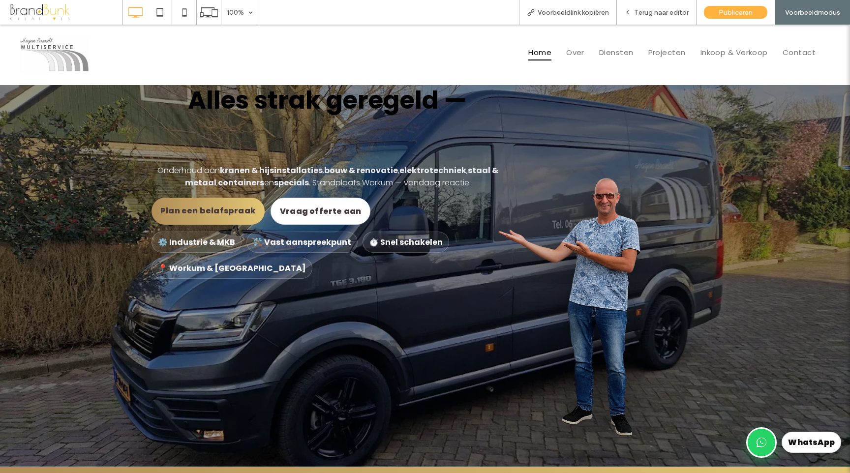
scroll to position [0, 0]
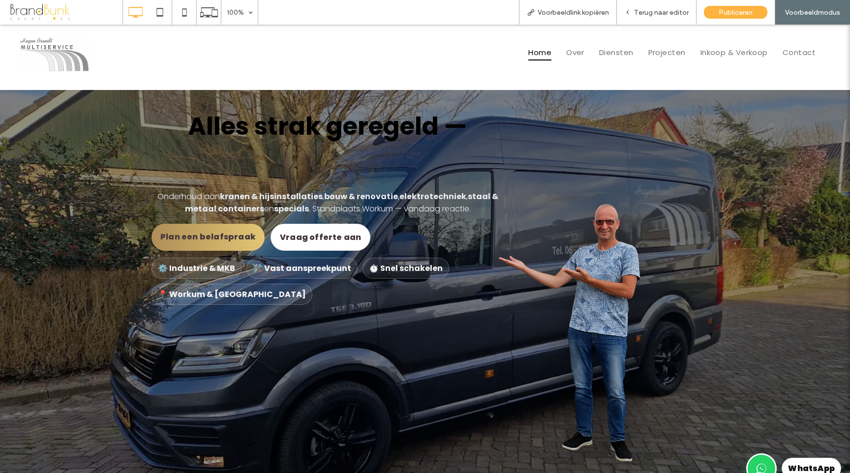
click at [228, 231] on link "Plan een belafspraak" at bounding box center [208, 237] width 113 height 27
